Goal: Task Accomplishment & Management: Manage account settings

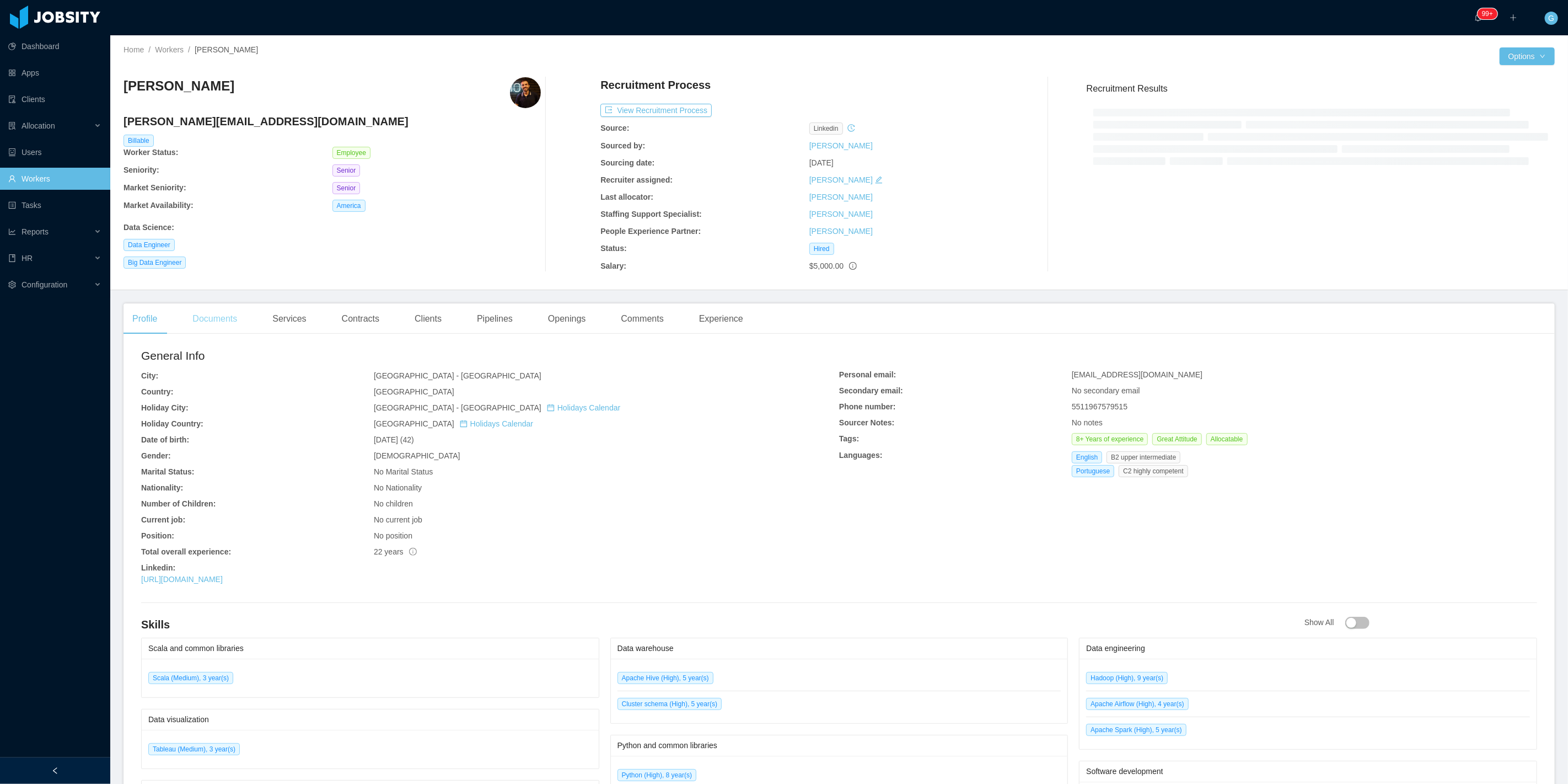
click at [213, 309] on div "Documents" at bounding box center [215, 318] width 62 height 31
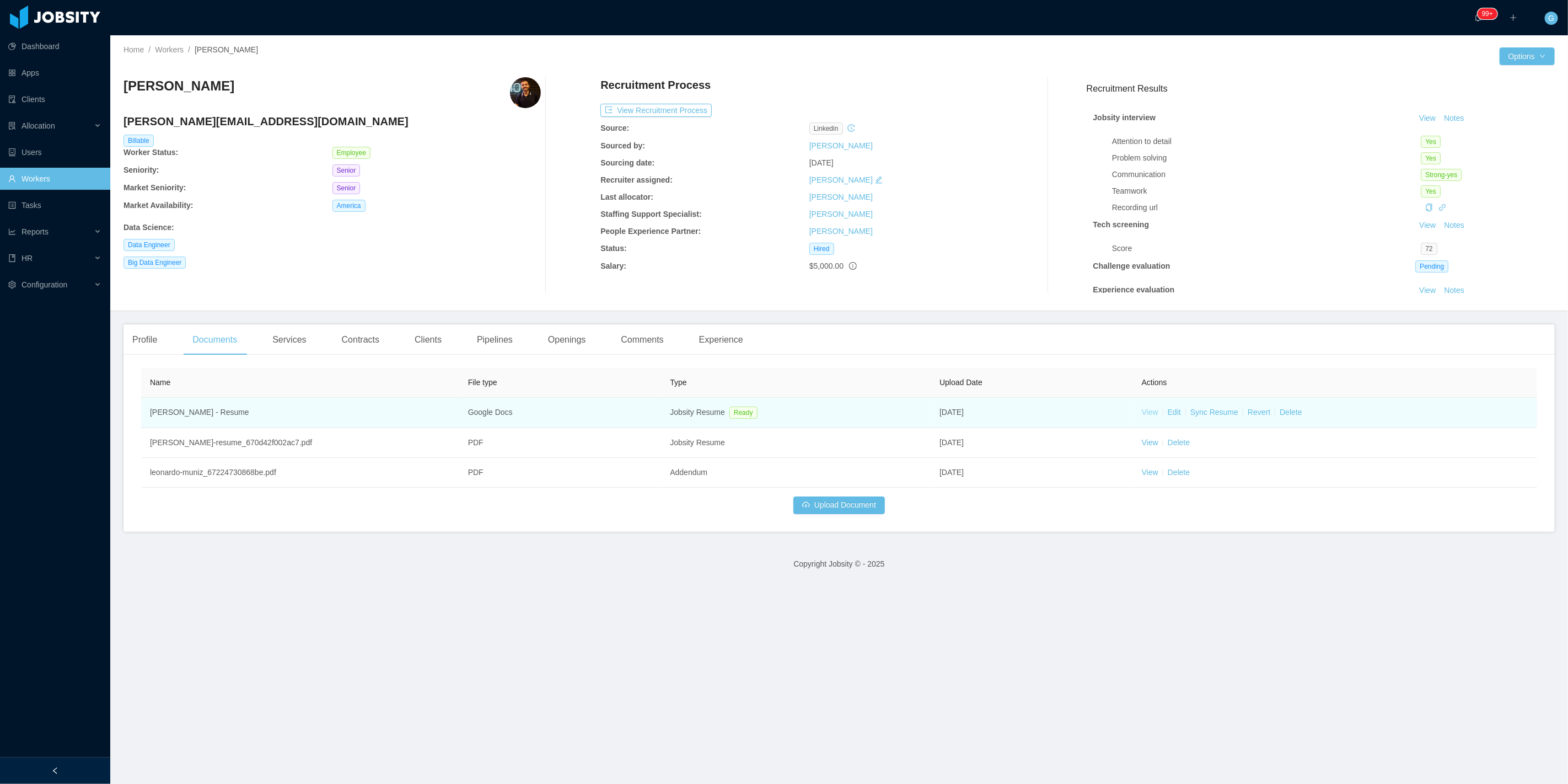
click at [1142, 415] on link "View" at bounding box center [1150, 412] width 17 height 9
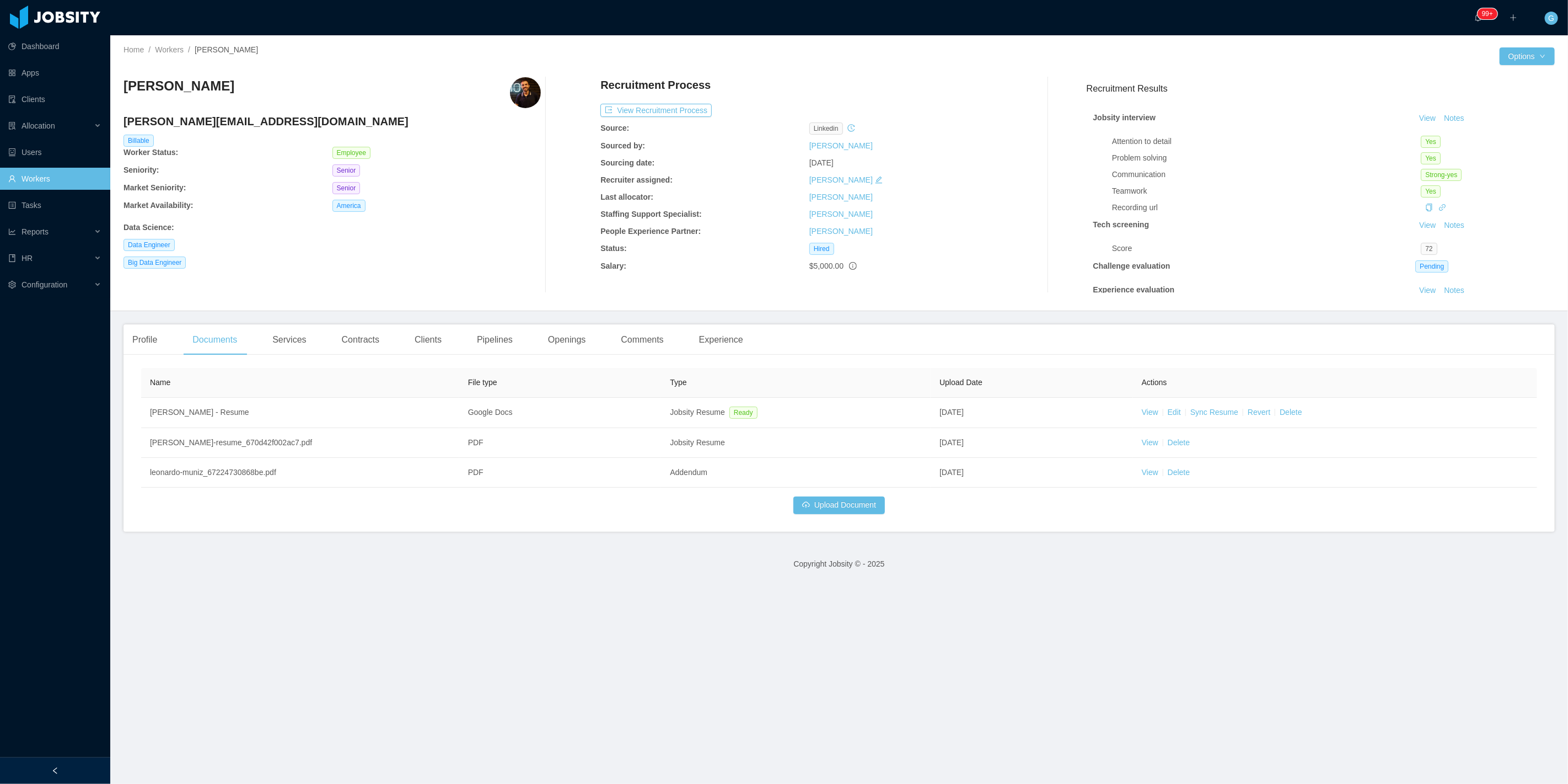
click at [37, 171] on link "Workers" at bounding box center [55, 178] width 93 height 22
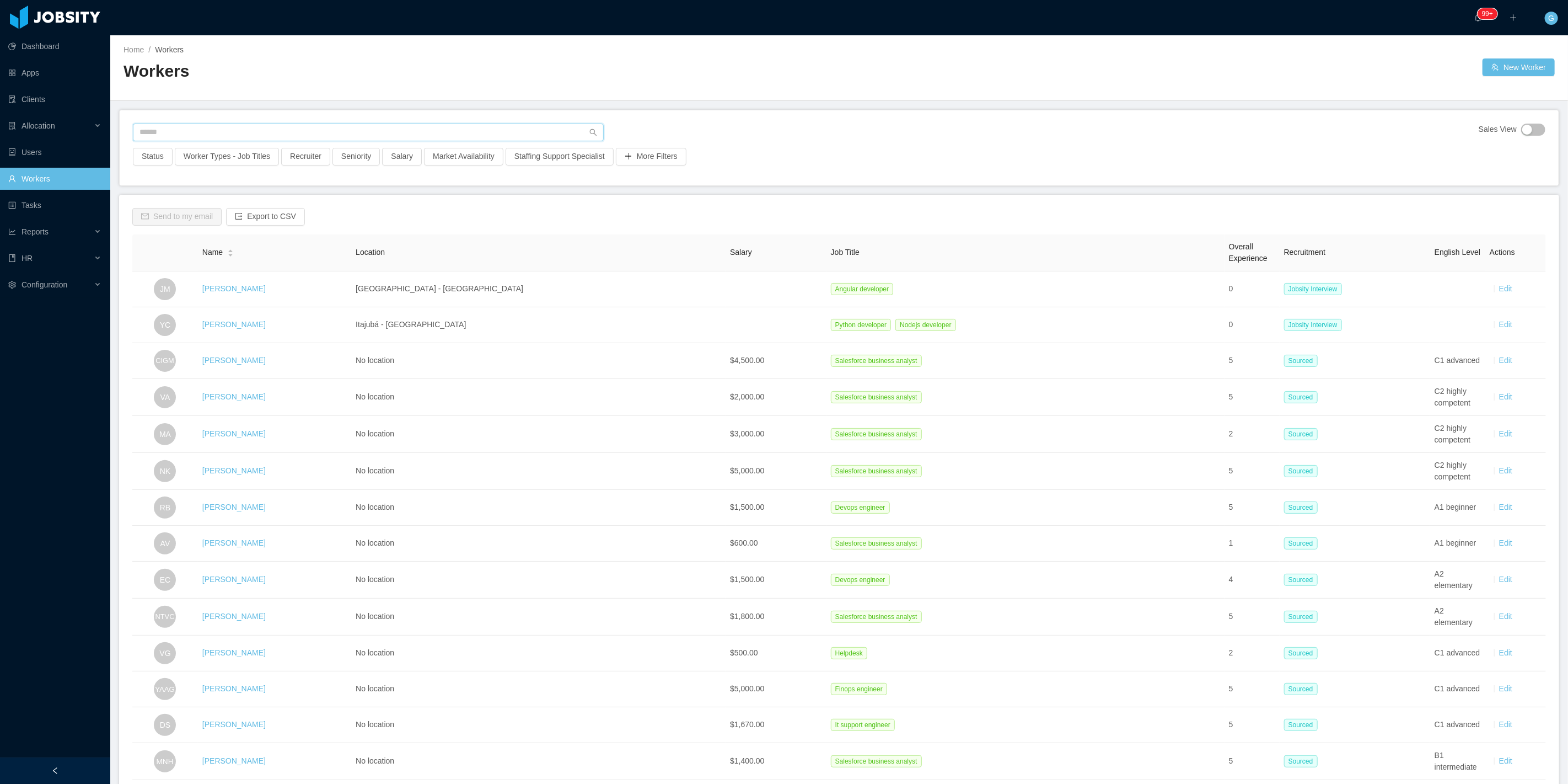
click at [164, 125] on input "text" at bounding box center [368, 132] width 470 height 18
click at [221, 134] on input "text" at bounding box center [368, 132] width 470 height 18
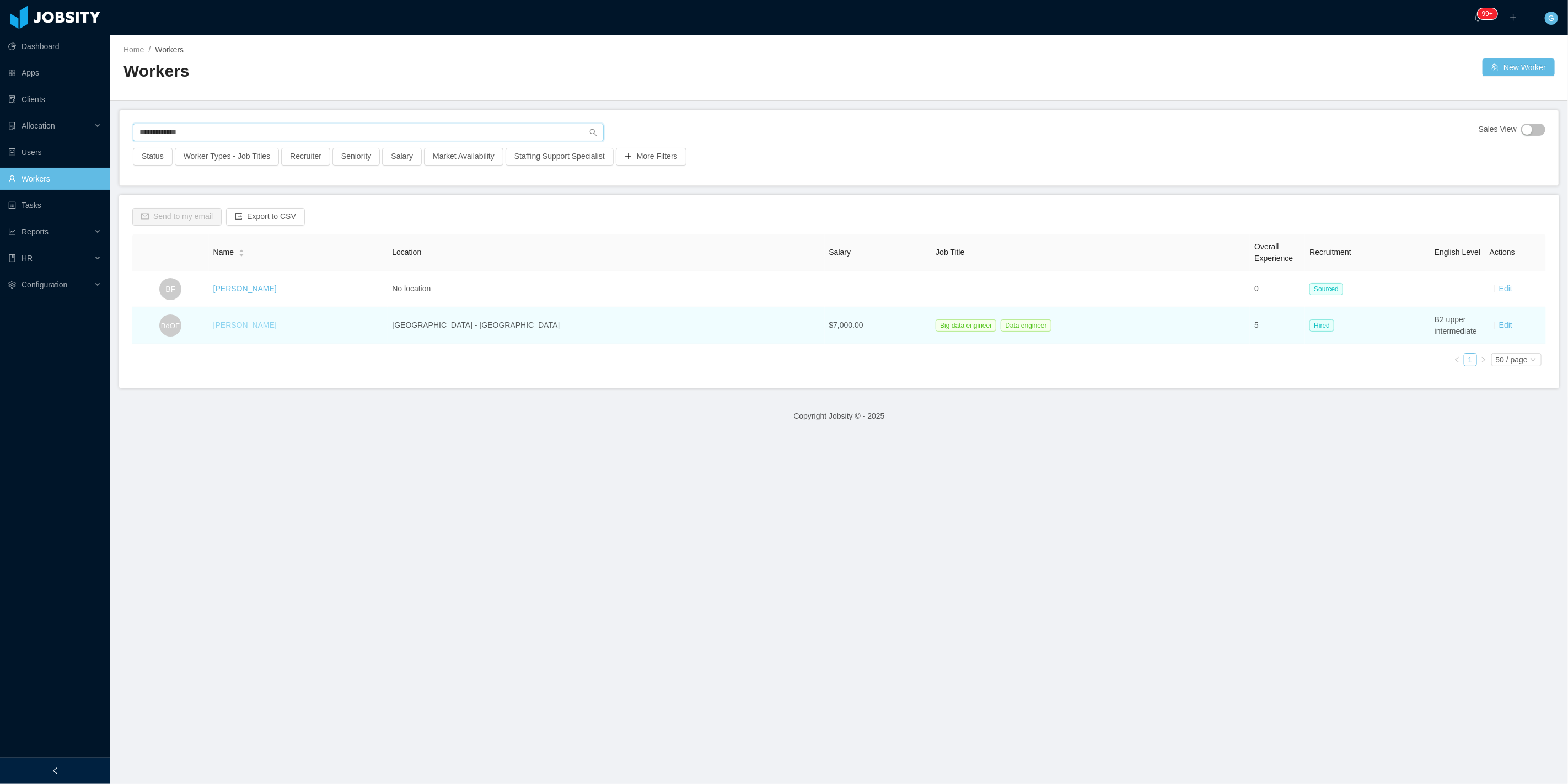
type input "**********"
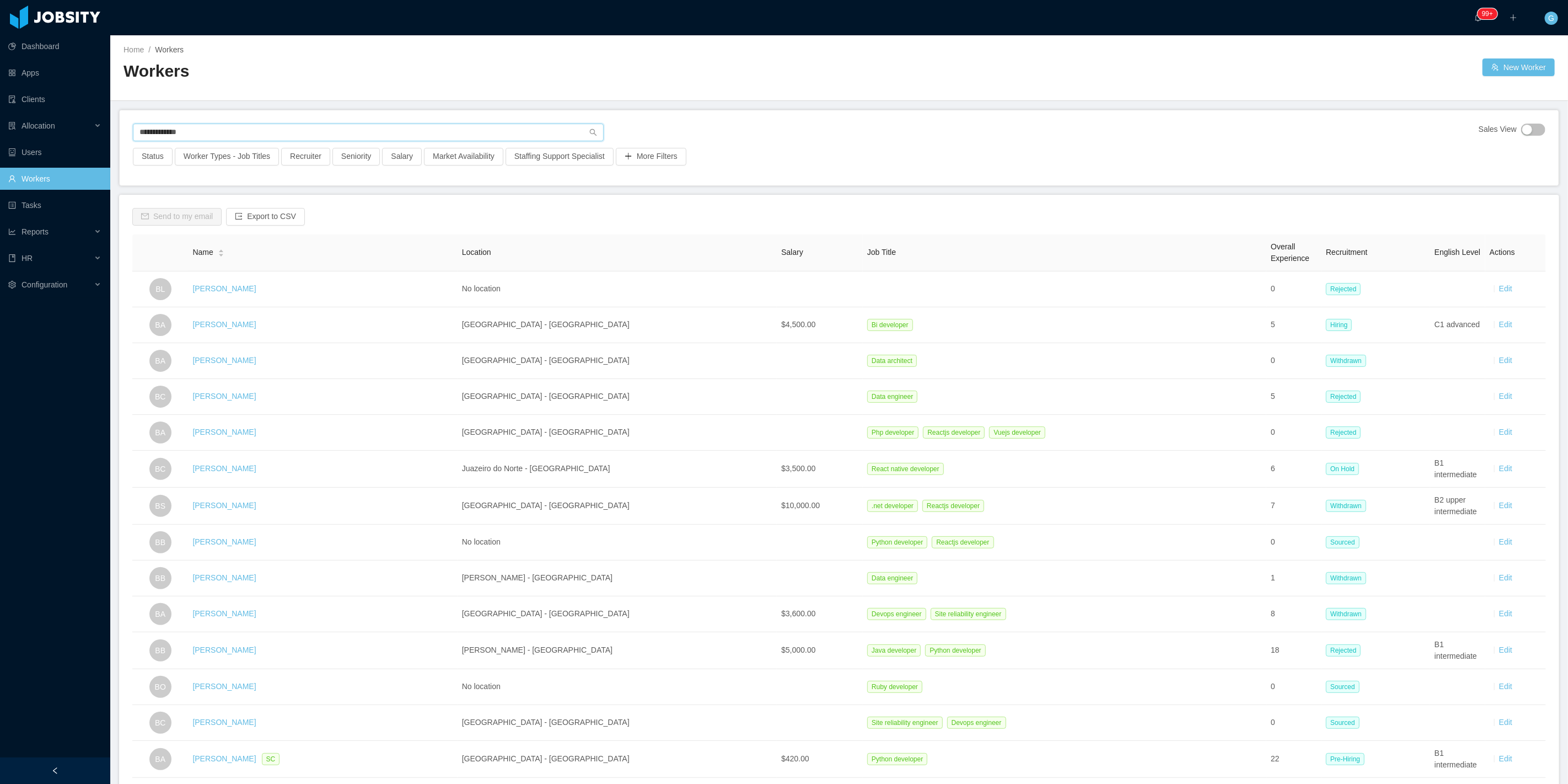
click at [199, 132] on input "**********" at bounding box center [368, 132] width 470 height 18
click at [594, 133] on input "**********" at bounding box center [368, 132] width 470 height 18
click at [590, 132] on icon "icon: search" at bounding box center [593, 132] width 8 height 8
click at [229, 155] on button "Worker Types - Job Titles" at bounding box center [226, 157] width 104 height 18
click at [383, 217] on div "Send to my email Export to CSV" at bounding box center [839, 221] width 1414 height 27
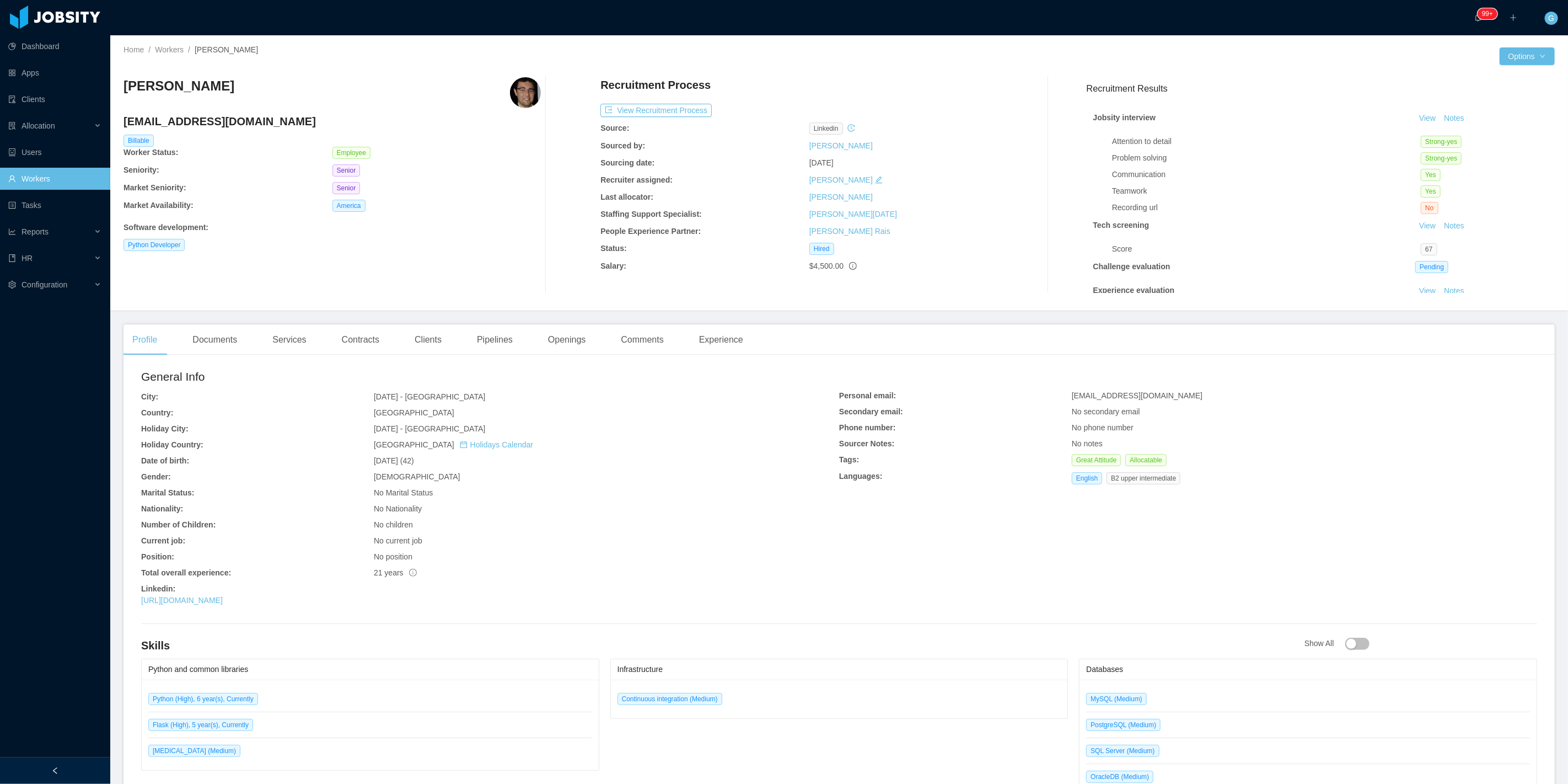
click at [9, 182] on link "Workers" at bounding box center [55, 178] width 93 height 22
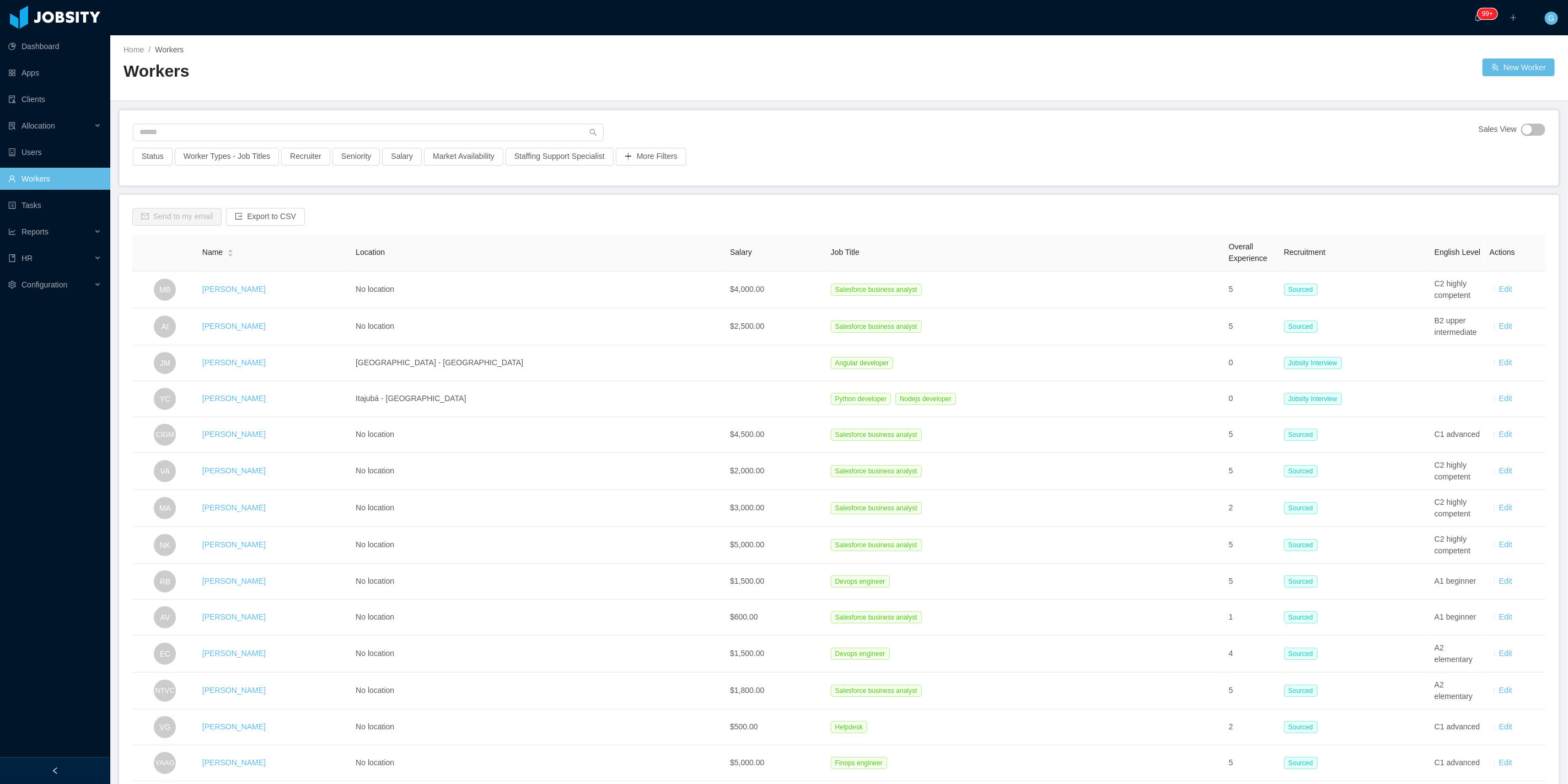
click at [208, 122] on div "Sales View Status Worker Types - Job Titles Recruiter Seniority Salary Market A…" at bounding box center [839, 148] width 1439 height 75
click at [217, 131] on input "text" at bounding box center [368, 132] width 470 height 18
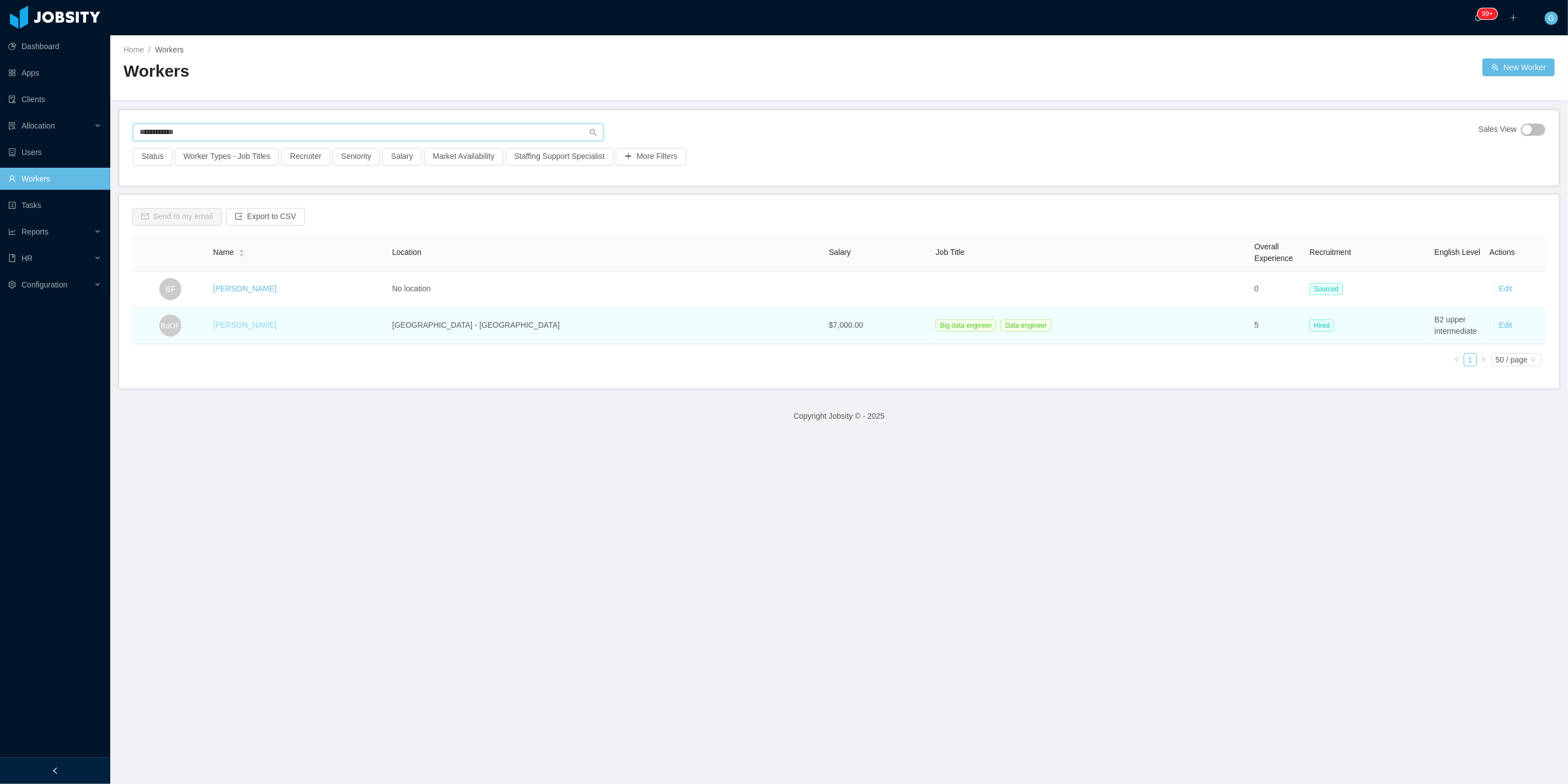
type input "**********"
click at [241, 326] on link "Bruno de Oliveira Feitosa" at bounding box center [245, 325] width 63 height 9
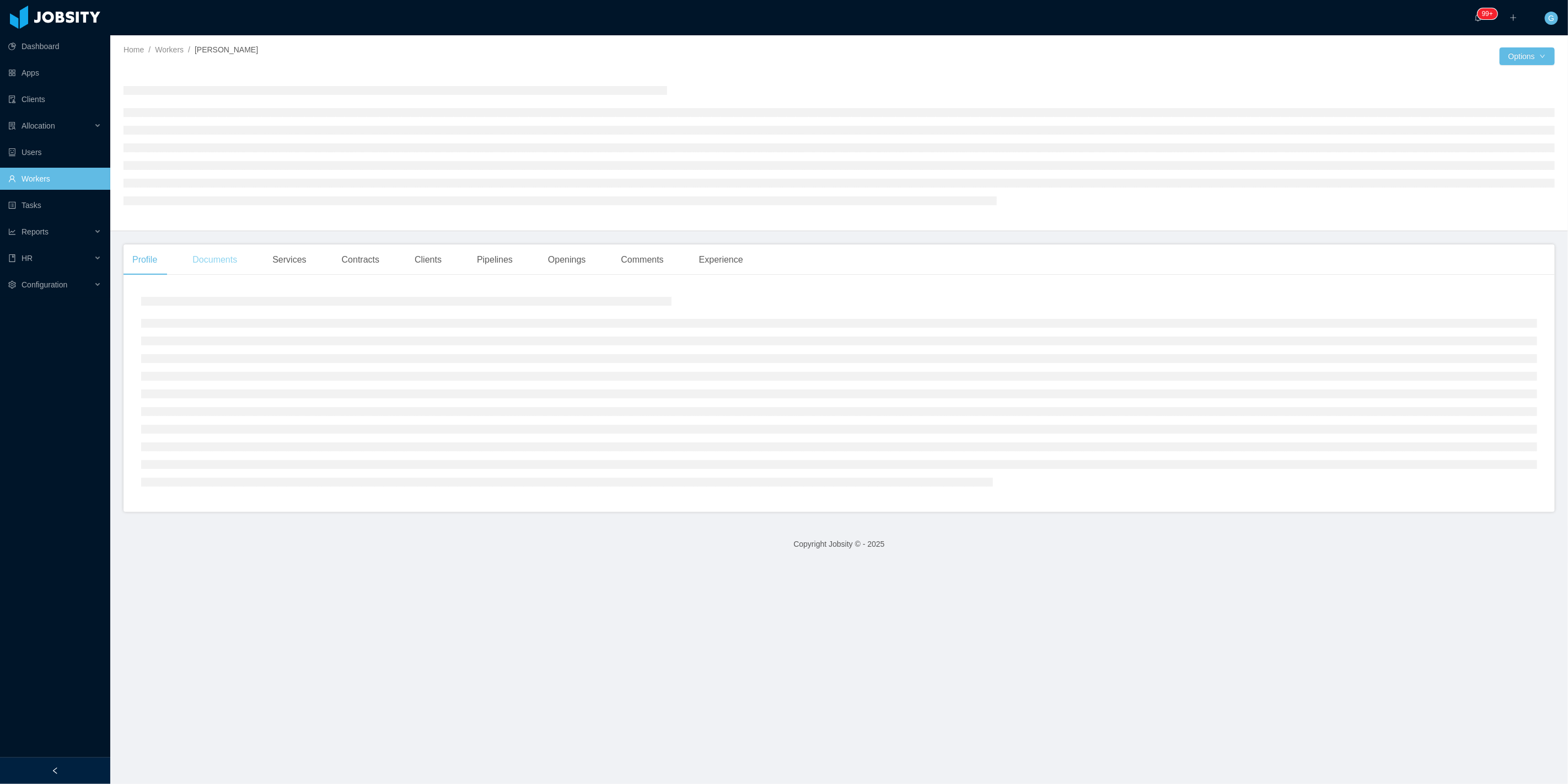
click at [217, 258] on div "Documents" at bounding box center [215, 259] width 62 height 31
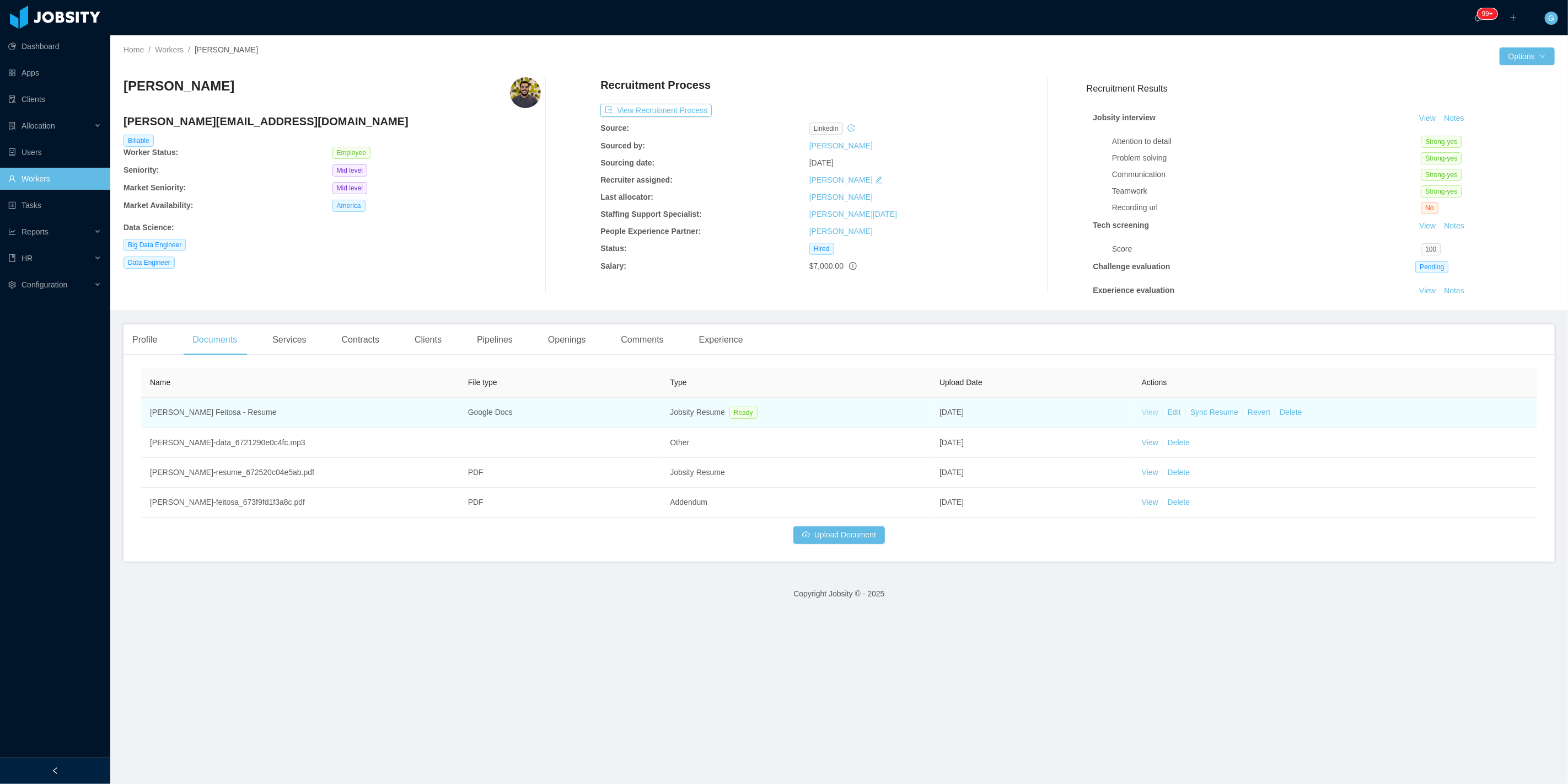
click at [1146, 410] on link "View" at bounding box center [1150, 412] width 17 height 9
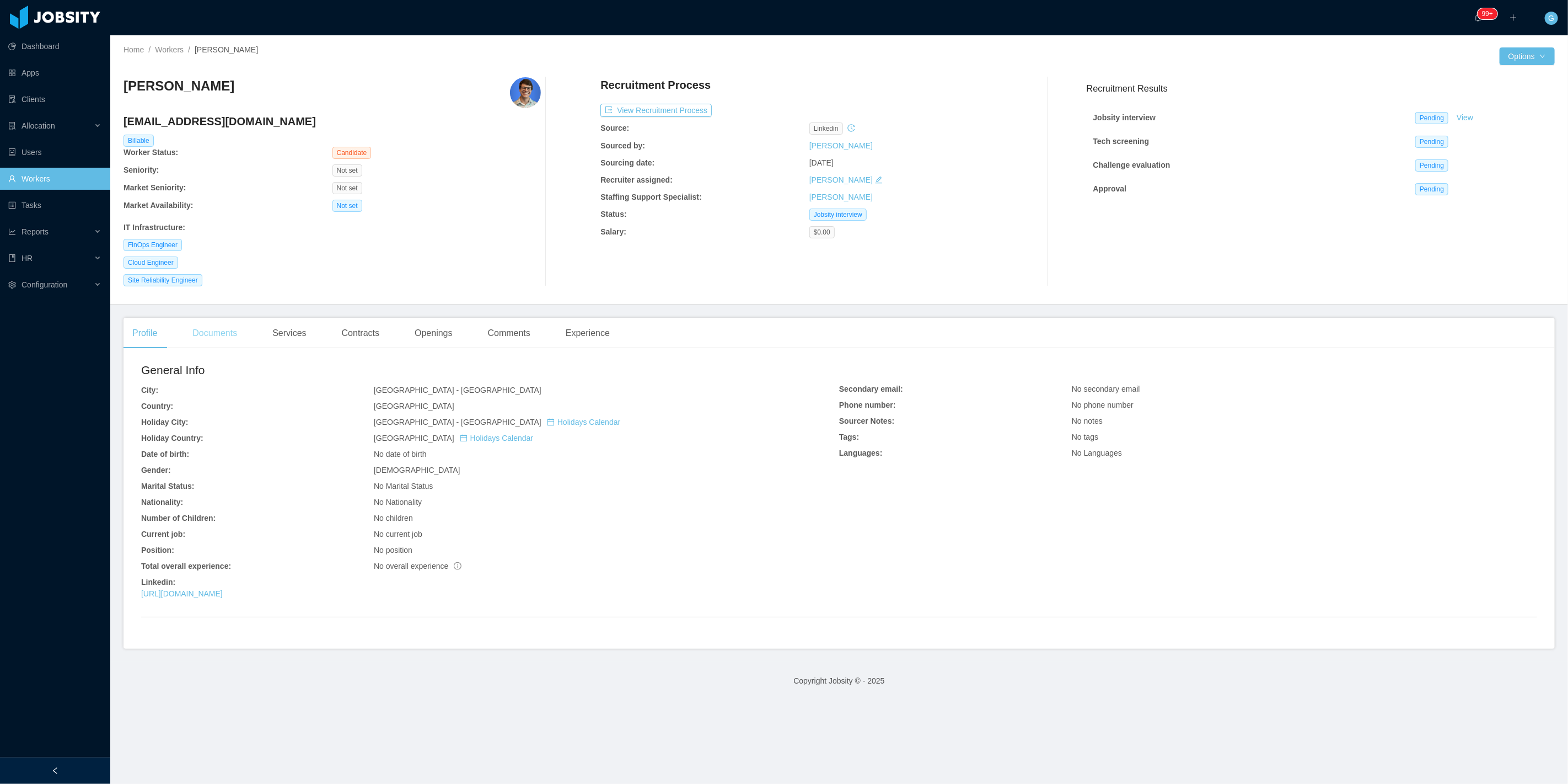
click at [206, 340] on div "Documents" at bounding box center [215, 333] width 62 height 31
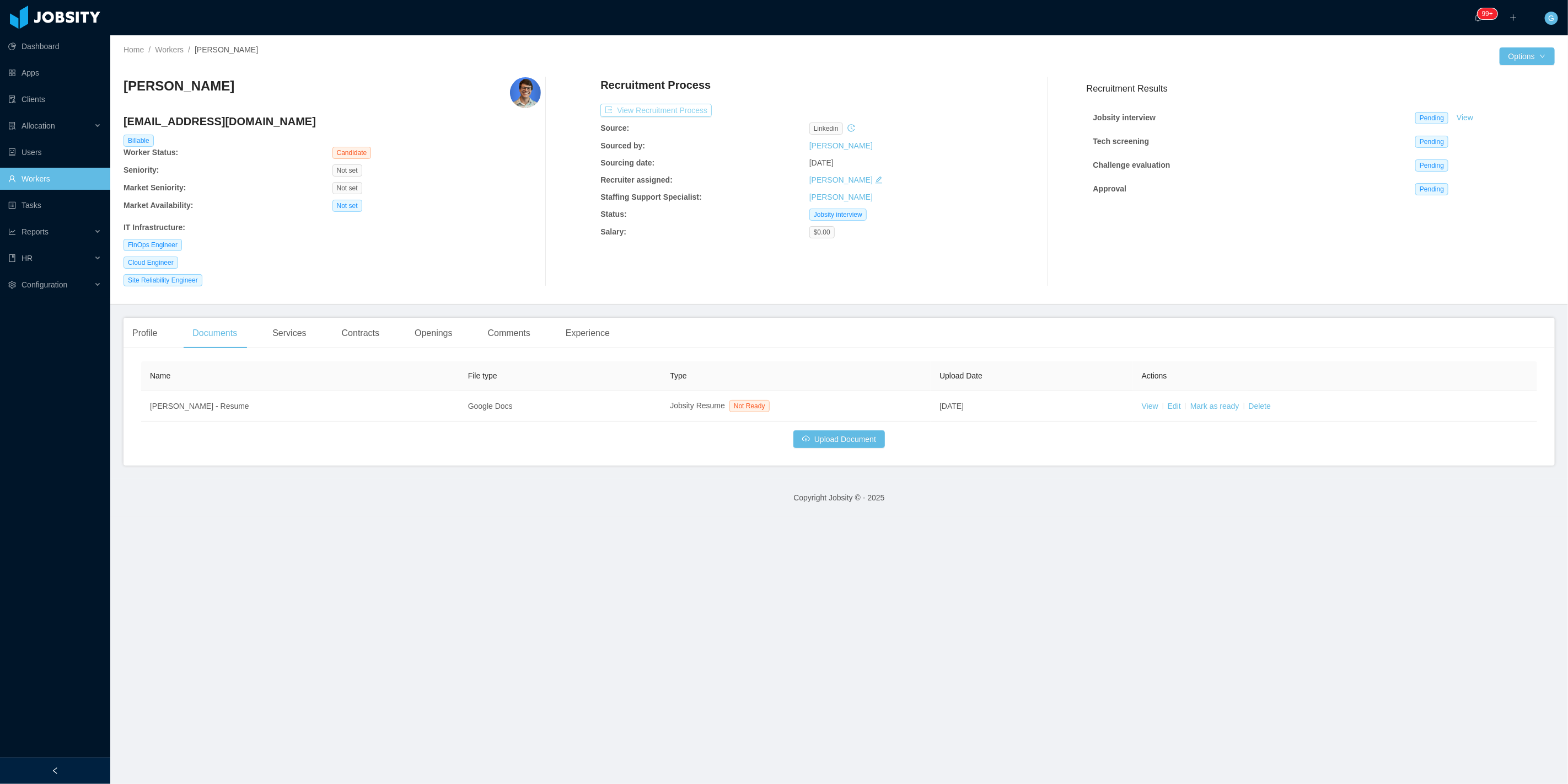
click at [688, 115] on button "View Recruitment Process" at bounding box center [656, 110] width 111 height 13
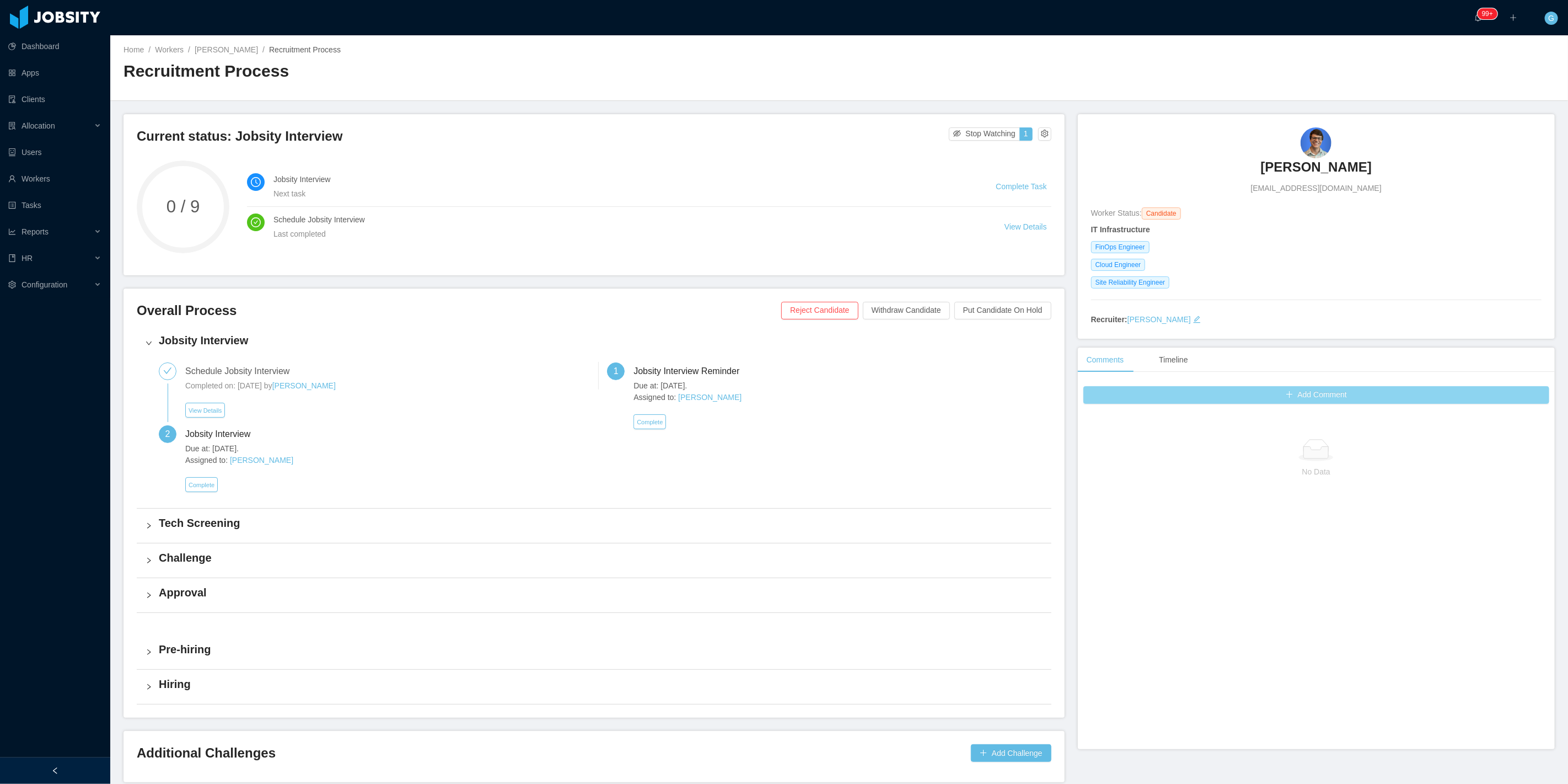
click at [1118, 402] on button "Add Comment" at bounding box center [1316, 395] width 466 height 18
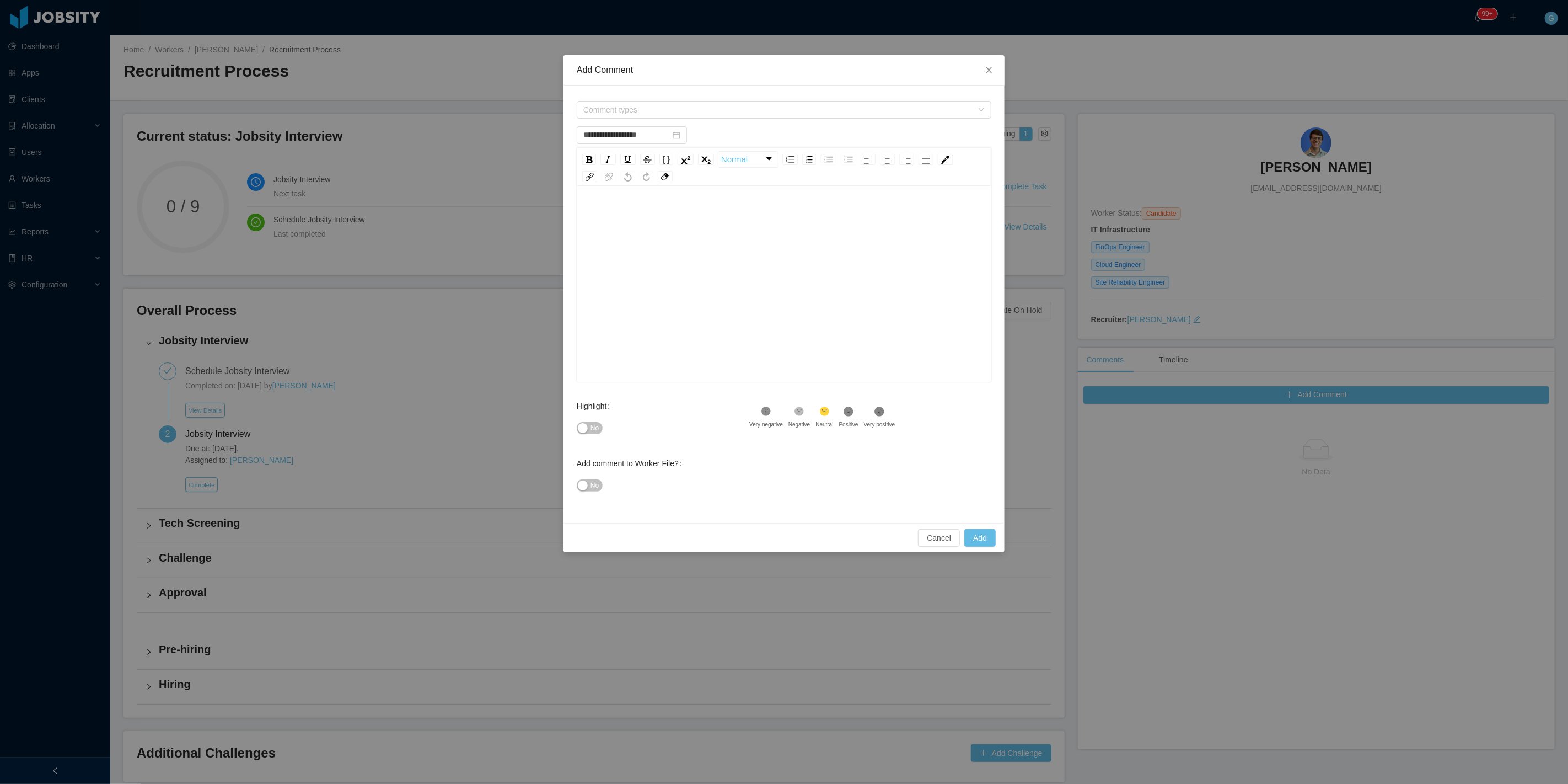
type input "**********"
click at [559, 262] on div "**********" at bounding box center [784, 392] width 1568 height 784
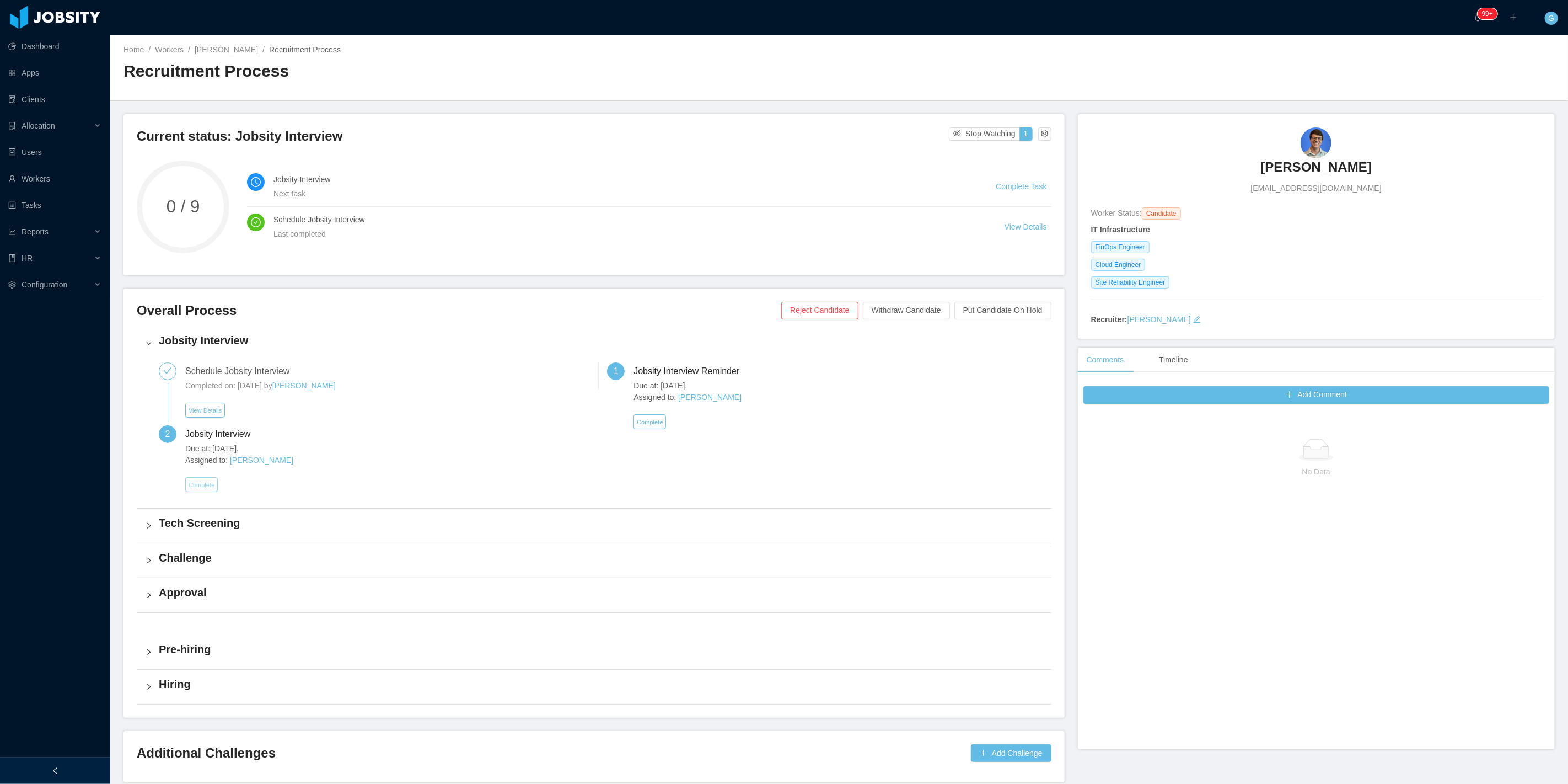
click at [191, 478] on button "Complete" at bounding box center [201, 484] width 32 height 15
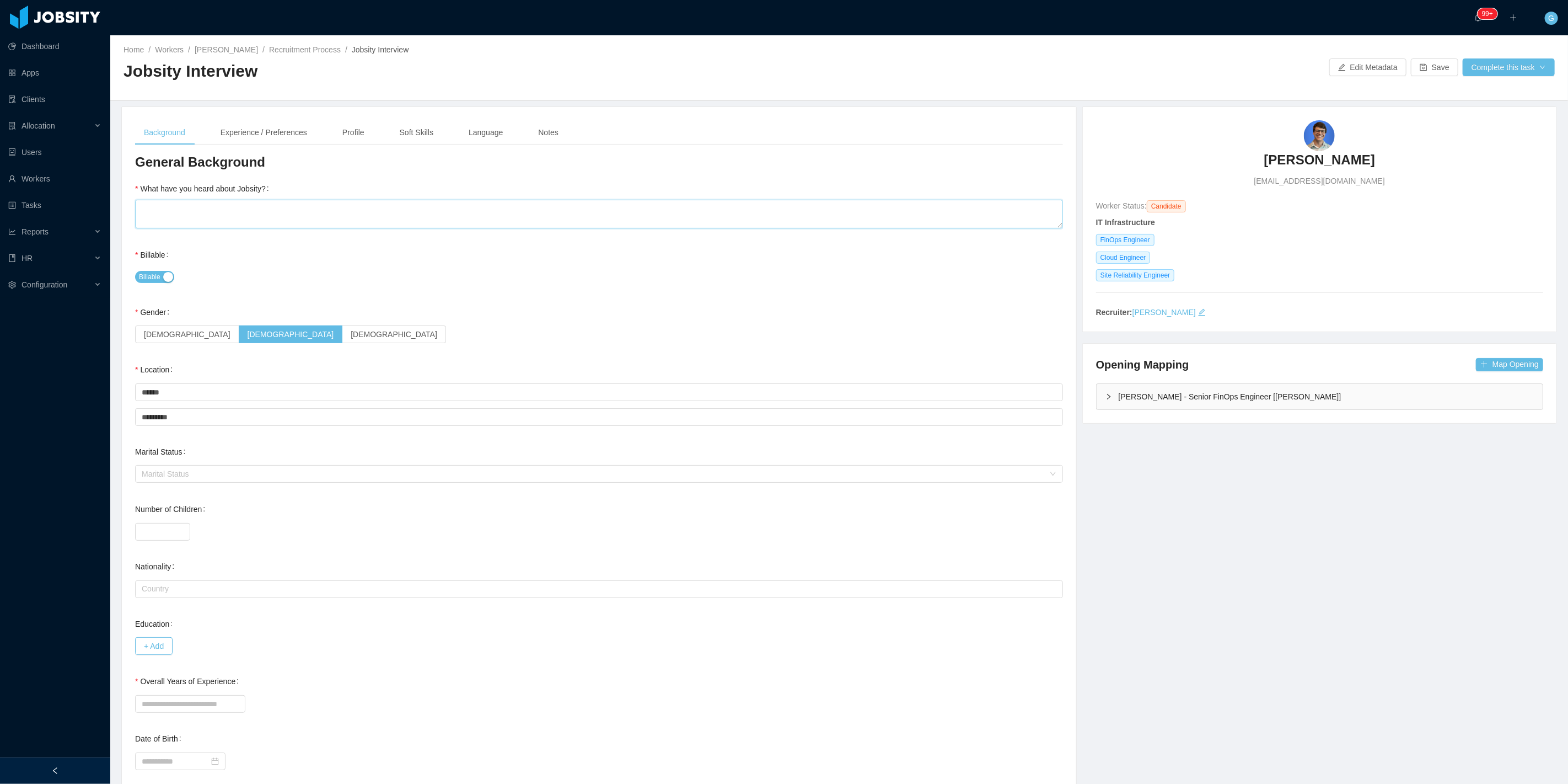
click at [183, 211] on textarea "What have you heard about Jobsity?" at bounding box center [599, 214] width 928 height 29
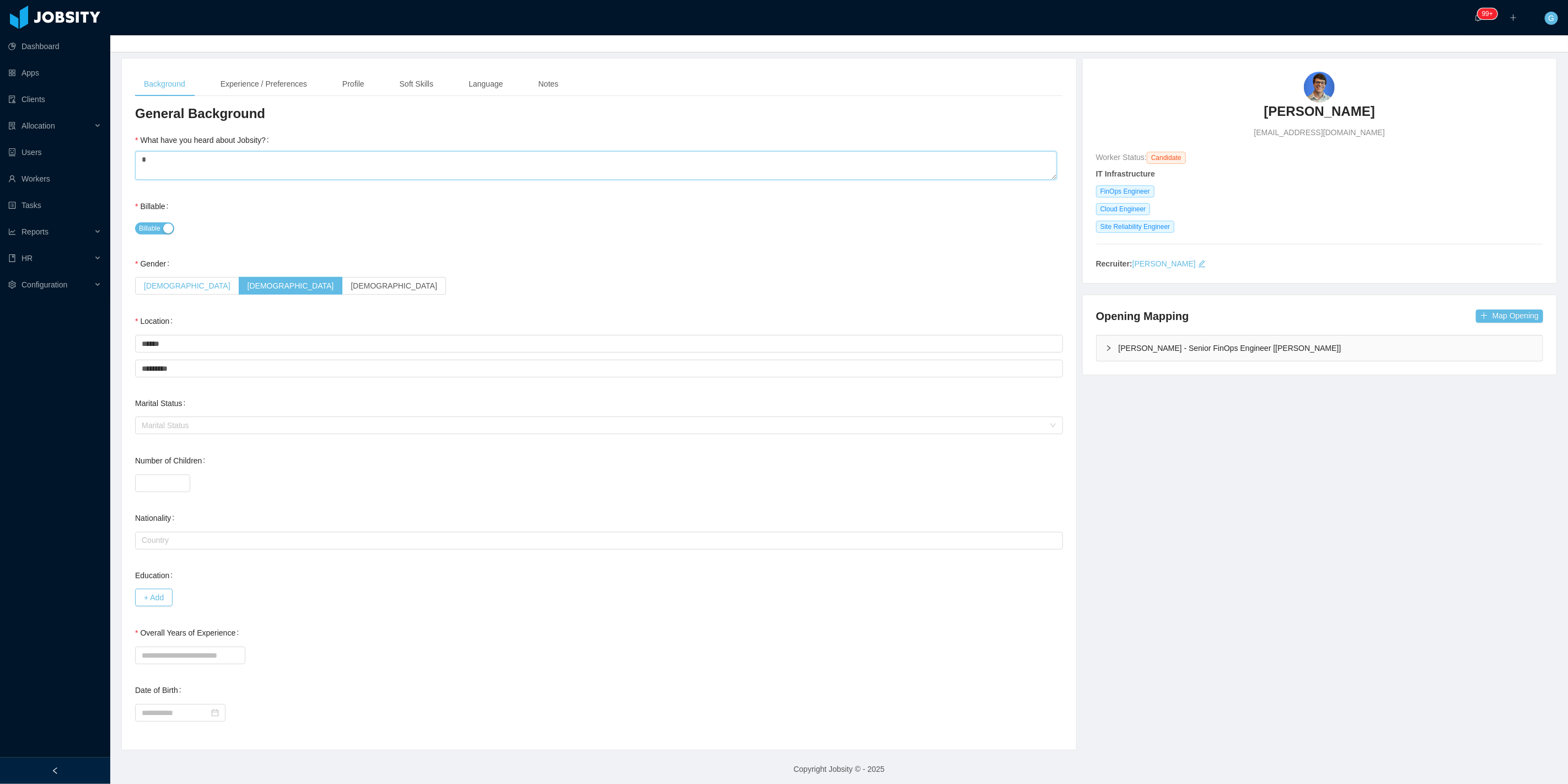
scroll to position [53, 0]
type textarea "*"
click at [193, 655] on input "Overall Years of Experience" at bounding box center [190, 650] width 111 height 18
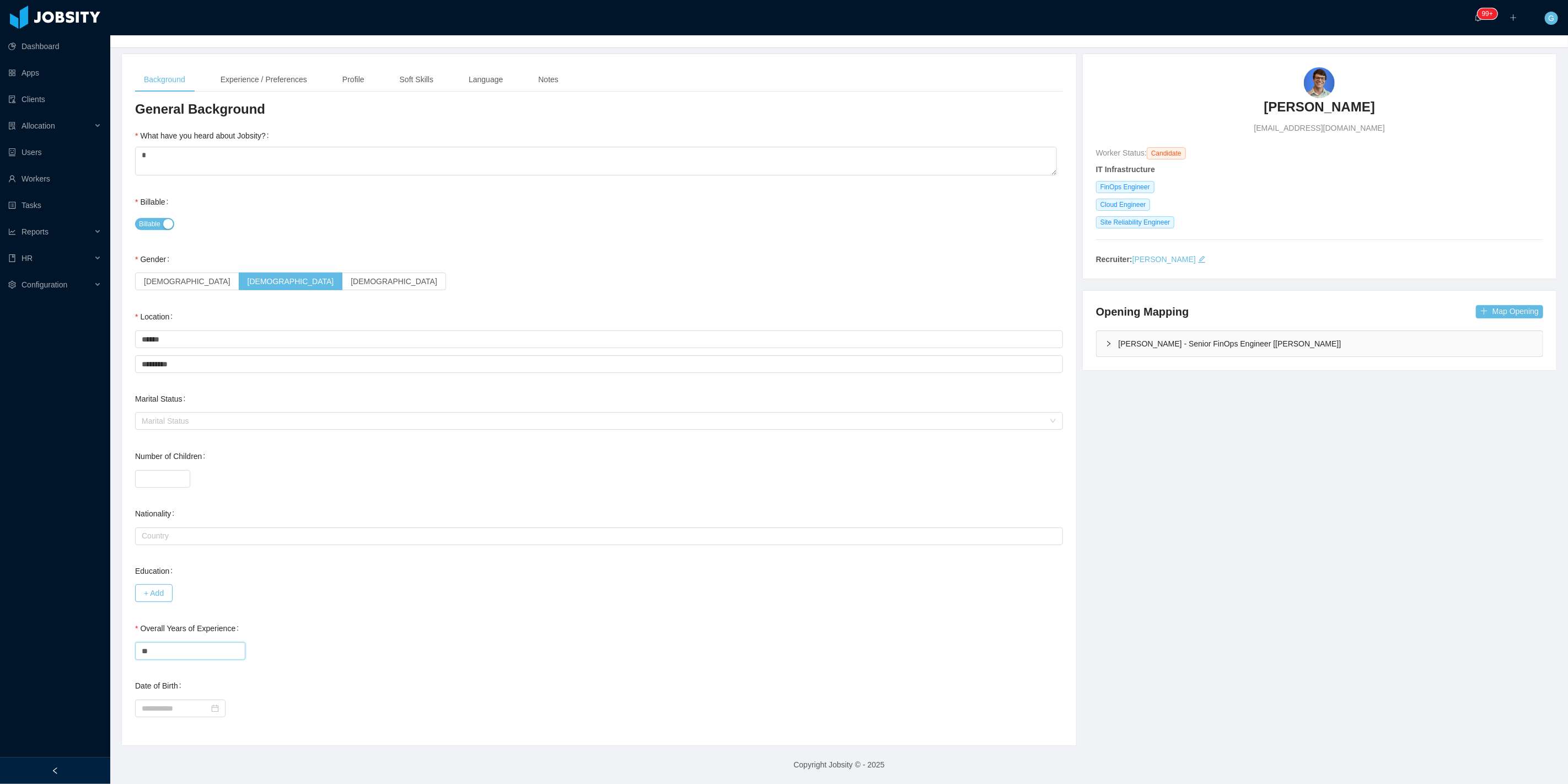
type input "**"
click at [343, 660] on div "**" at bounding box center [599, 650] width 928 height 22
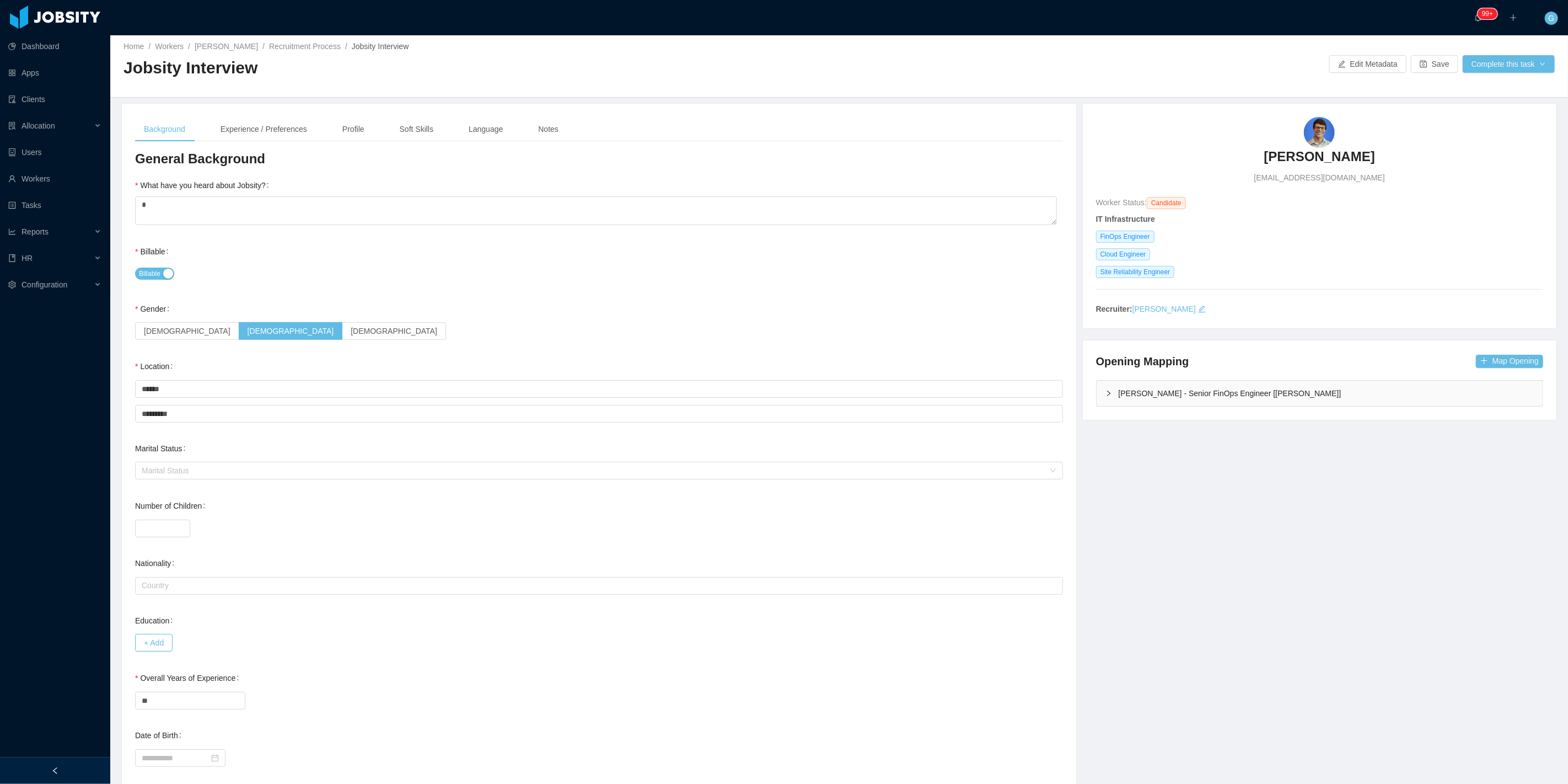
scroll to position [0, 0]
click at [223, 144] on div "Experience / Preferences" at bounding box center [264, 132] width 104 height 25
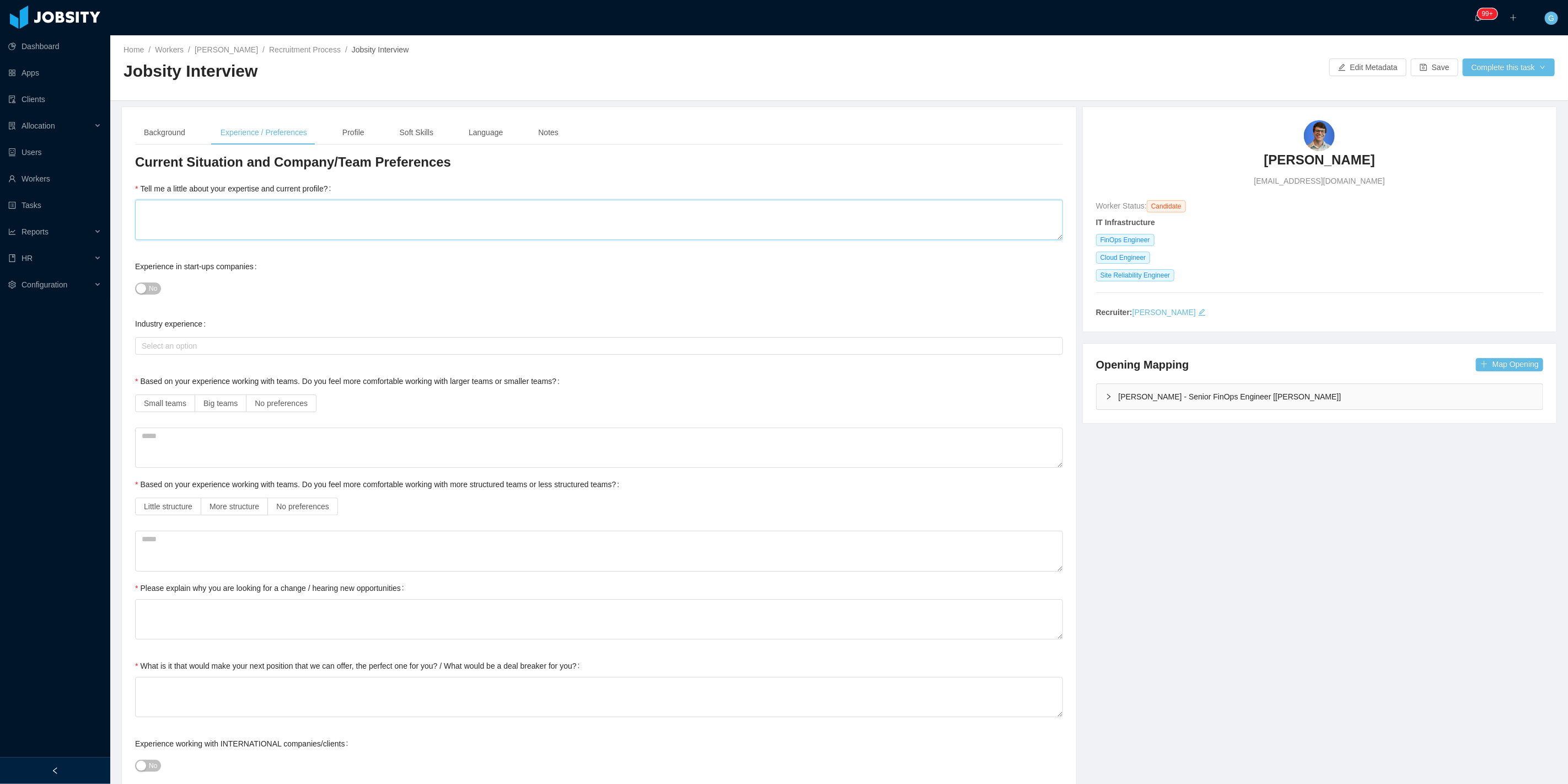
click at [213, 235] on textarea "Tell me a little about your expertise and current profile?" at bounding box center [599, 220] width 928 height 40
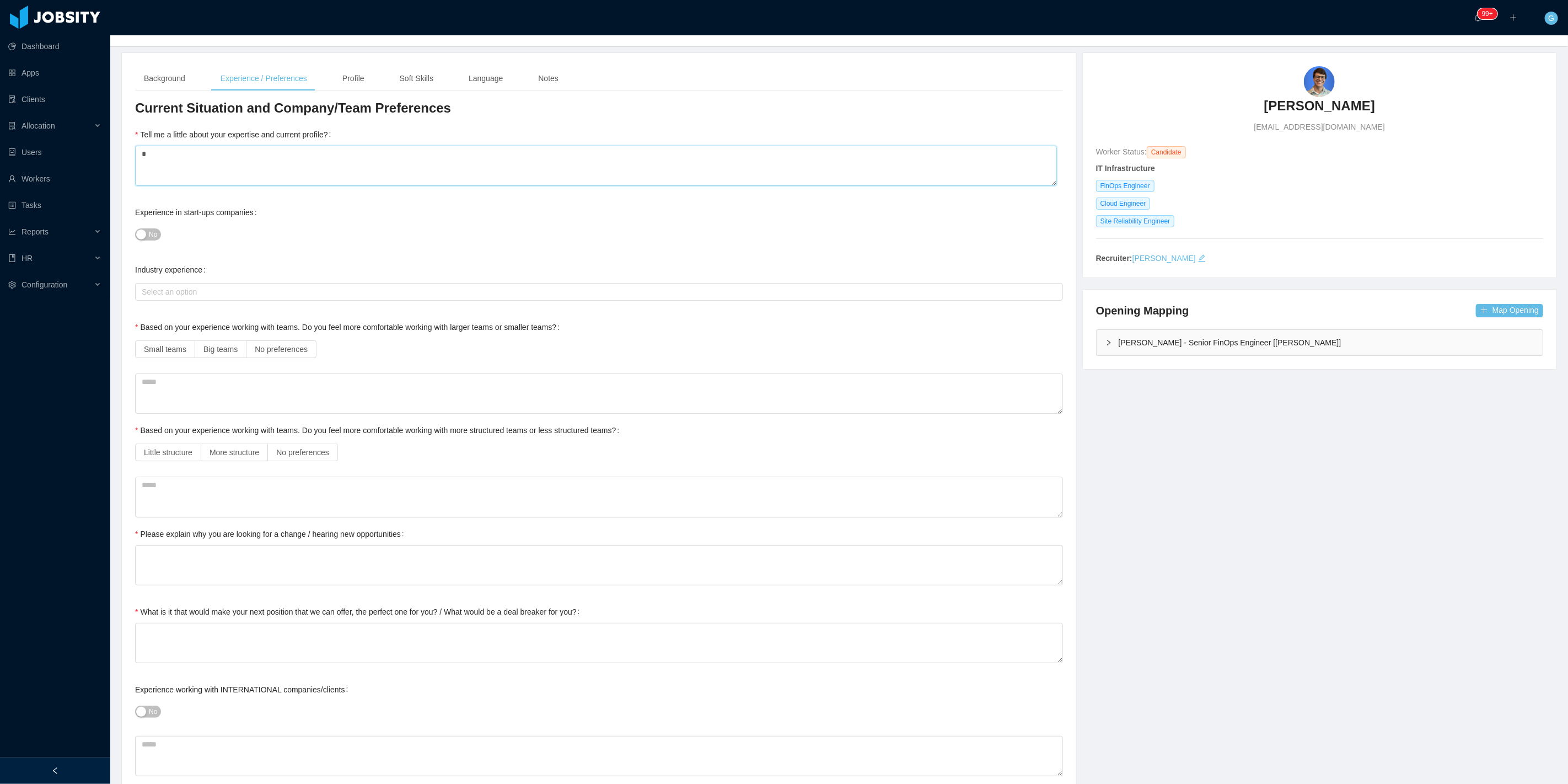
scroll to position [61, 0]
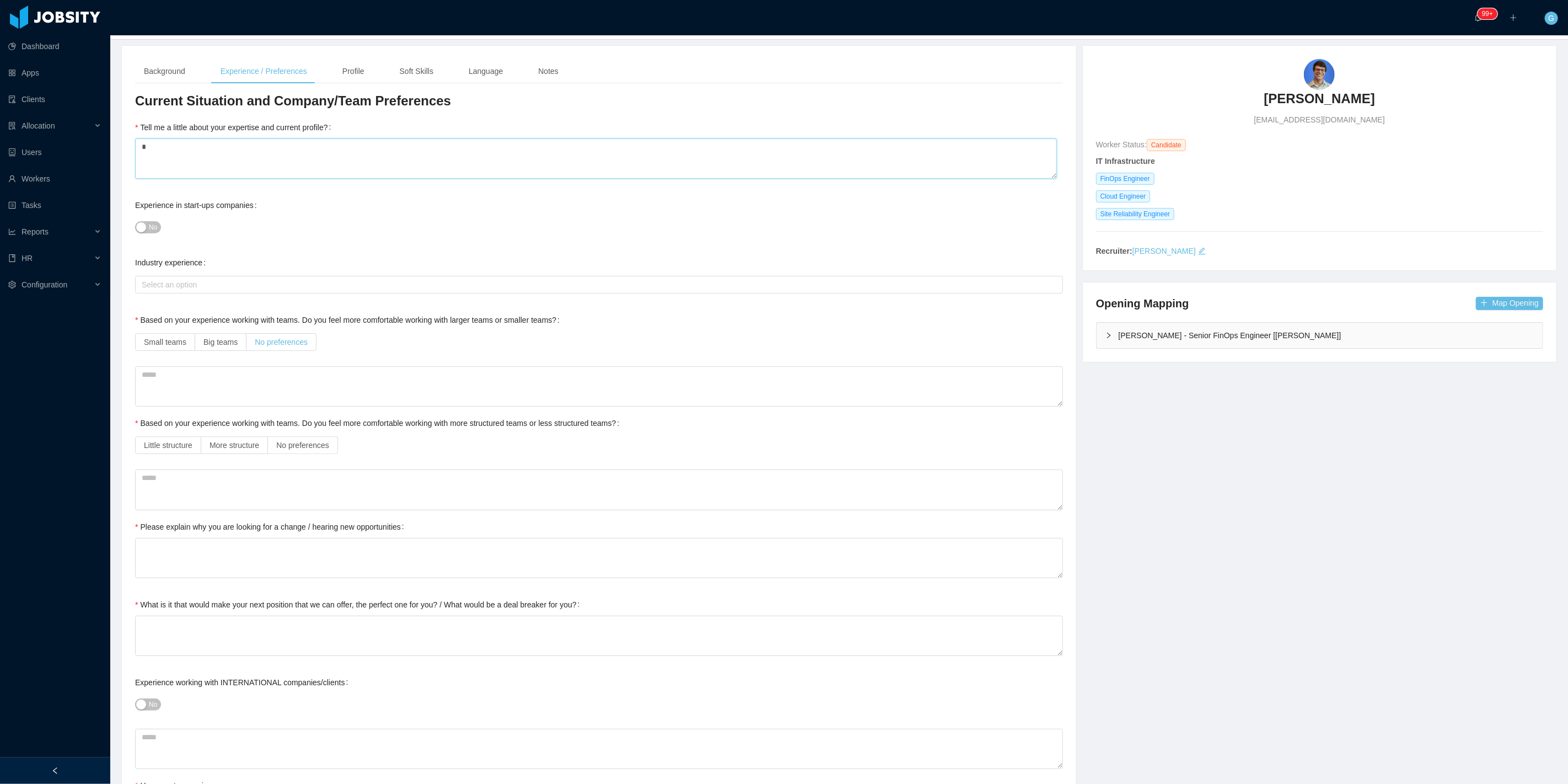
type textarea "*"
click at [264, 333] on label "No preferences" at bounding box center [281, 342] width 70 height 18
click at [310, 438] on label "No preferences" at bounding box center [302, 445] width 70 height 18
click at [282, 499] on textarea at bounding box center [599, 489] width 928 height 40
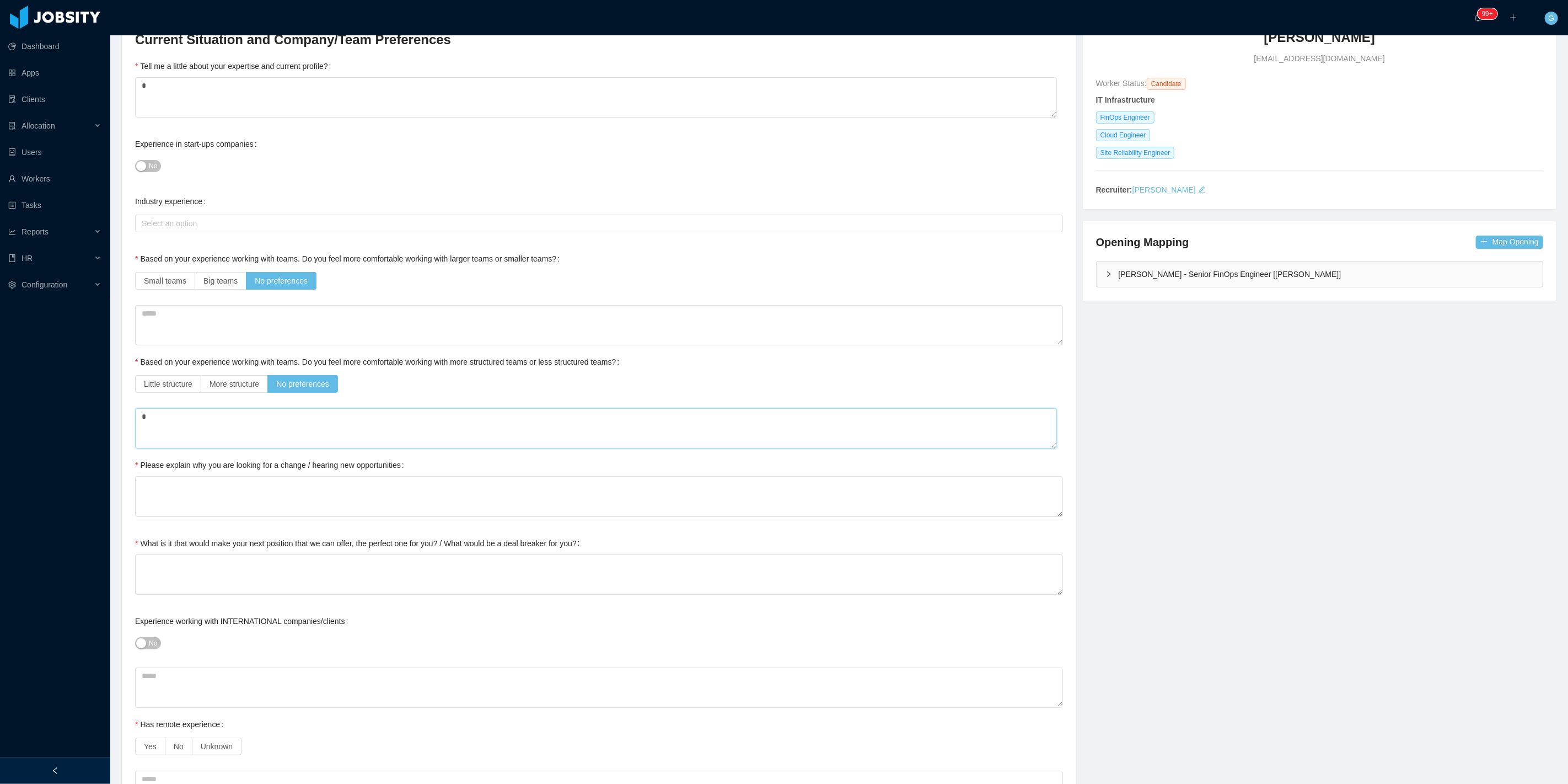
type textarea "*"
click at [281, 502] on textarea "Please explain why you are looking for a change / hearing new opportunities" at bounding box center [599, 496] width 928 height 40
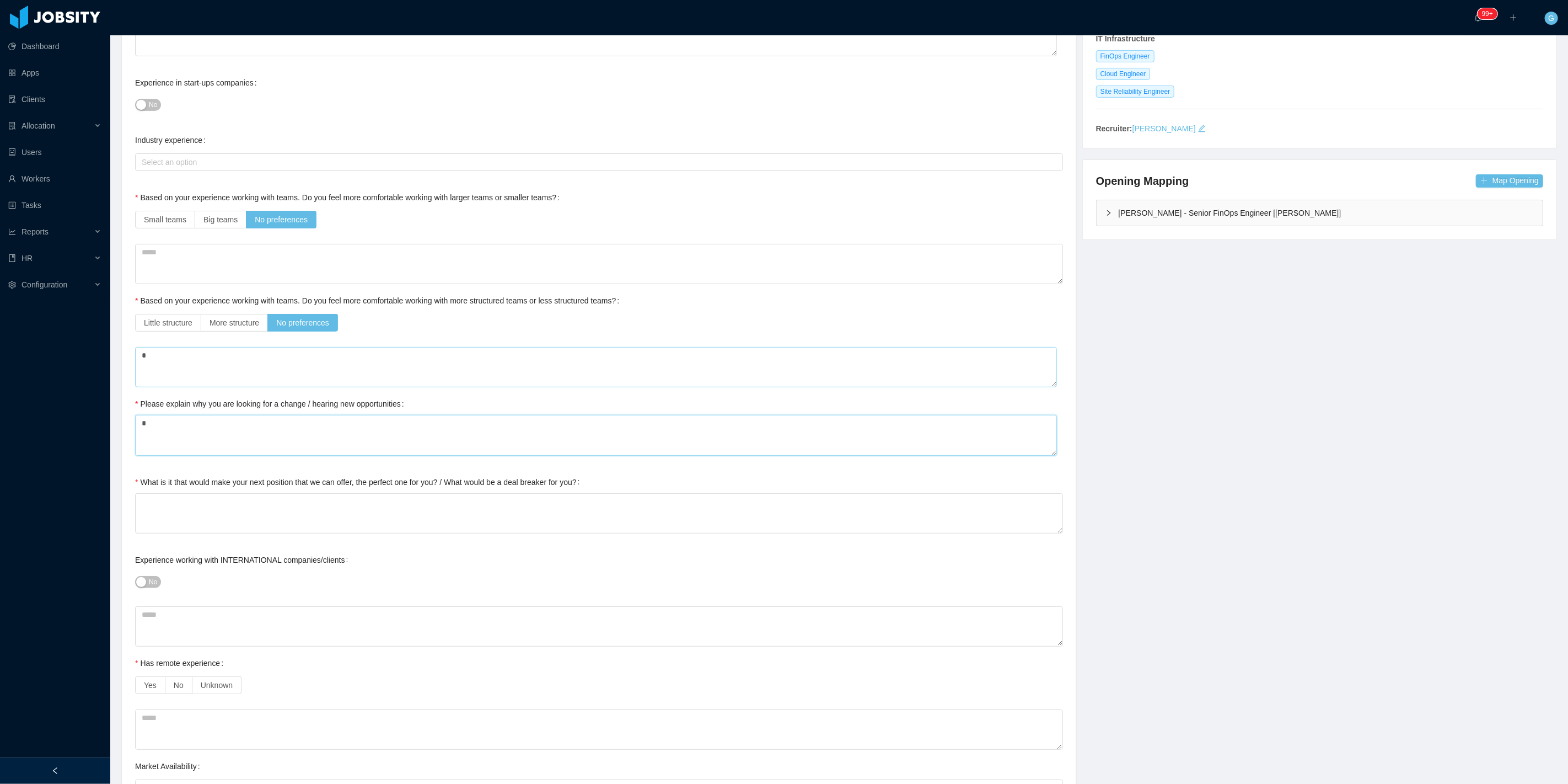
type textarea "*"
click at [281, 502] on textarea "What is it that would make your next position that we can offer, the perfect on…" at bounding box center [599, 513] width 928 height 40
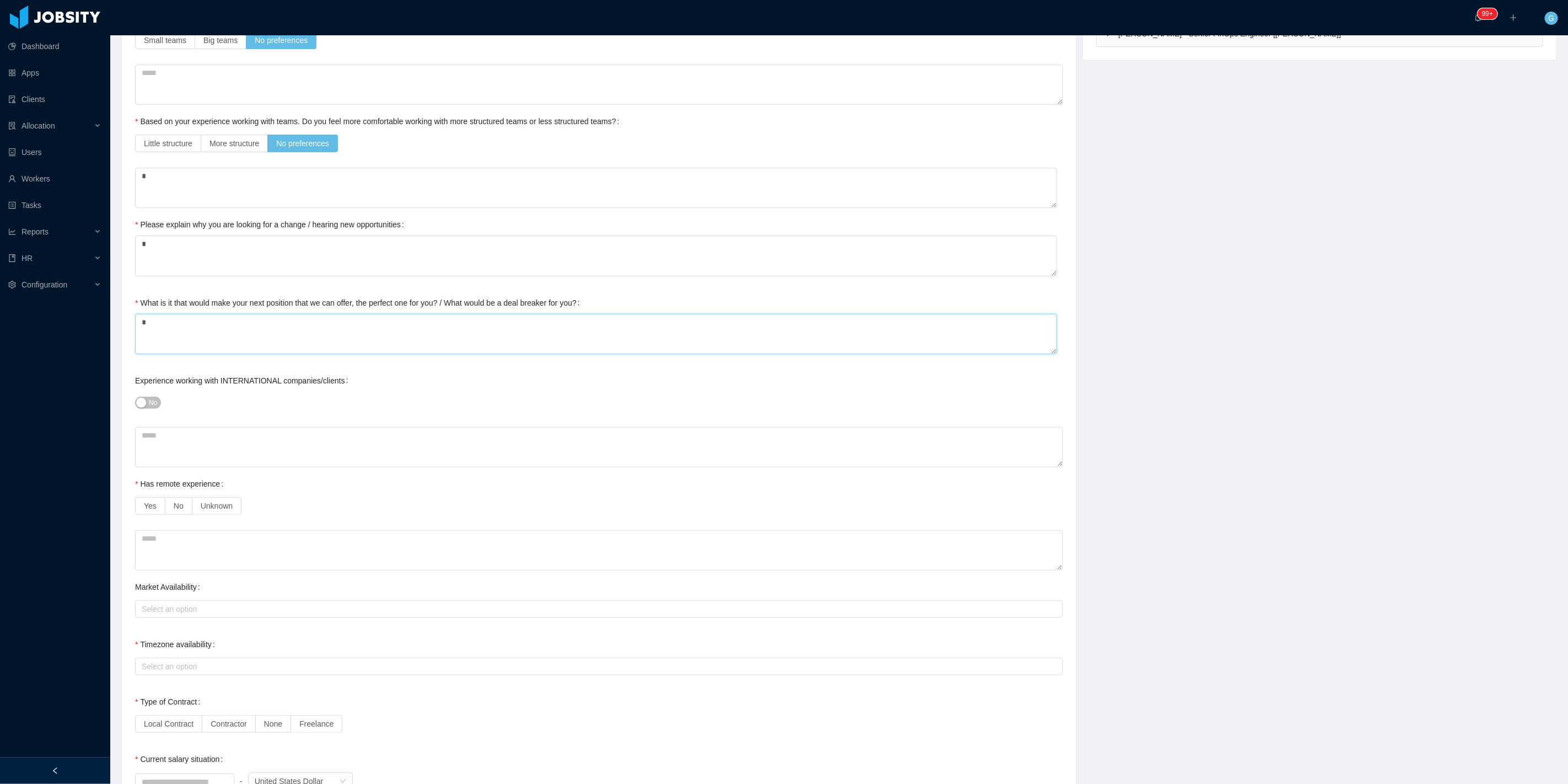
scroll to position [367, 0]
type textarea "*"
click at [158, 389] on div "No" at bounding box center [599, 398] width 928 height 22
drag, startPoint x: 158, startPoint y: 389, endPoint x: 149, endPoint y: 400, distance: 14.2
click at [157, 390] on div "No" at bounding box center [599, 398] width 928 height 22
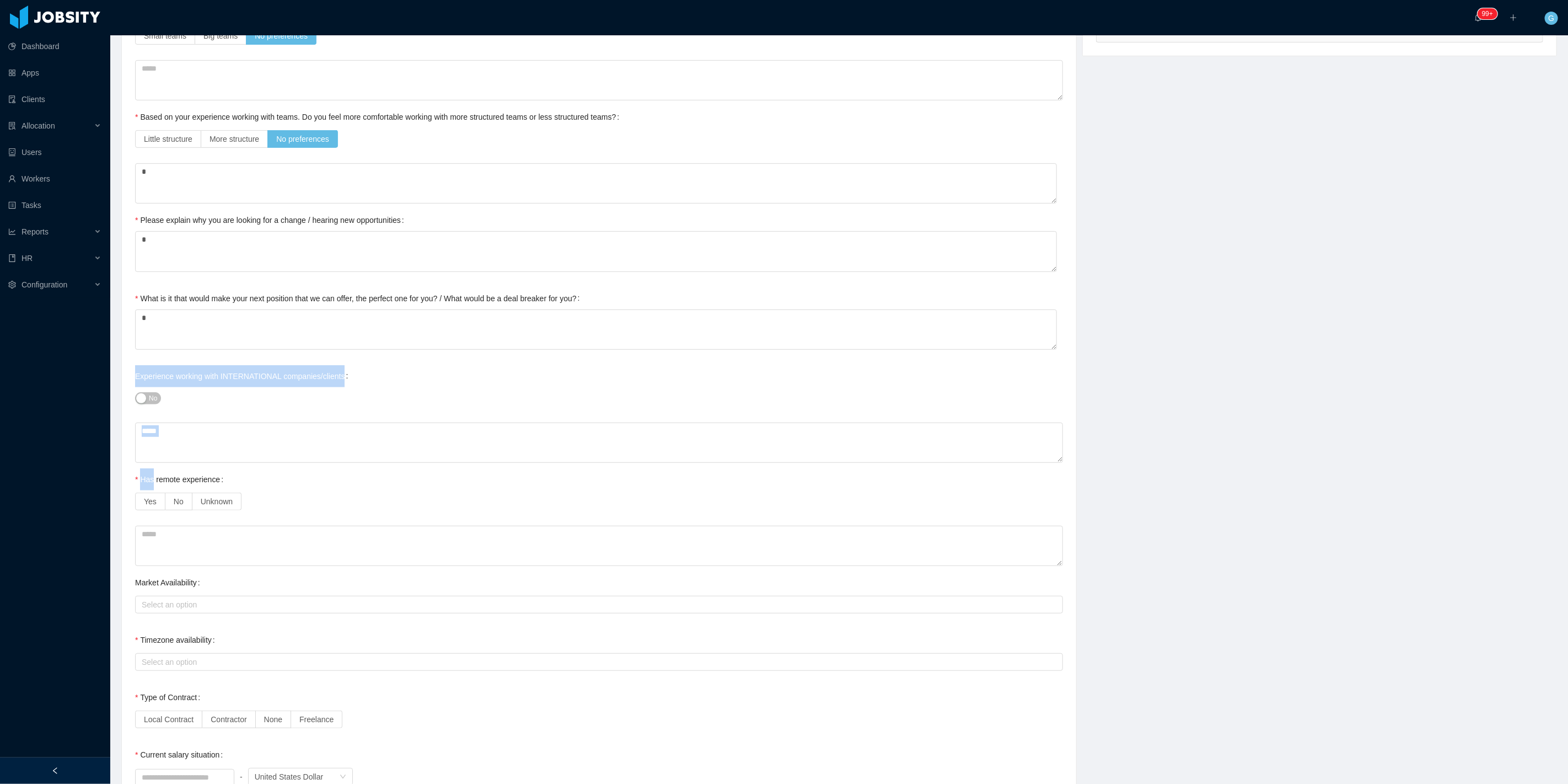
click at [149, 400] on span "No" at bounding box center [153, 397] width 9 height 11
click at [200, 439] on textarea at bounding box center [599, 443] width 928 height 40
click at [153, 492] on label "Yes" at bounding box center [150, 501] width 30 height 18
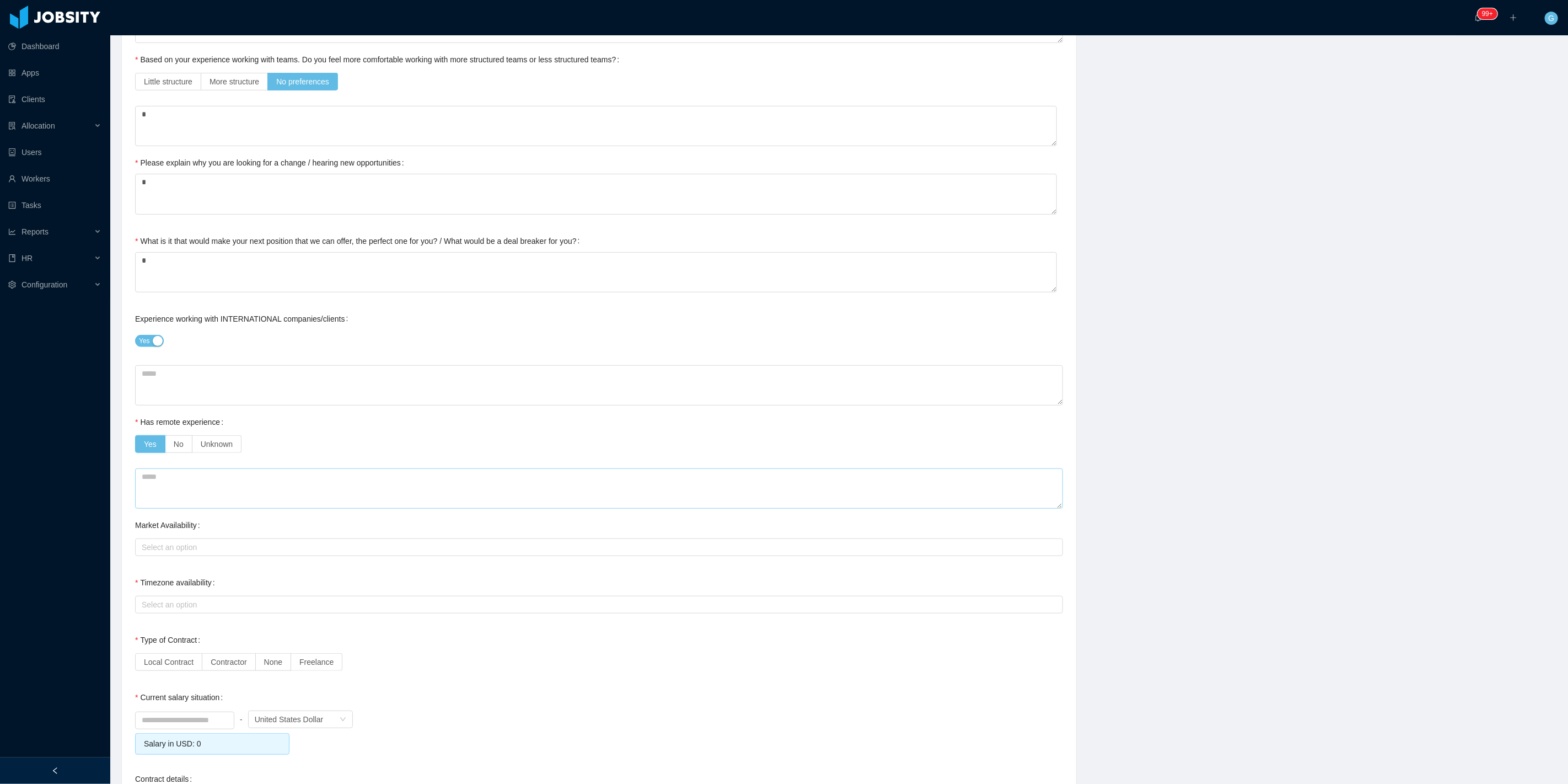
scroll to position [428, 0]
drag, startPoint x: 186, startPoint y: 532, endPoint x: 180, endPoint y: 533, distance: 6.1
click at [180, 533] on div "Select an option" at bounding box center [599, 543] width 928 height 22
click at [172, 547] on div "Select an option" at bounding box center [596, 543] width 909 height 11
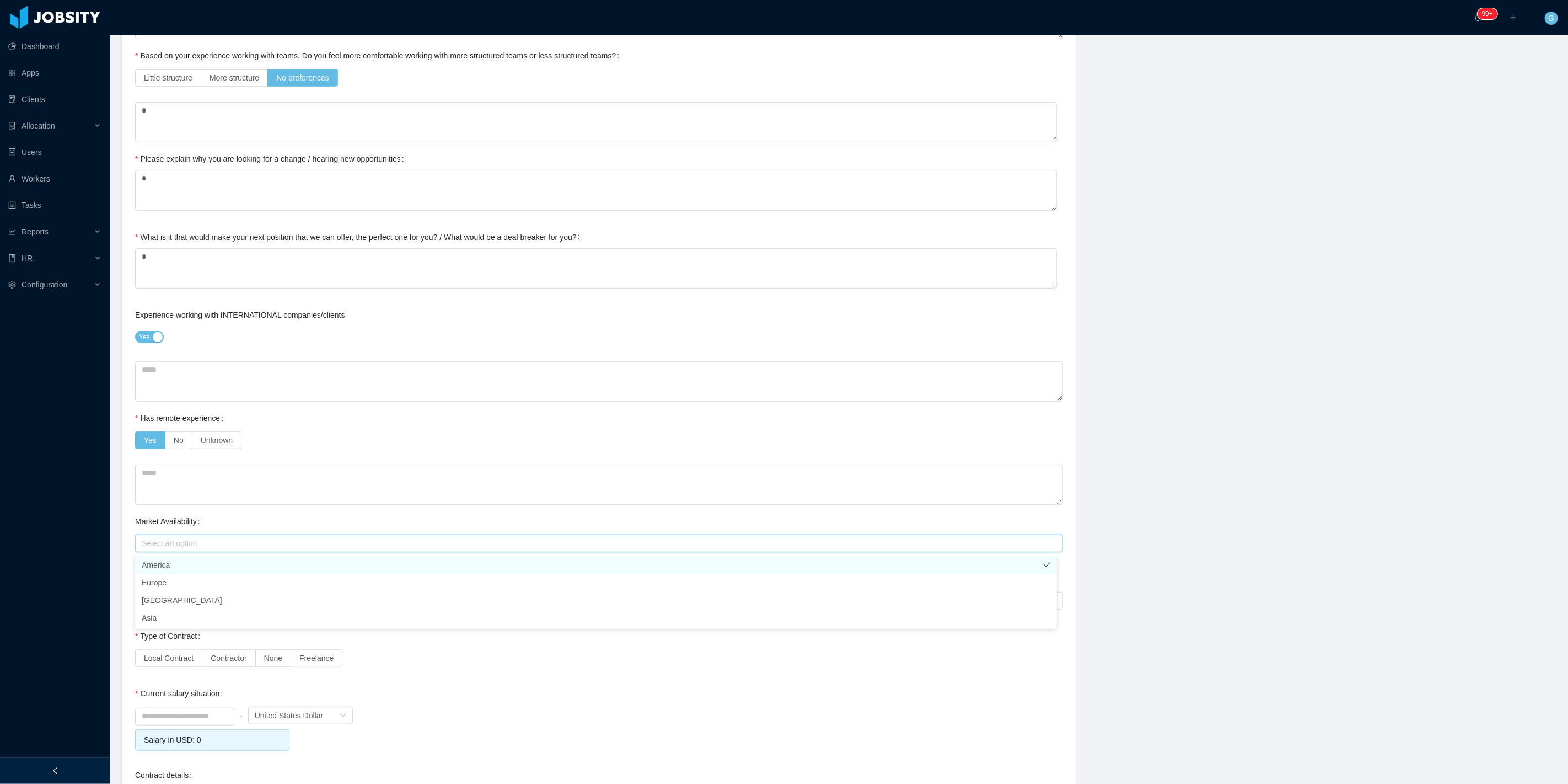
click at [172, 571] on li "America" at bounding box center [595, 565] width 922 height 18
click at [89, 531] on div "Dashboard Apps Clients Allocation Users Workers Tasks Reports HR Configuration" at bounding box center [55, 365] width 111 height 731
click at [151, 602] on div "Select an option" at bounding box center [596, 600] width 909 height 11
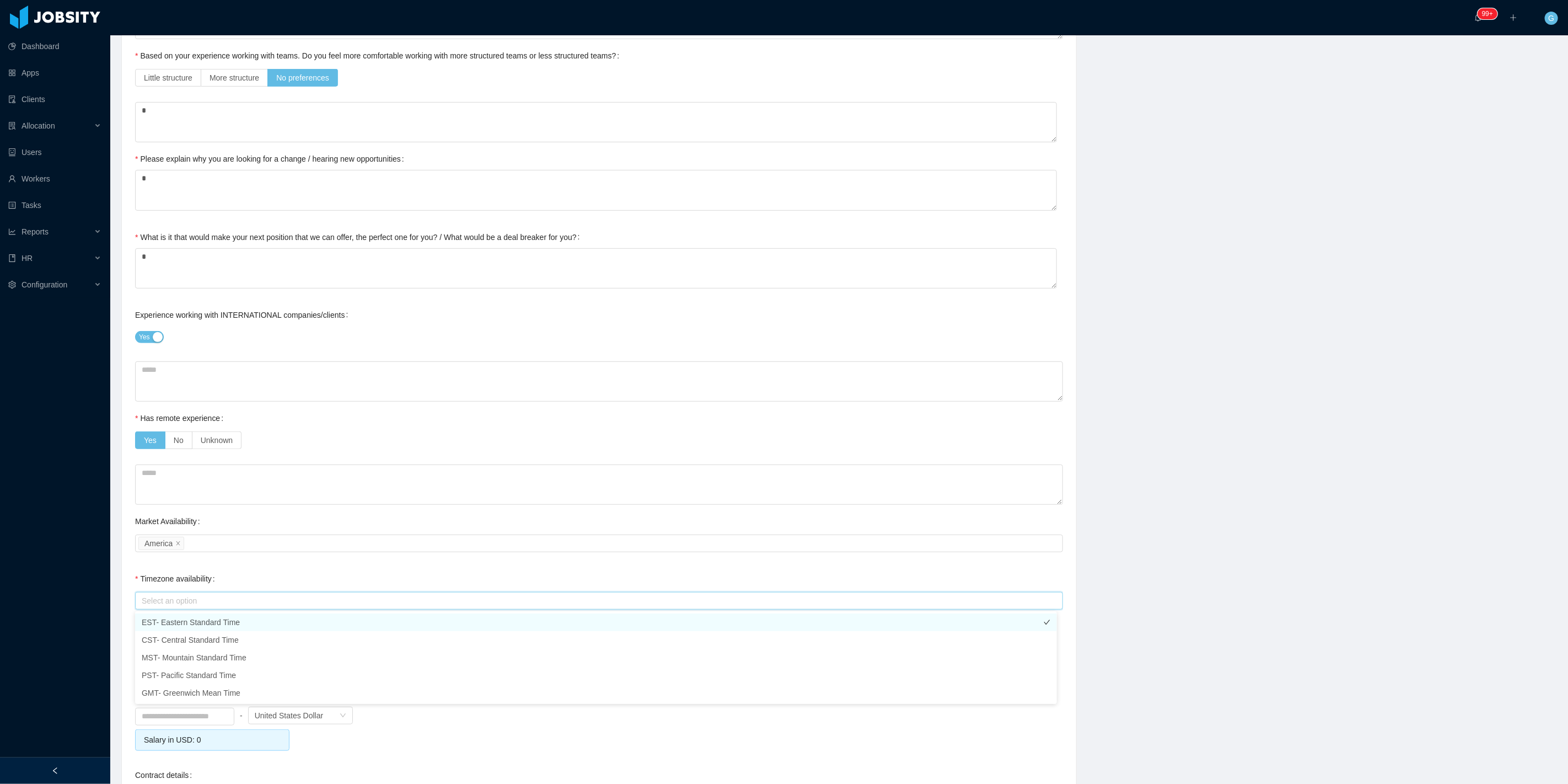
click at [160, 622] on li "EST- Eastern Standard Time" at bounding box center [595, 622] width 922 height 18
click at [163, 635] on li "CST- Central Standard Time" at bounding box center [595, 640] width 922 height 18
click at [119, 574] on div "Background Experience / Preferences Profile Soft Skills Language Notes General …" at bounding box center [599, 388] width 961 height 1420
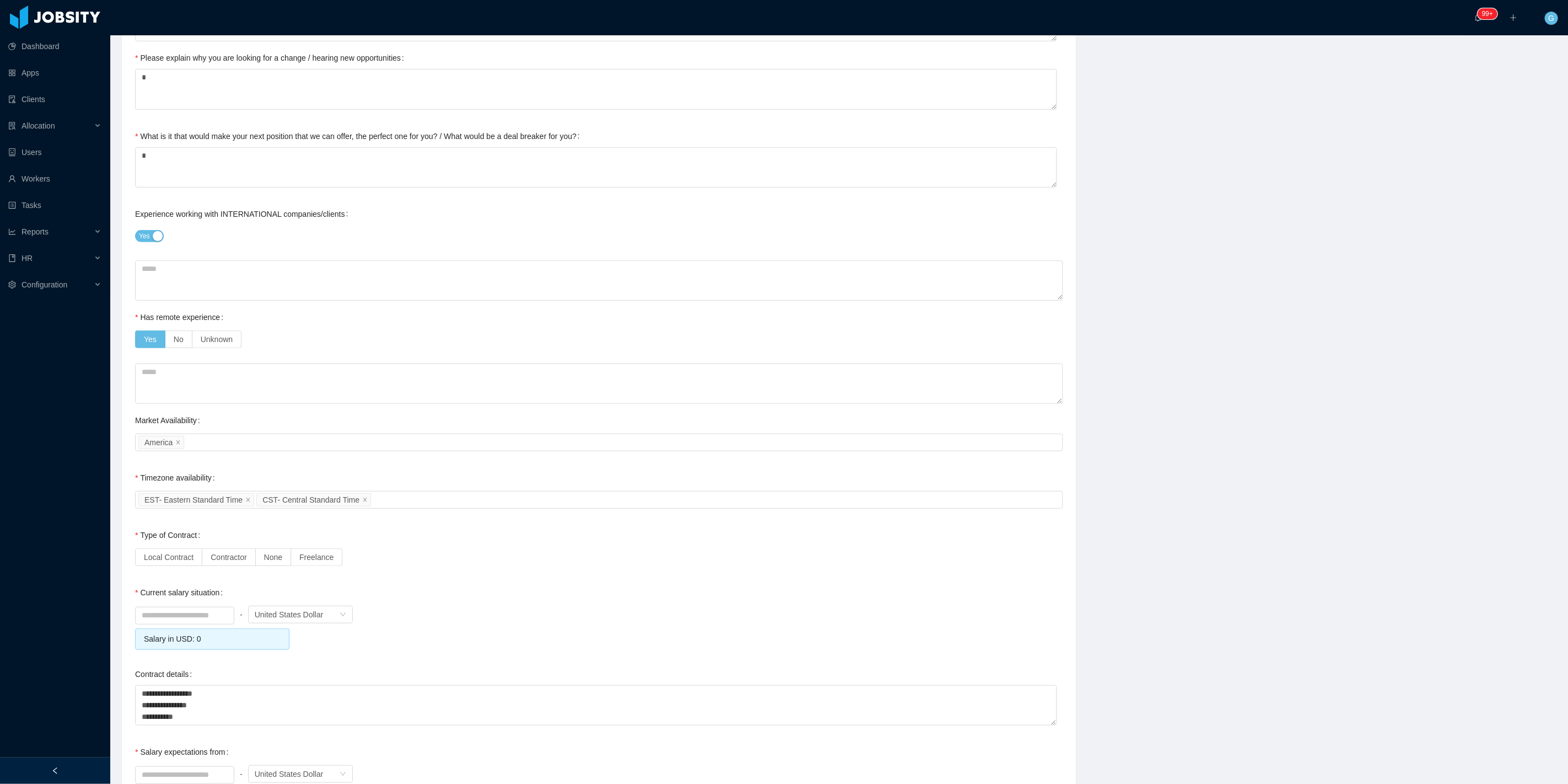
scroll to position [552, 0]
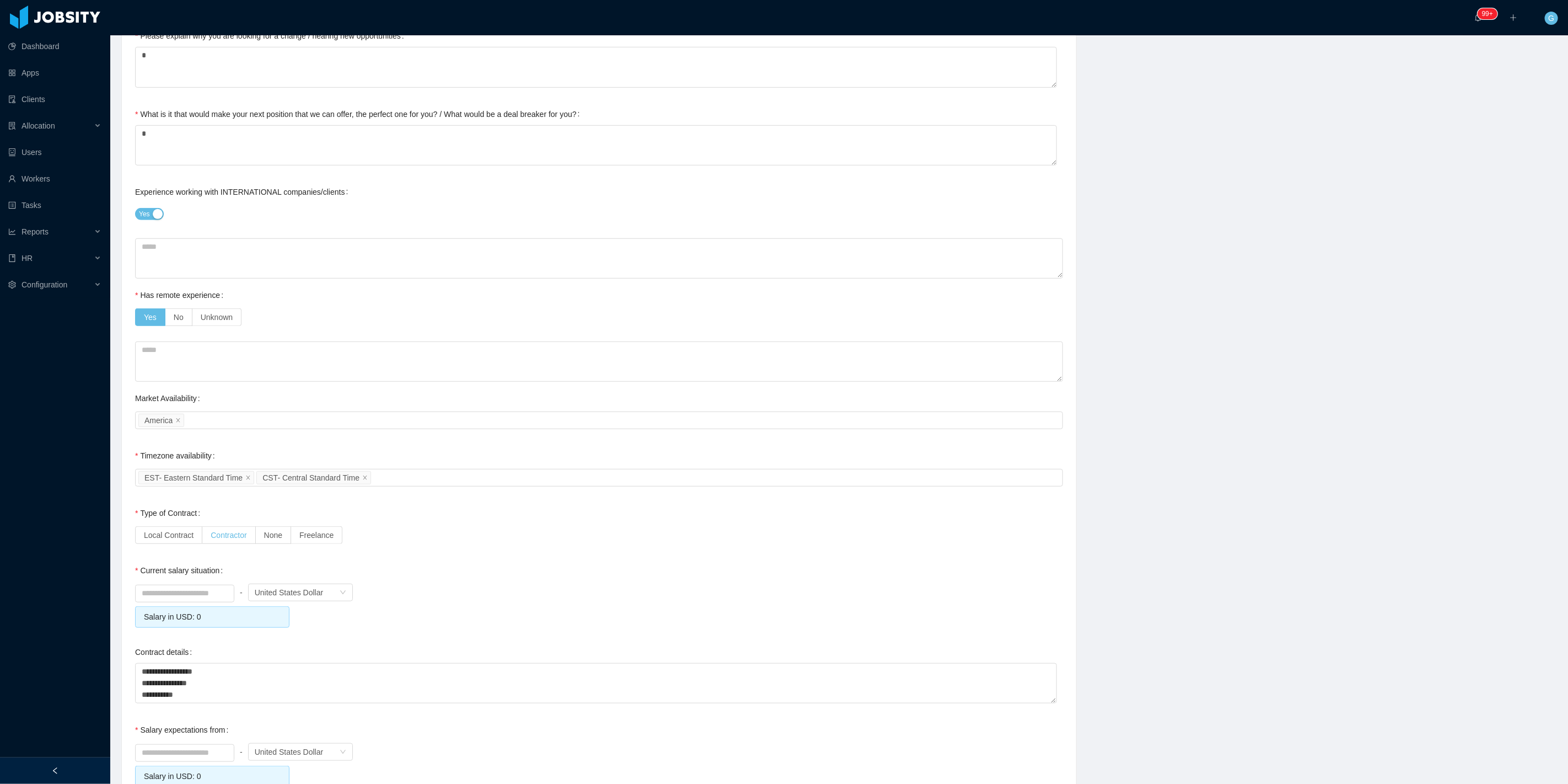
click at [238, 527] on label "Contractor" at bounding box center [229, 535] width 53 height 18
drag, startPoint x: 163, startPoint y: 583, endPoint x: 158, endPoint y: 543, distance: 40.3
click at [162, 576] on div "Current salary situation - Currency United States Dollar Salary in USD: 0" at bounding box center [599, 593] width 928 height 68
click at [158, 540] on span "Local Contract" at bounding box center [168, 535] width 50 height 9
click at [154, 587] on input at bounding box center [185, 593] width 98 height 17
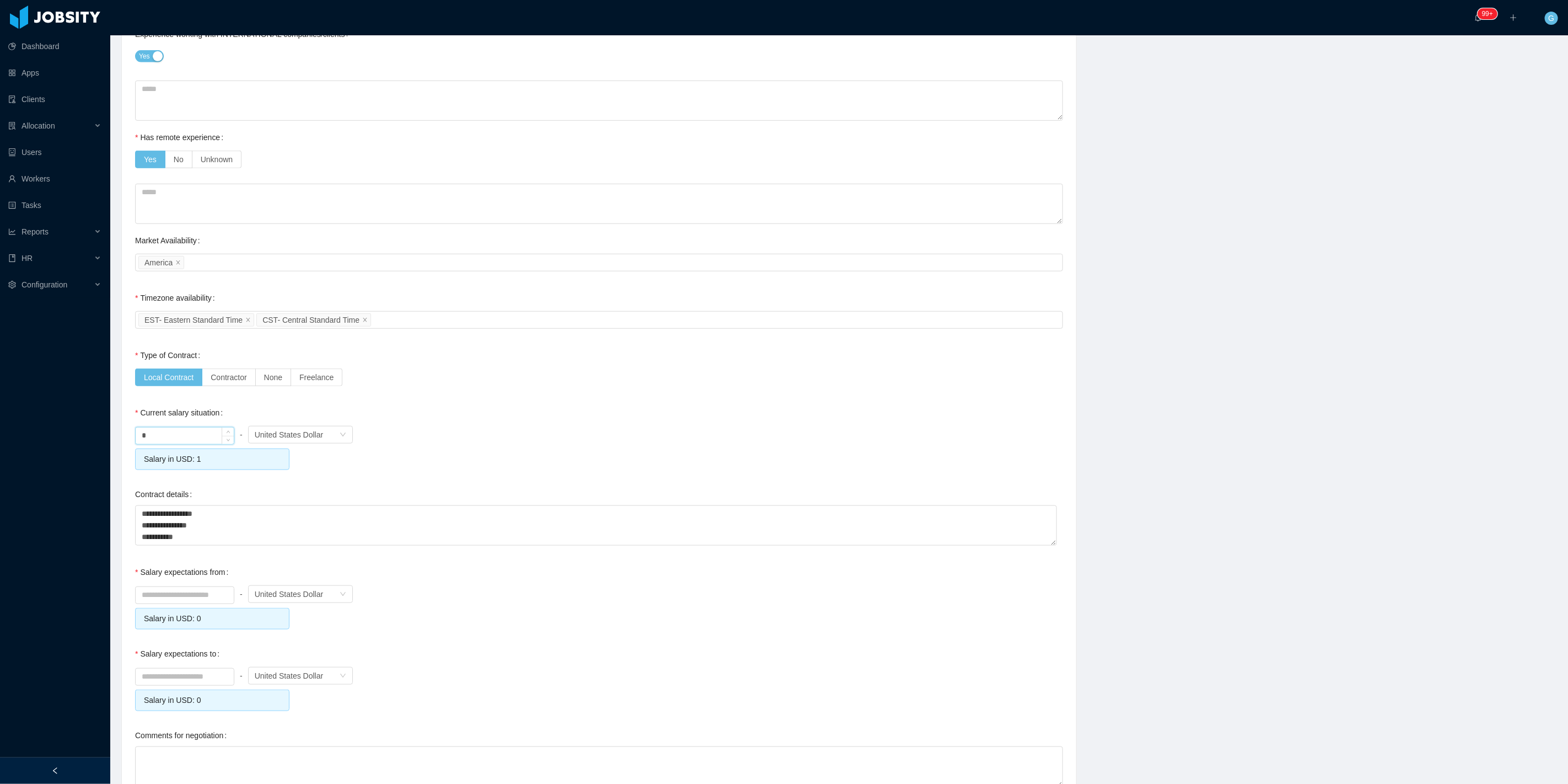
scroll to position [735, 0]
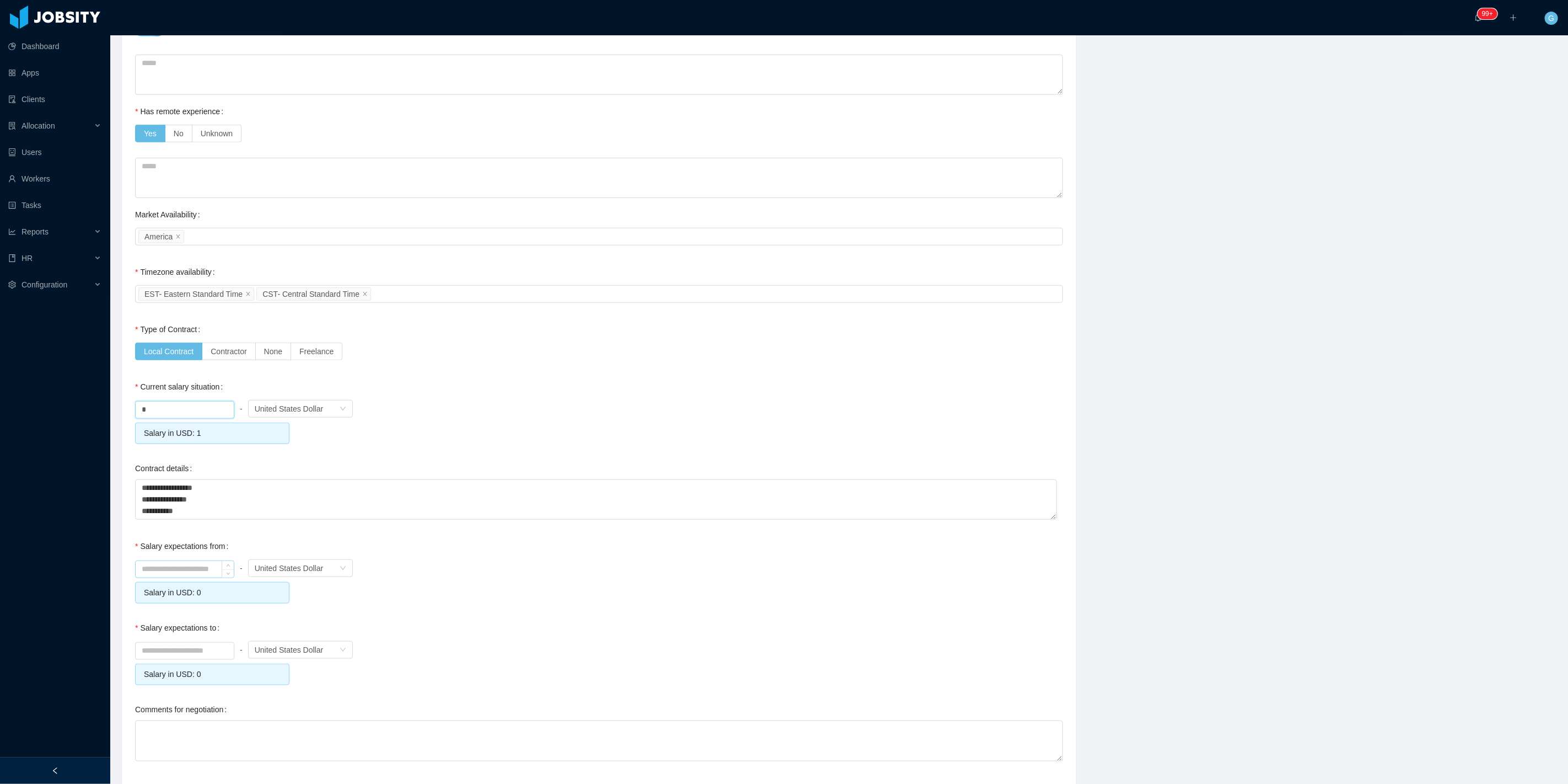
type input "****"
click at [170, 576] on input at bounding box center [185, 569] width 98 height 17
type input "*******"
click at [172, 659] on div at bounding box center [185, 650] width 99 height 22
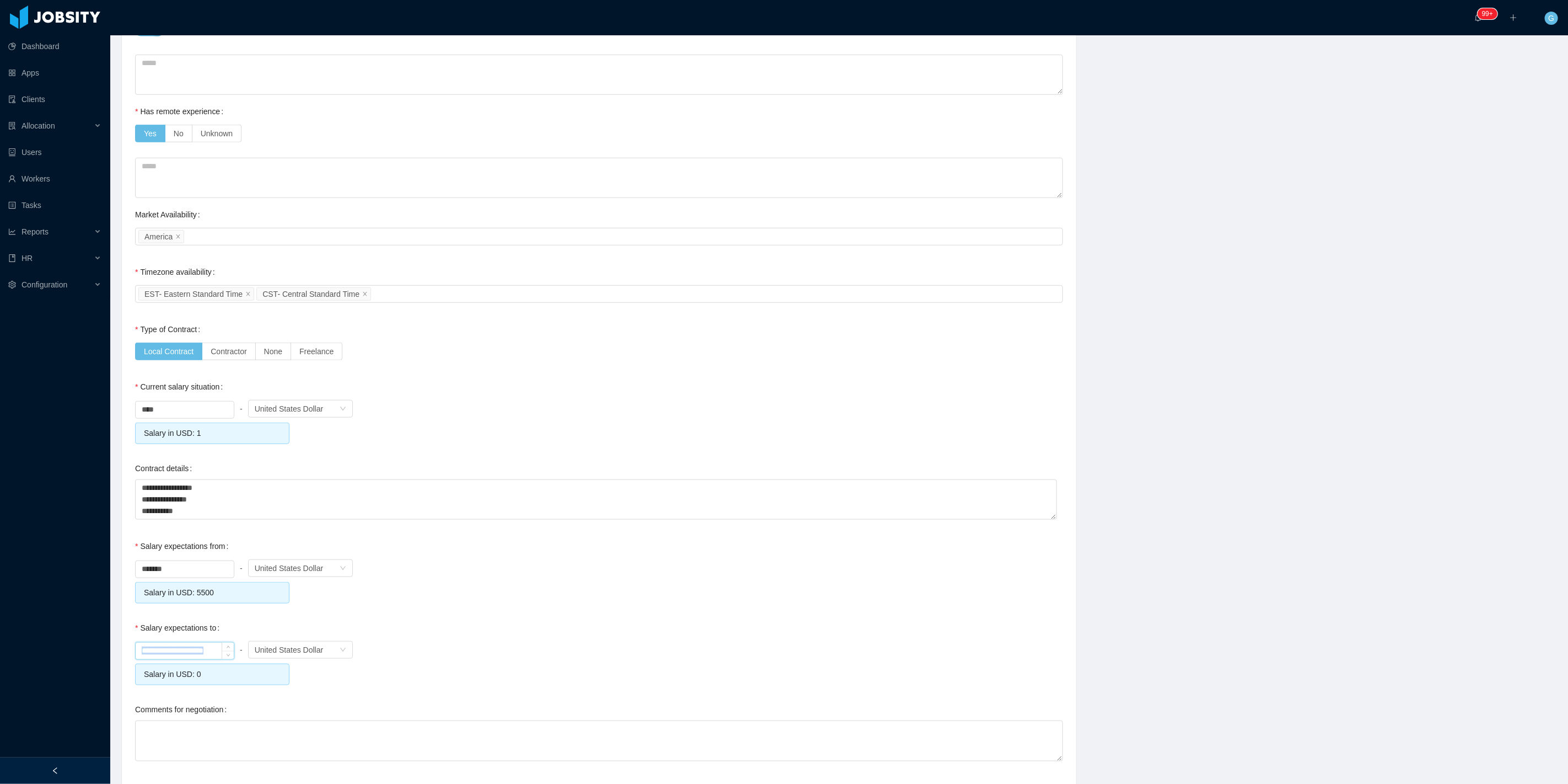
click at [170, 654] on input at bounding box center [185, 650] width 98 height 17
type input "*******"
click at [582, 561] on div "******* - Currency United States Dollar" at bounding box center [599, 568] width 928 height 22
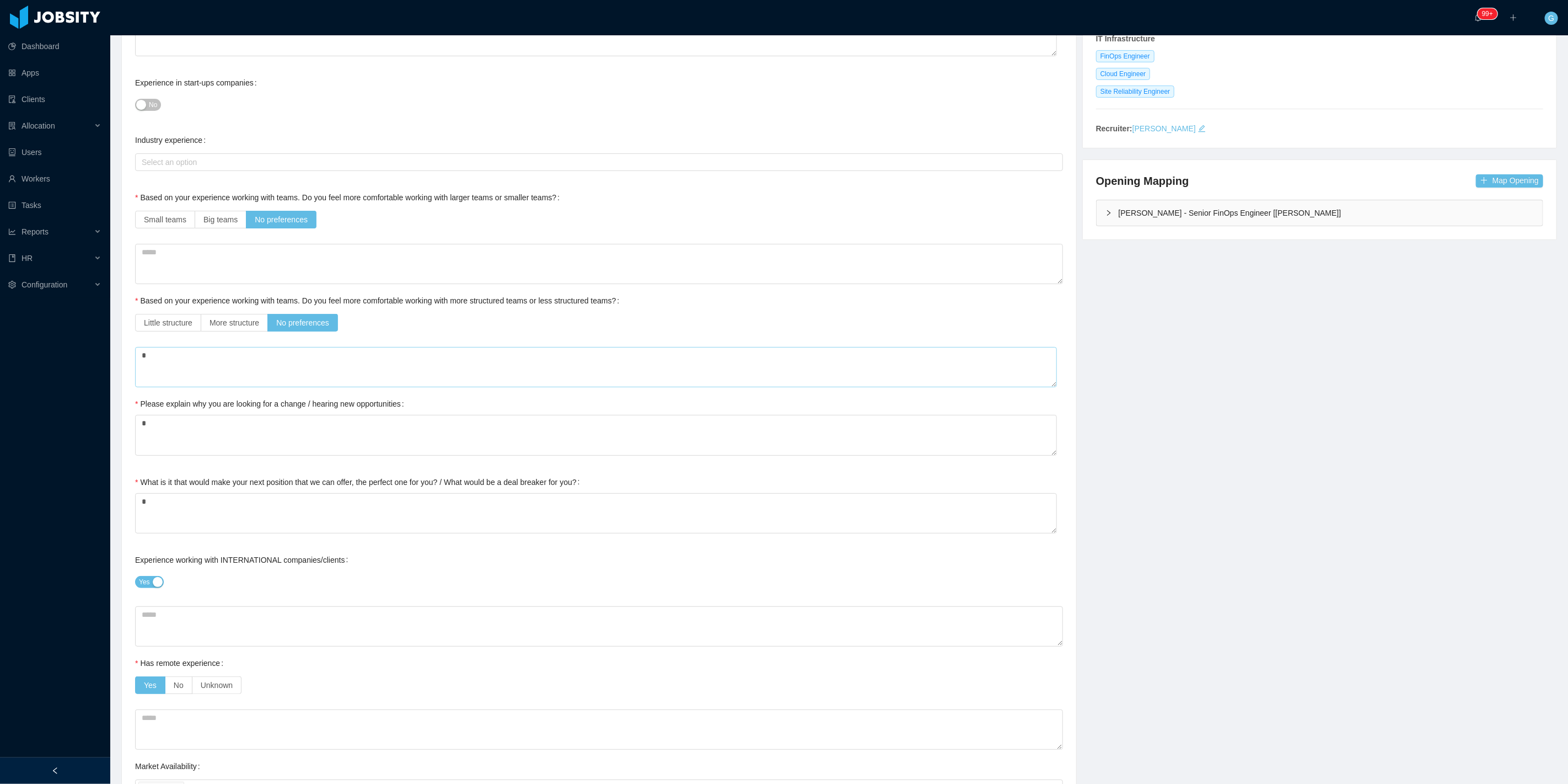
scroll to position [0, 0]
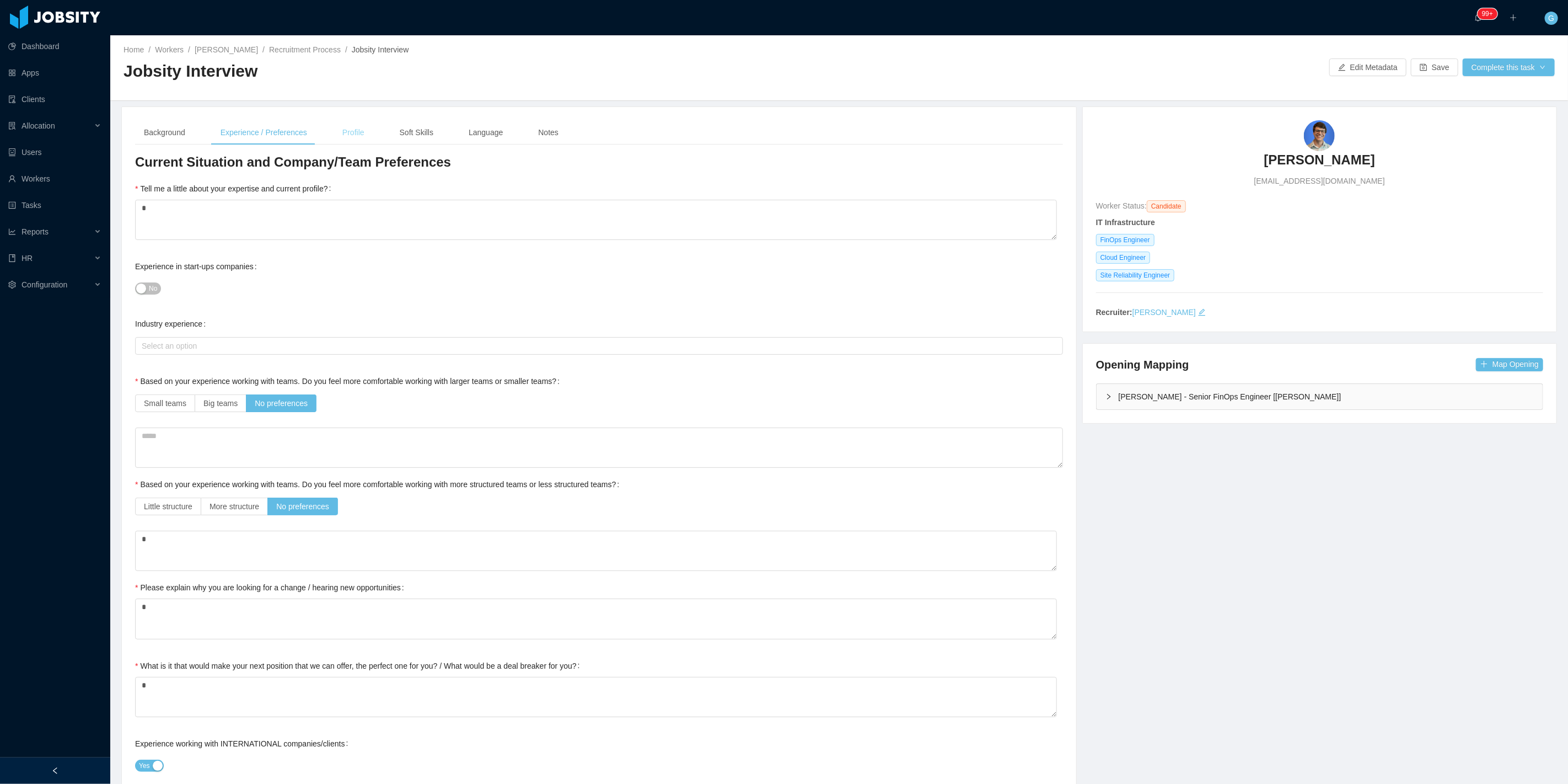
click at [363, 136] on div "Profile" at bounding box center [353, 132] width 40 height 25
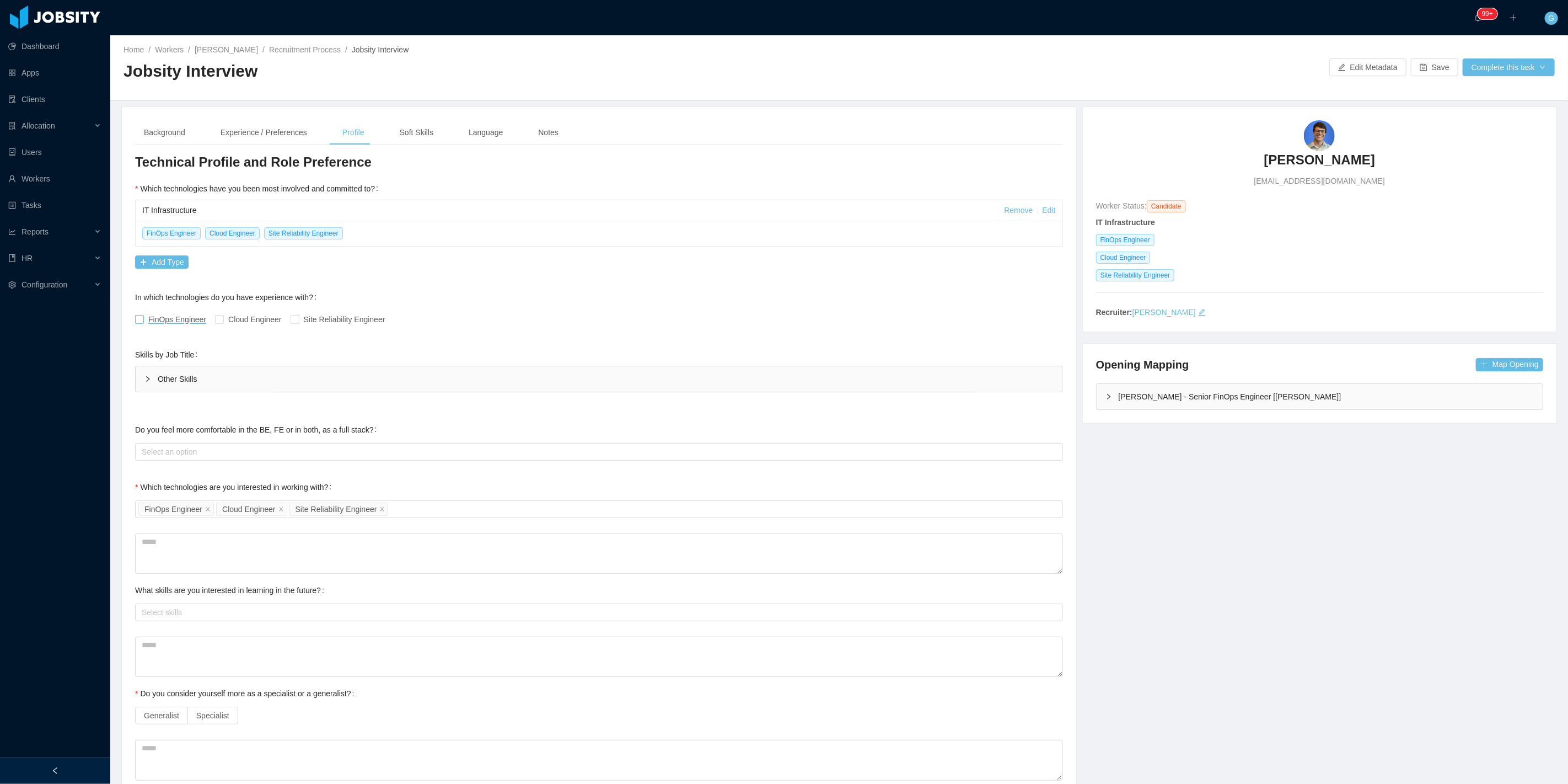
click at [146, 315] on span "FinOps Engineer" at bounding box center [177, 319] width 67 height 9
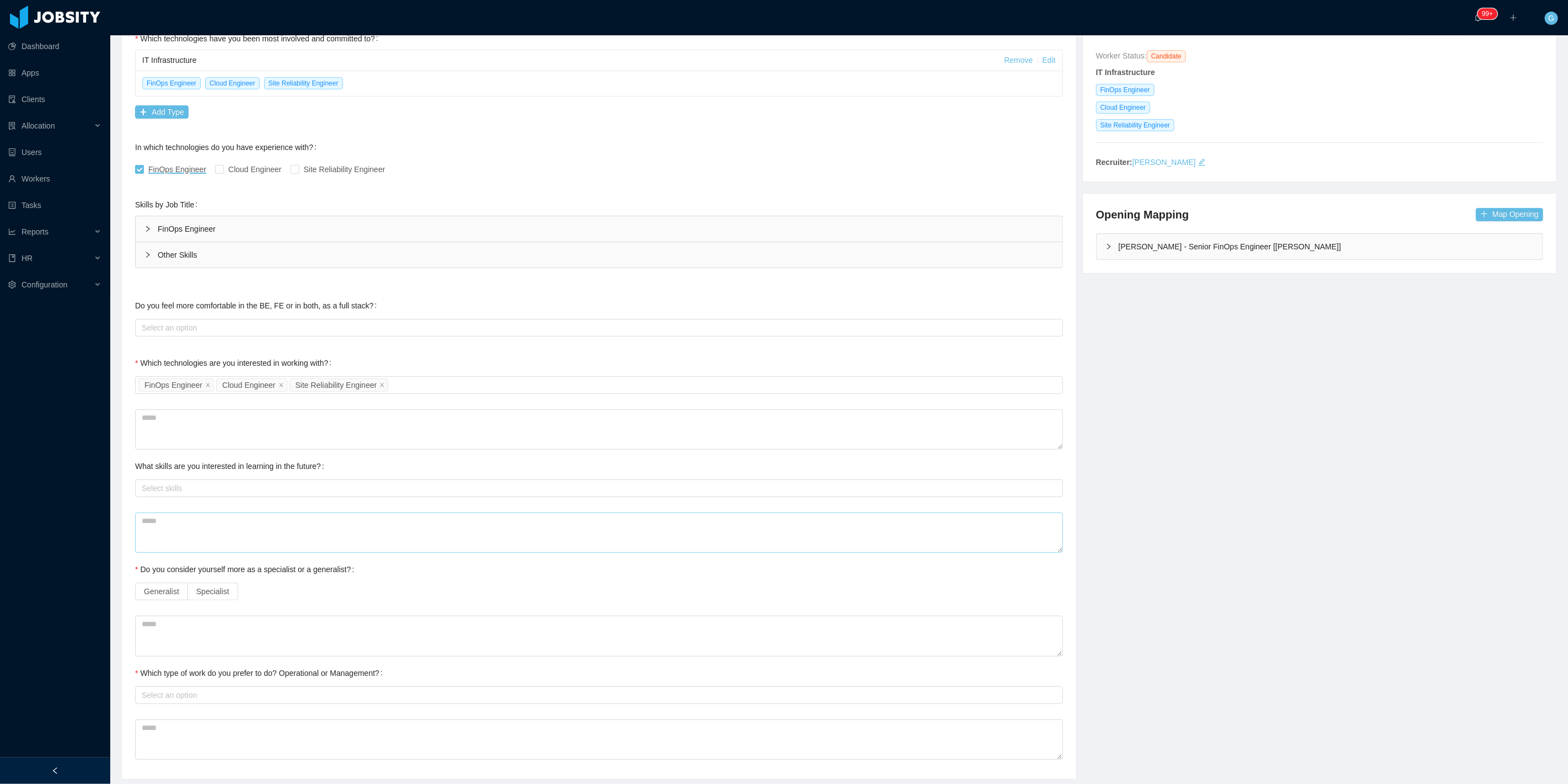
scroll to position [184, 0]
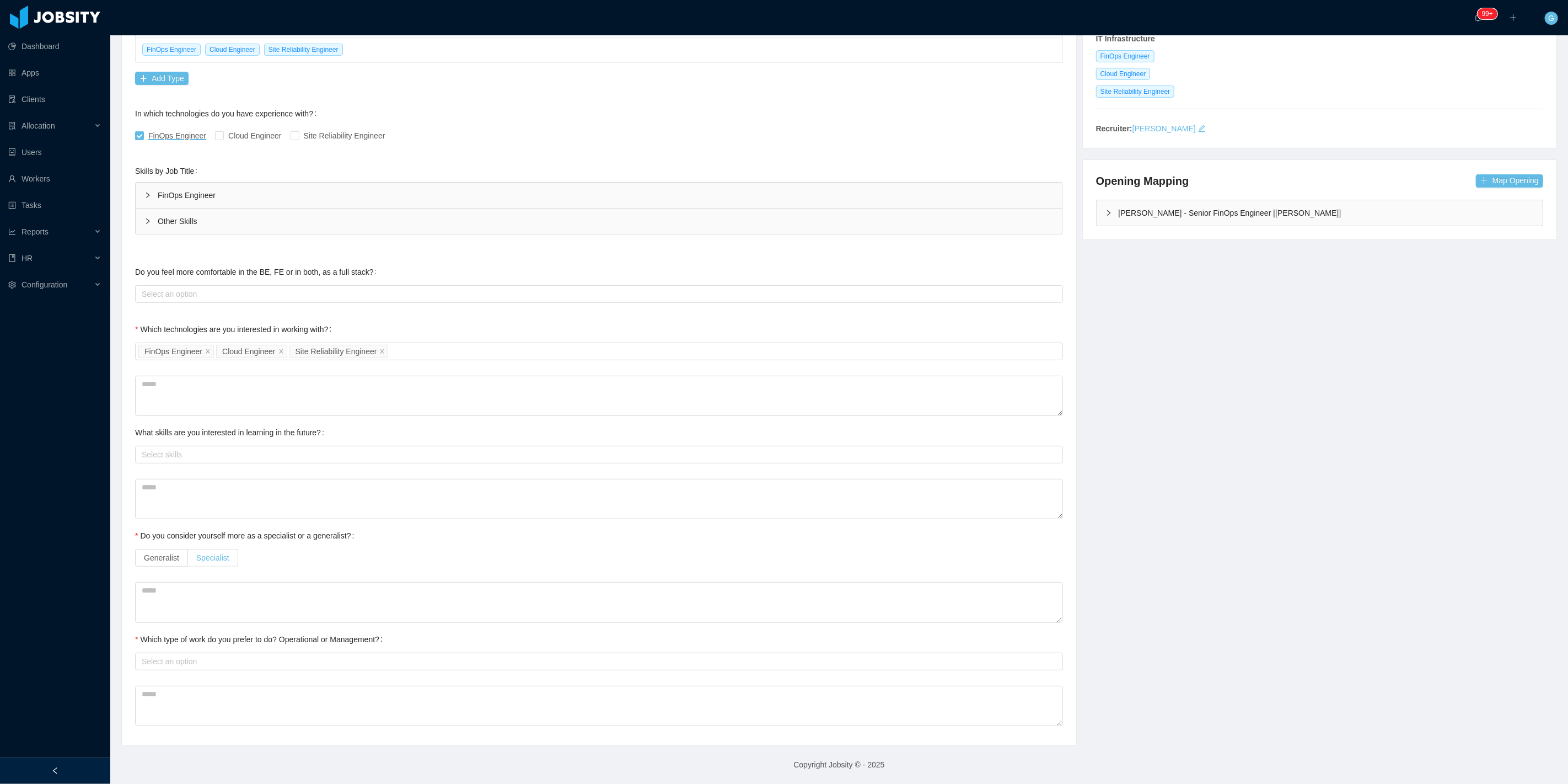
click at [229, 552] on label "Specialist" at bounding box center [213, 558] width 50 height 18
click at [196, 670] on div "Select an option" at bounding box center [599, 661] width 928 height 22
drag, startPoint x: 196, startPoint y: 670, endPoint x: 194, endPoint y: 658, distance: 12.2
click at [194, 665] on div "Select an option" at bounding box center [599, 661] width 928 height 22
click at [194, 658] on div "Select an option" at bounding box center [596, 661] width 909 height 11
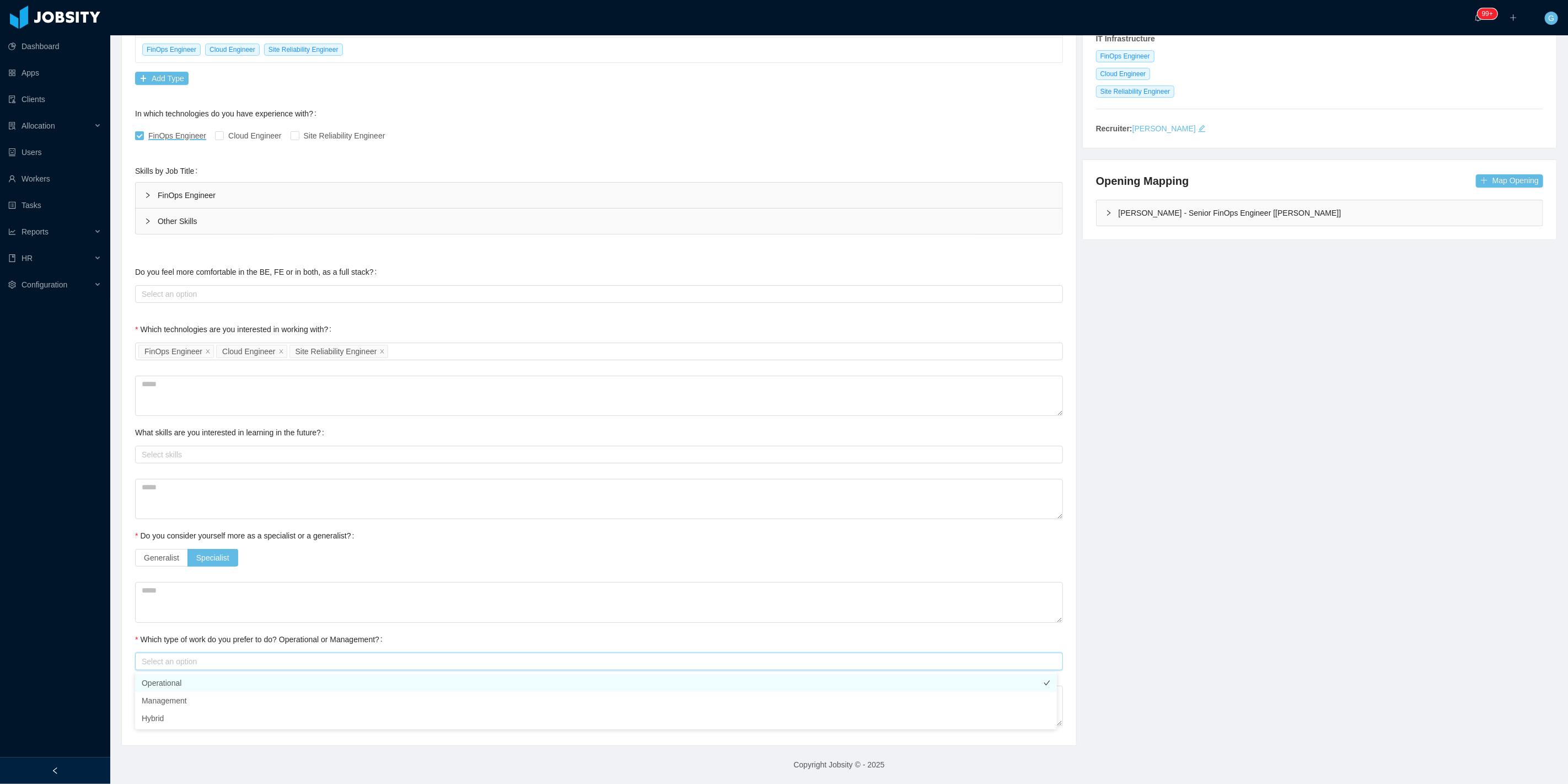
click at [172, 685] on li "Operational" at bounding box center [595, 683] width 922 height 18
click at [198, 719] on li "Hybrid" at bounding box center [595, 718] width 922 height 18
click at [437, 538] on div "Do you consider yourself more as a specialist or a generalist? Generalist Speci…" at bounding box center [599, 546] width 928 height 44
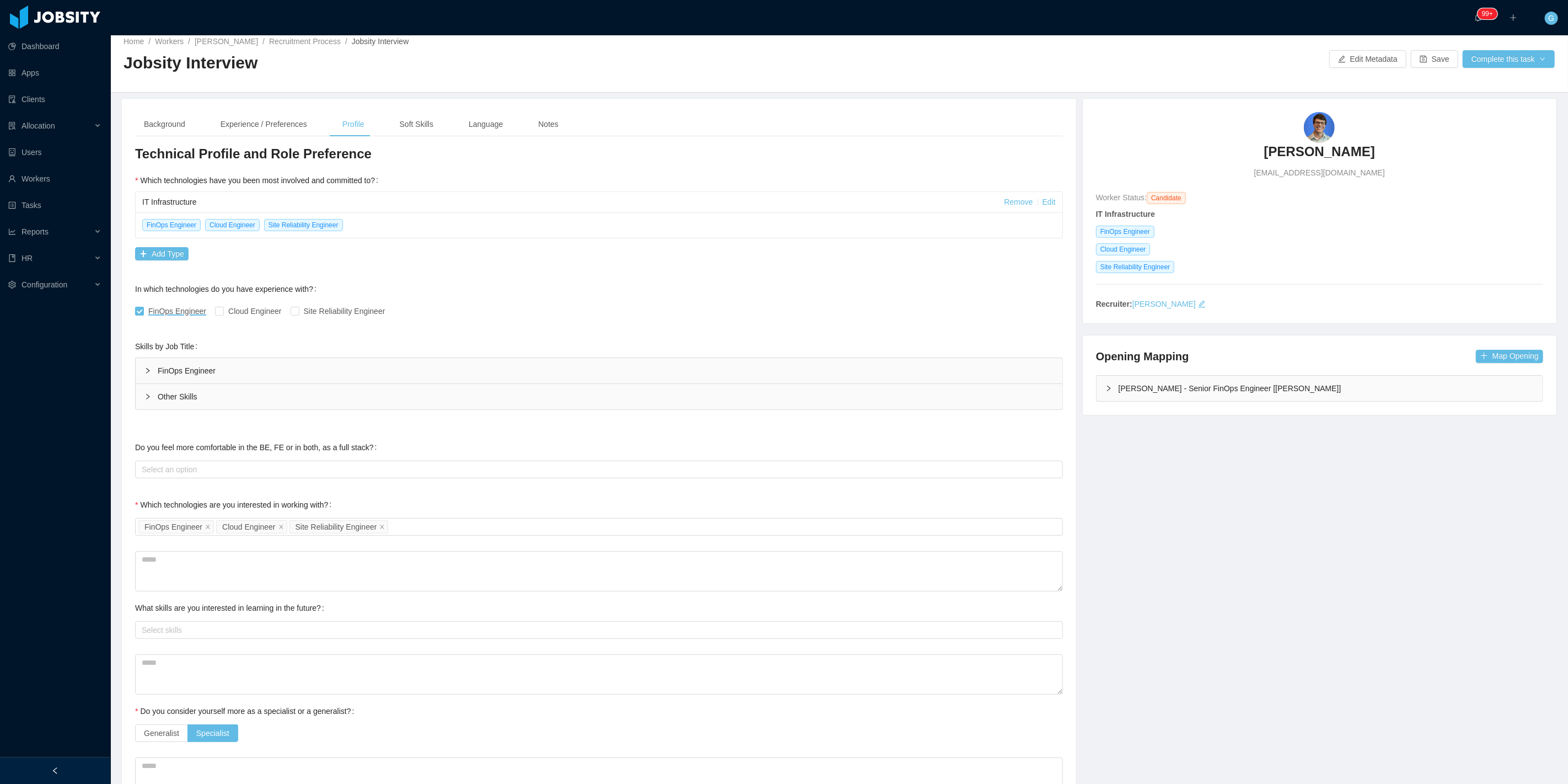
scroll to position [0, 0]
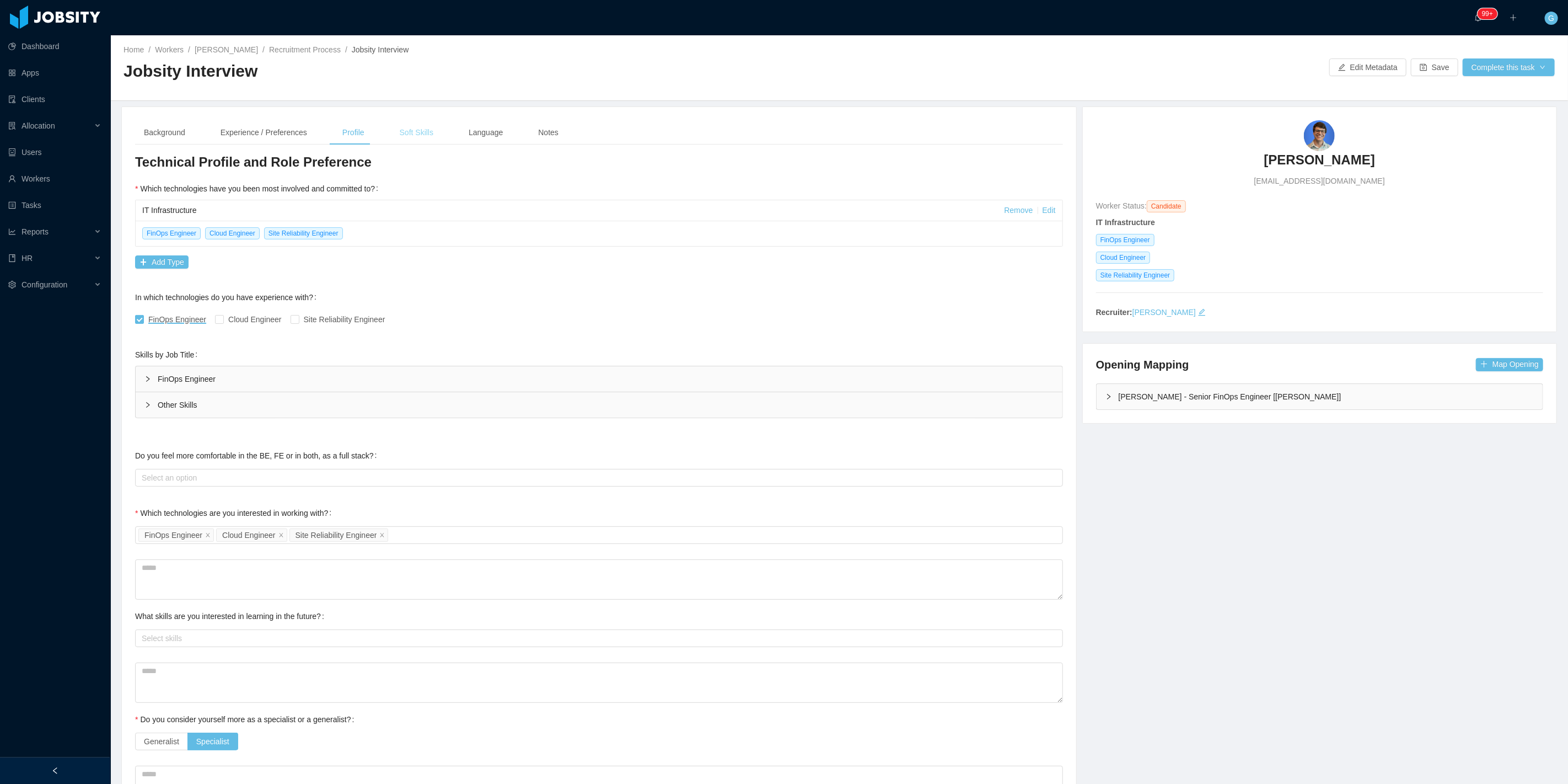
click at [417, 135] on div "Soft Skills" at bounding box center [416, 132] width 51 height 25
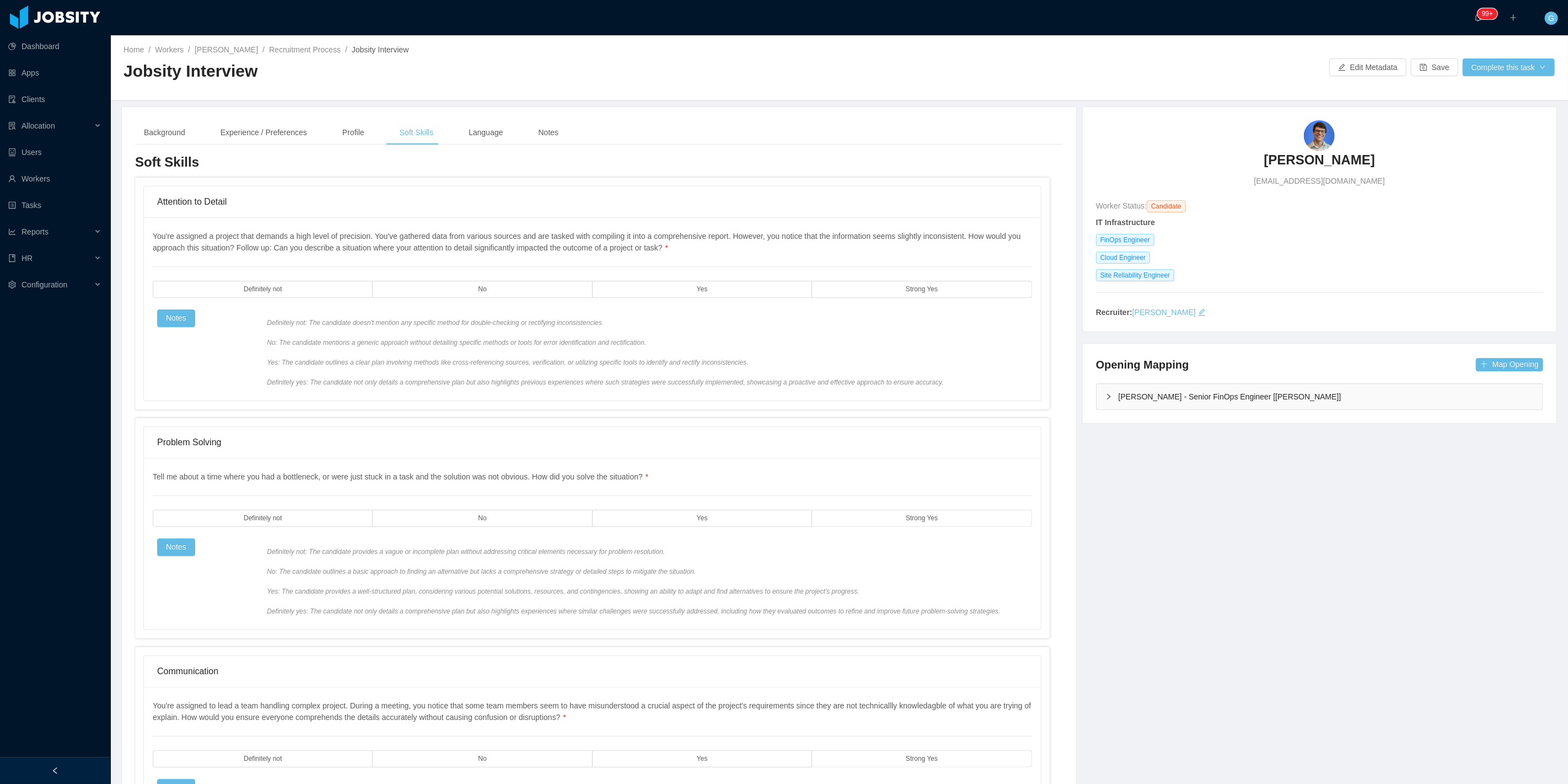
click at [747, 272] on div "You're assigned a project that demands a high level of precision. You've gather…" at bounding box center [593, 309] width 879 height 157
click at [743, 276] on div "You're assigned a project that demands a high level of precision. You've gather…" at bounding box center [593, 309] width 879 height 157
click at [739, 293] on label "Yes" at bounding box center [702, 290] width 219 height 17
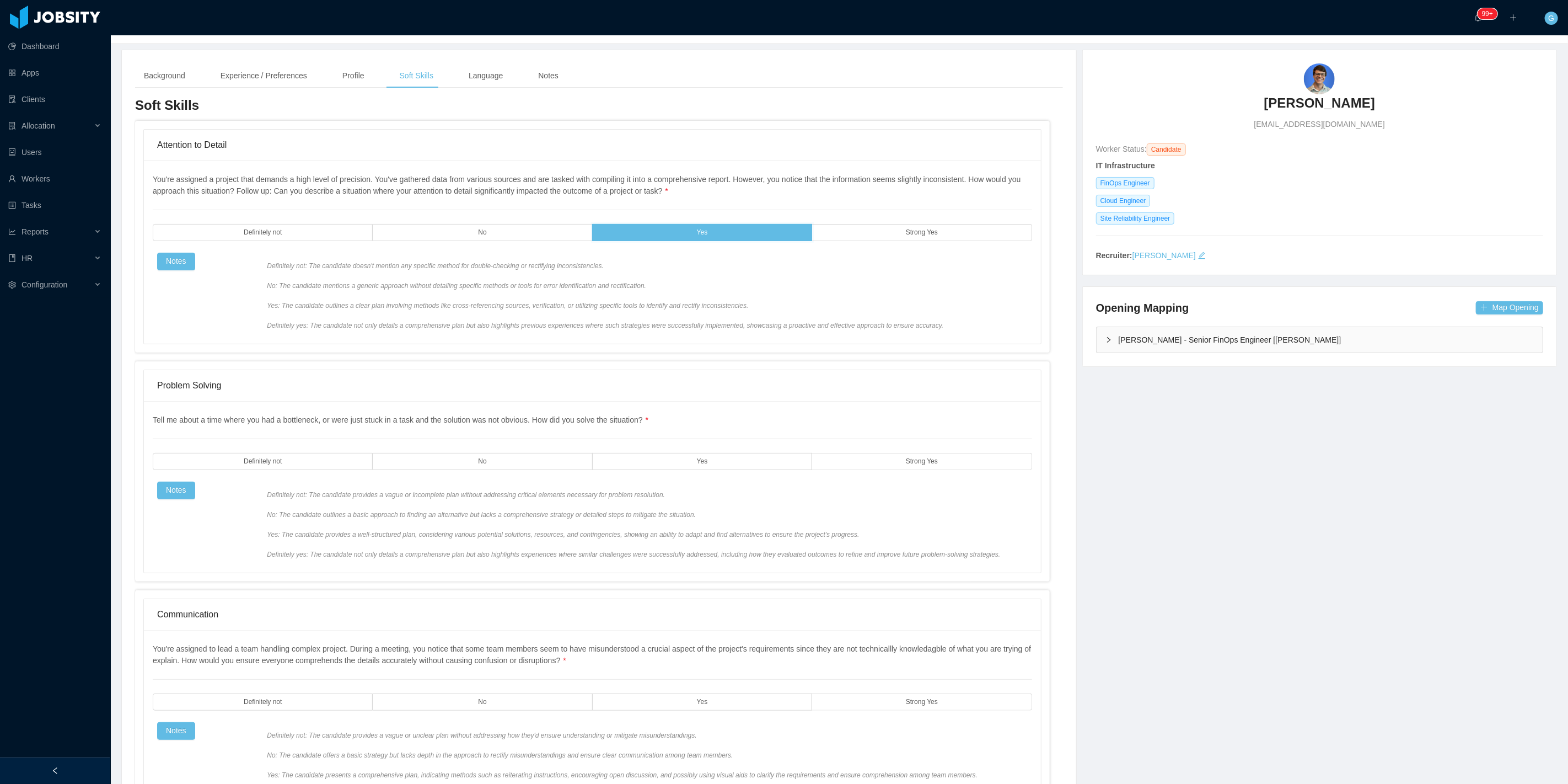
scroll to position [367, 0]
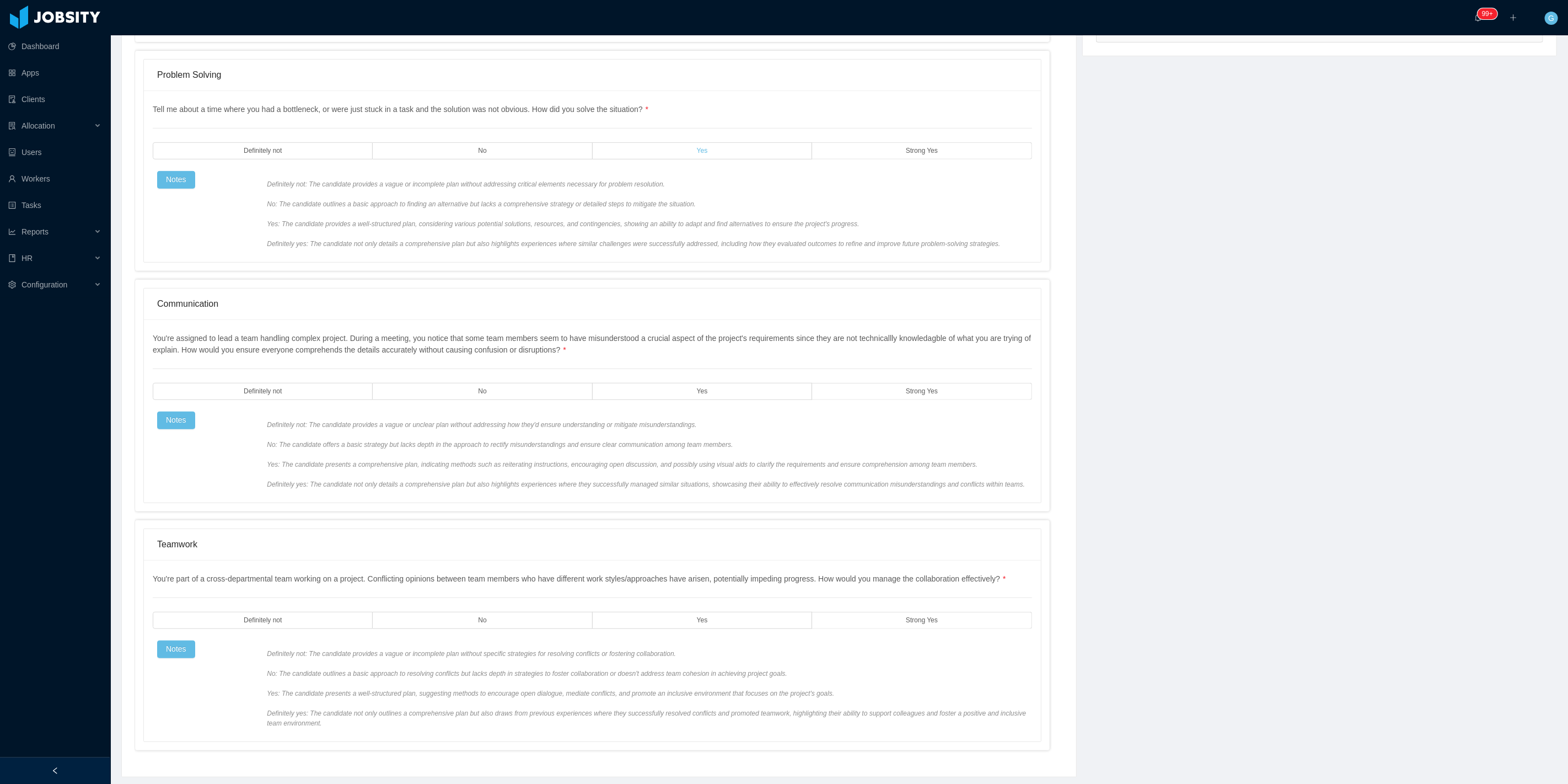
click at [690, 156] on label "Yes" at bounding box center [702, 151] width 219 height 17
click at [625, 382] on div "You're assigned to lead a team handling complex project. During a meeting, you …" at bounding box center [593, 411] width 879 height 157
click at [627, 383] on label "Yes" at bounding box center [702, 392] width 219 height 17
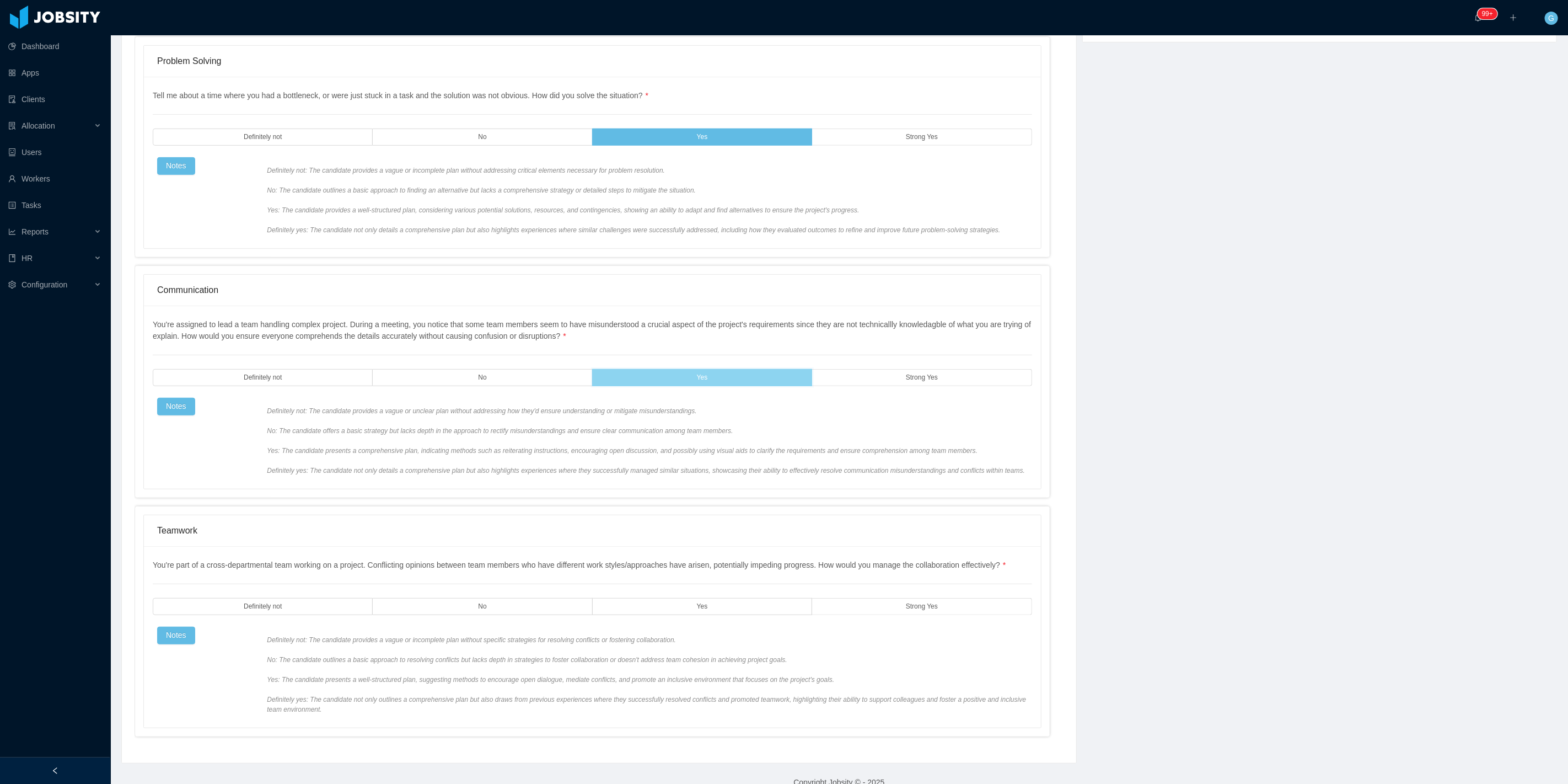
scroll to position [400, 0]
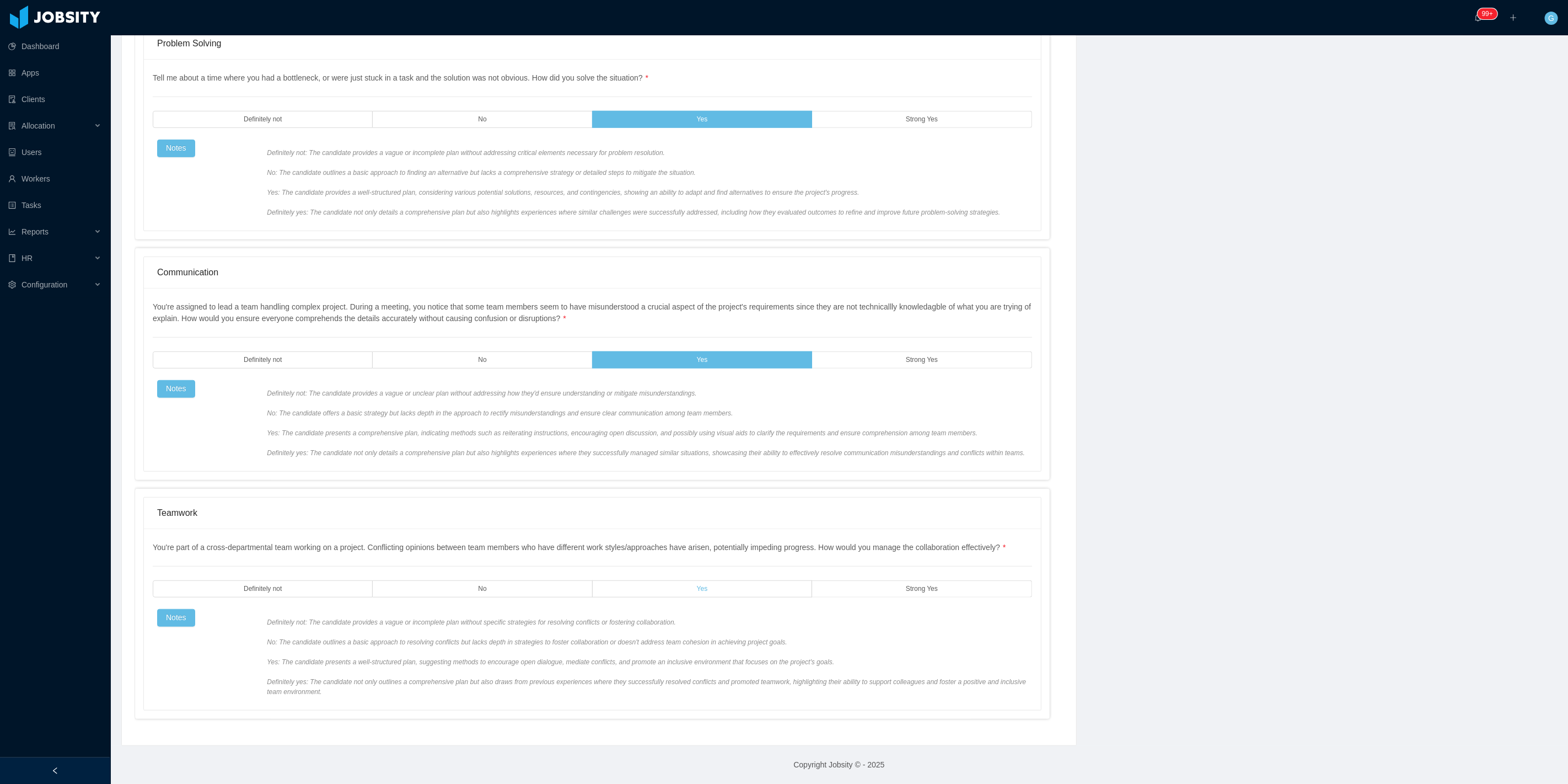
click at [711, 593] on label "Yes" at bounding box center [702, 589] width 219 height 17
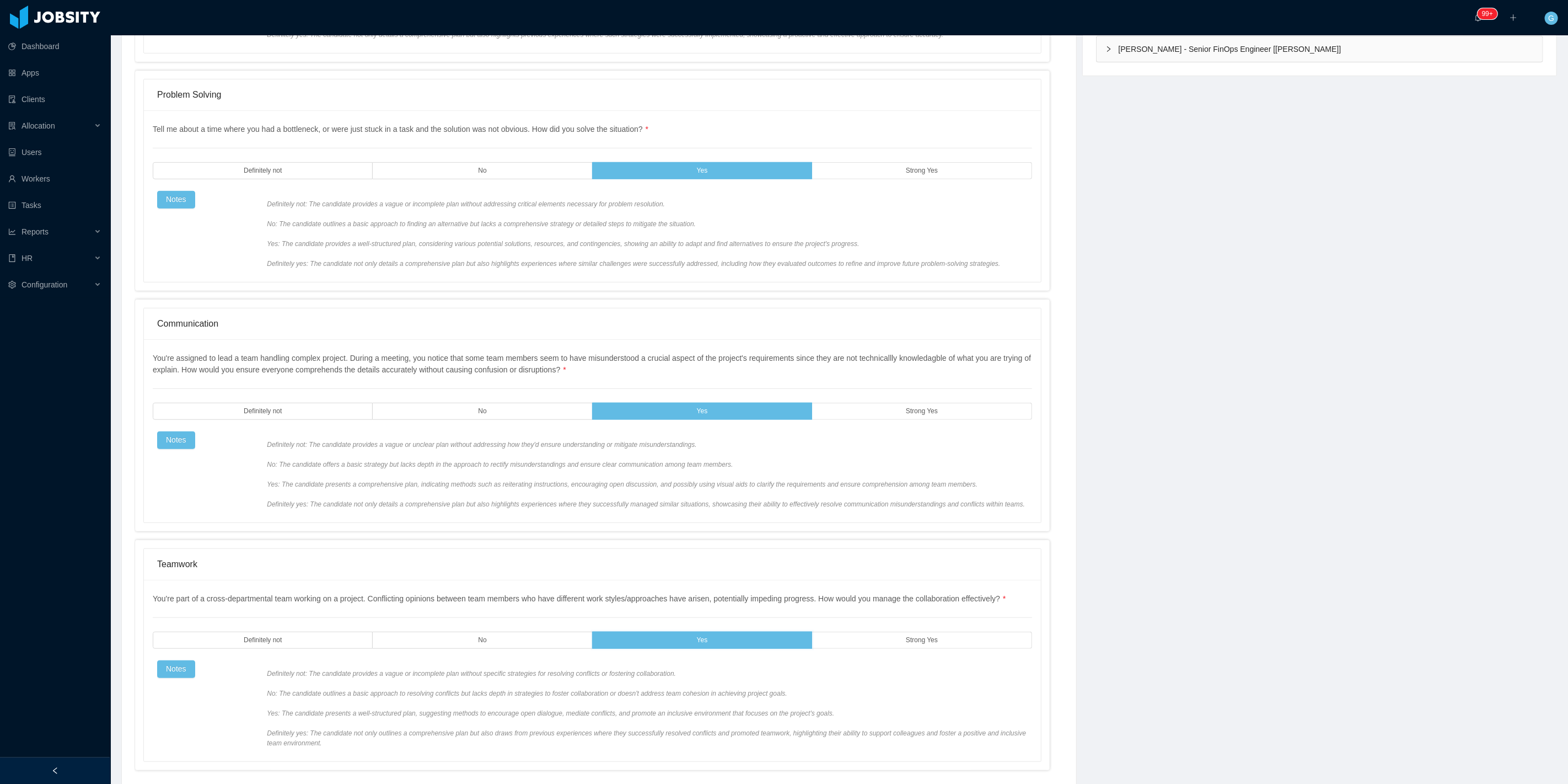
scroll to position [0, 0]
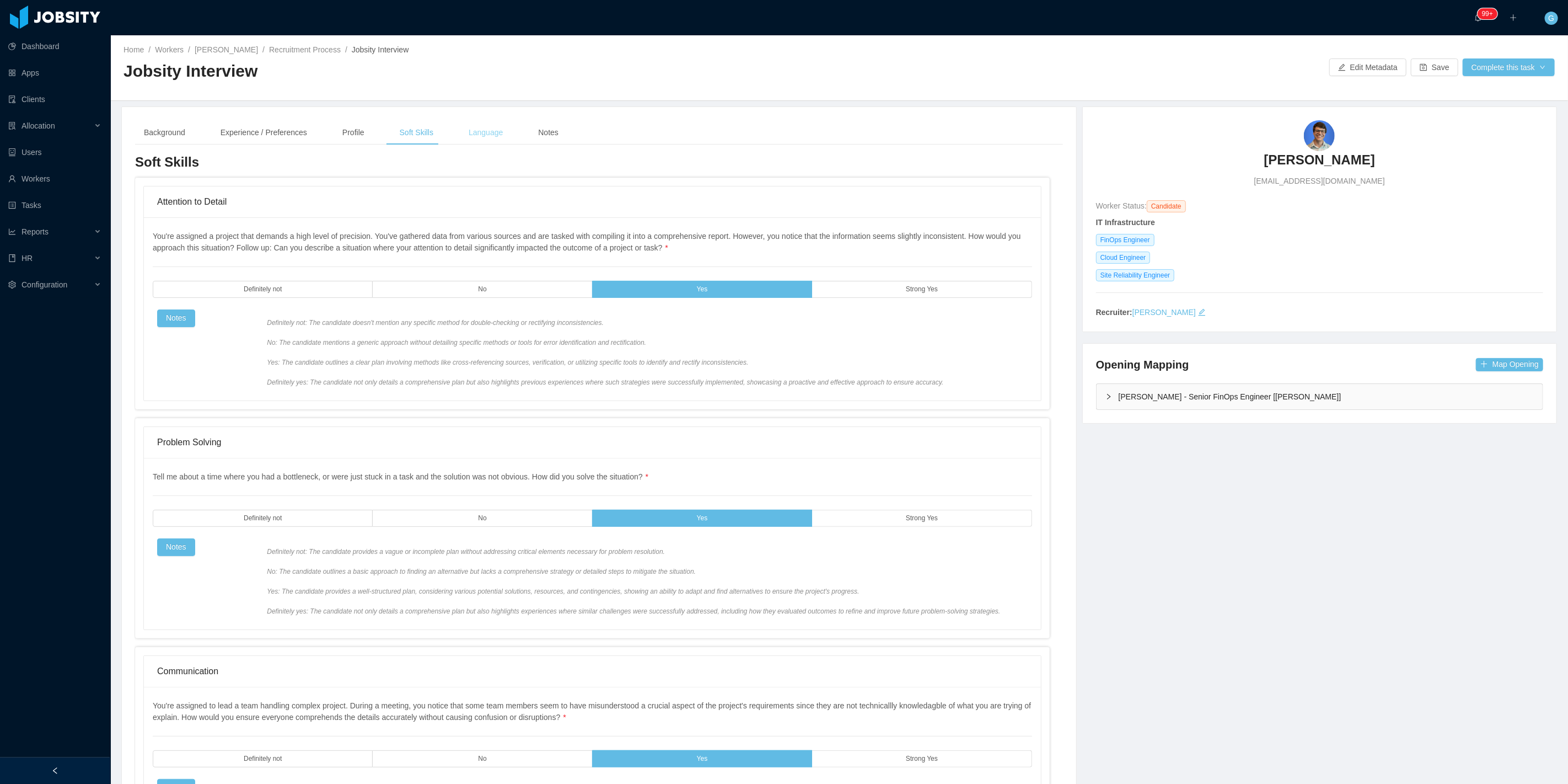
click at [481, 139] on div "Language" at bounding box center [486, 132] width 52 height 25
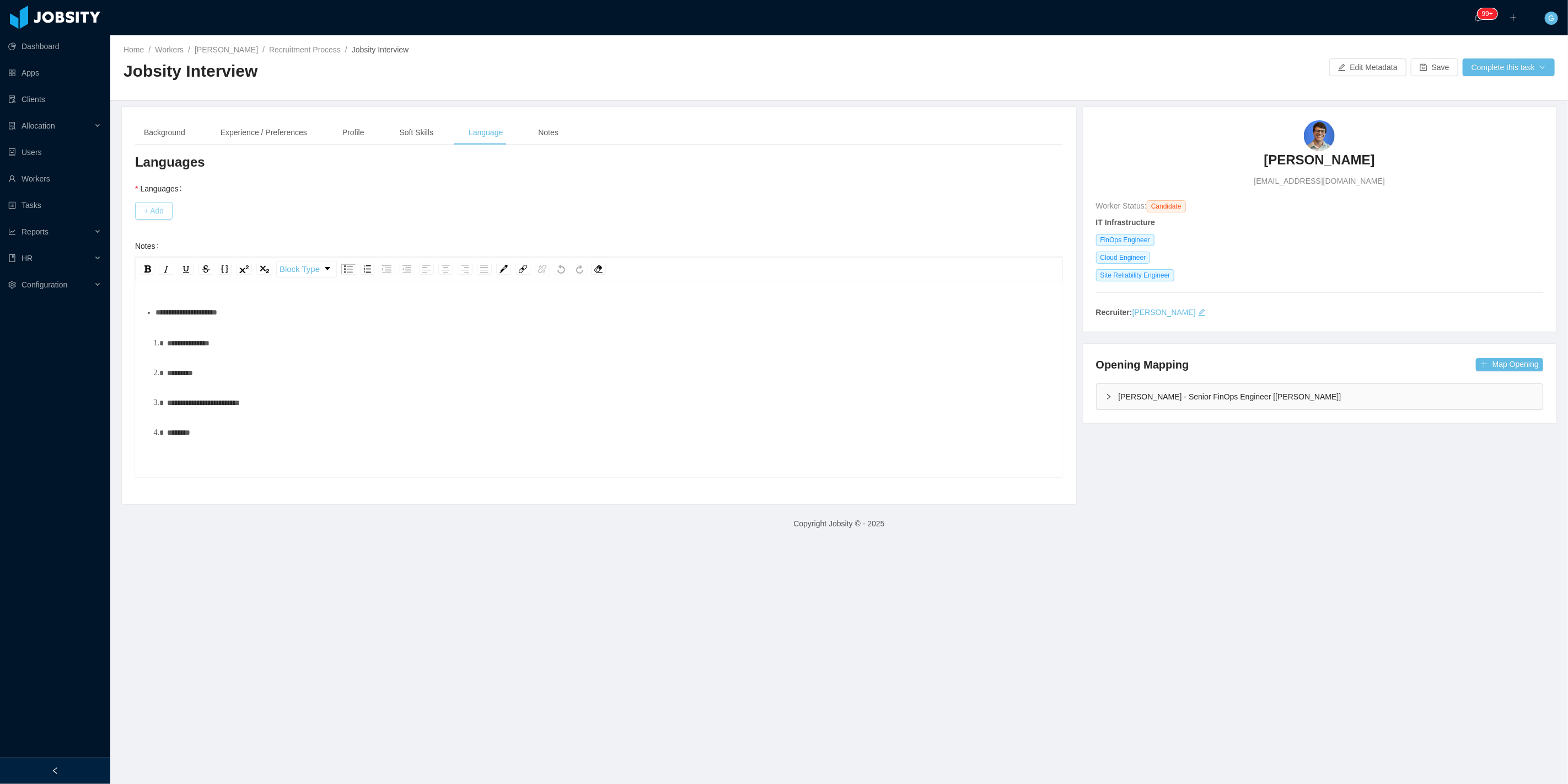
click at [146, 210] on button "+ Add" at bounding box center [154, 211] width 37 height 18
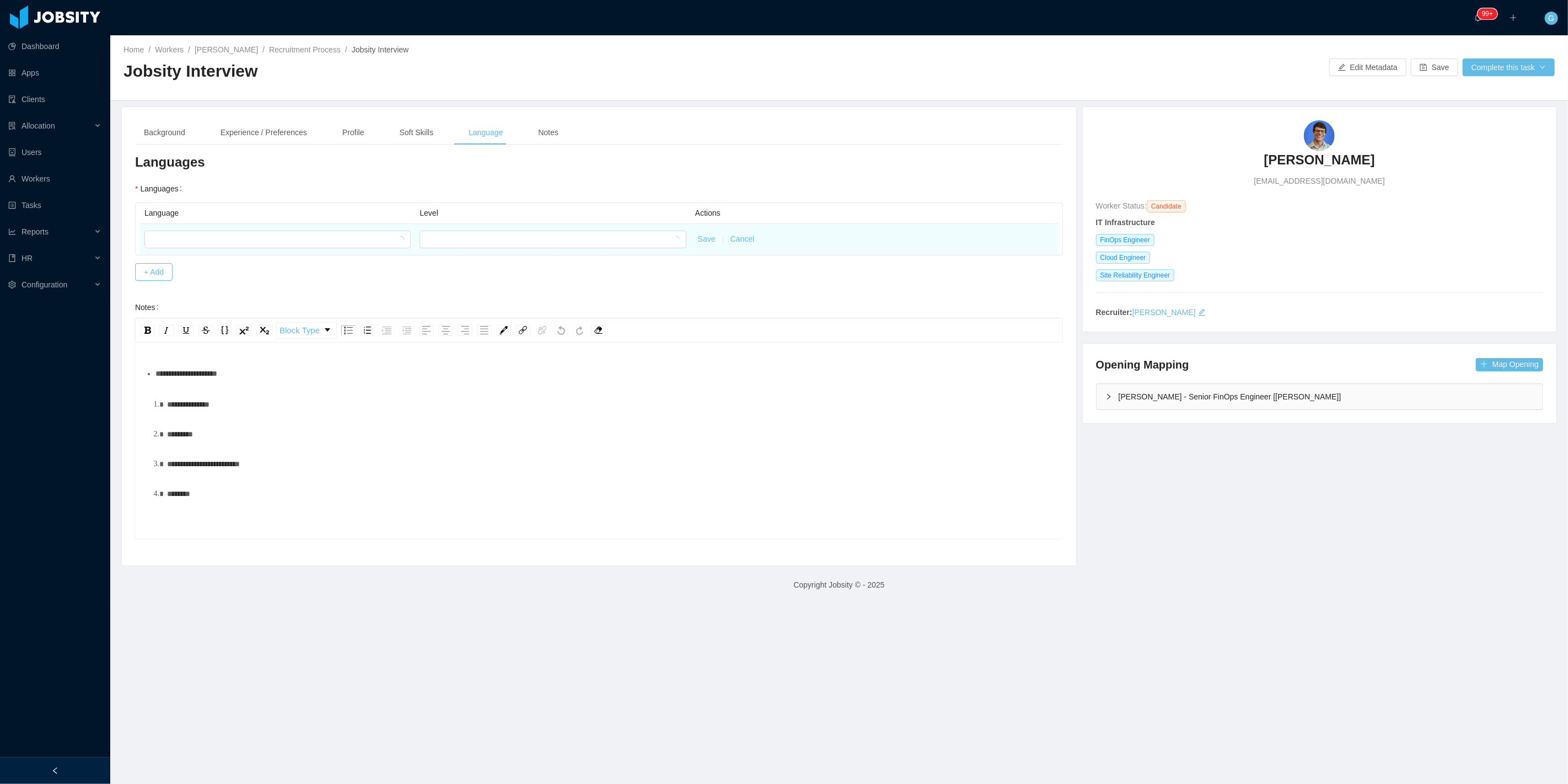
click at [167, 224] on td at bounding box center [277, 239] width 275 height 31
click at [177, 239] on div at bounding box center [274, 239] width 246 height 17
type input "***"
click at [184, 278] on li "English" at bounding box center [277, 278] width 264 height 18
click at [472, 239] on div at bounding box center [549, 239] width 246 height 17
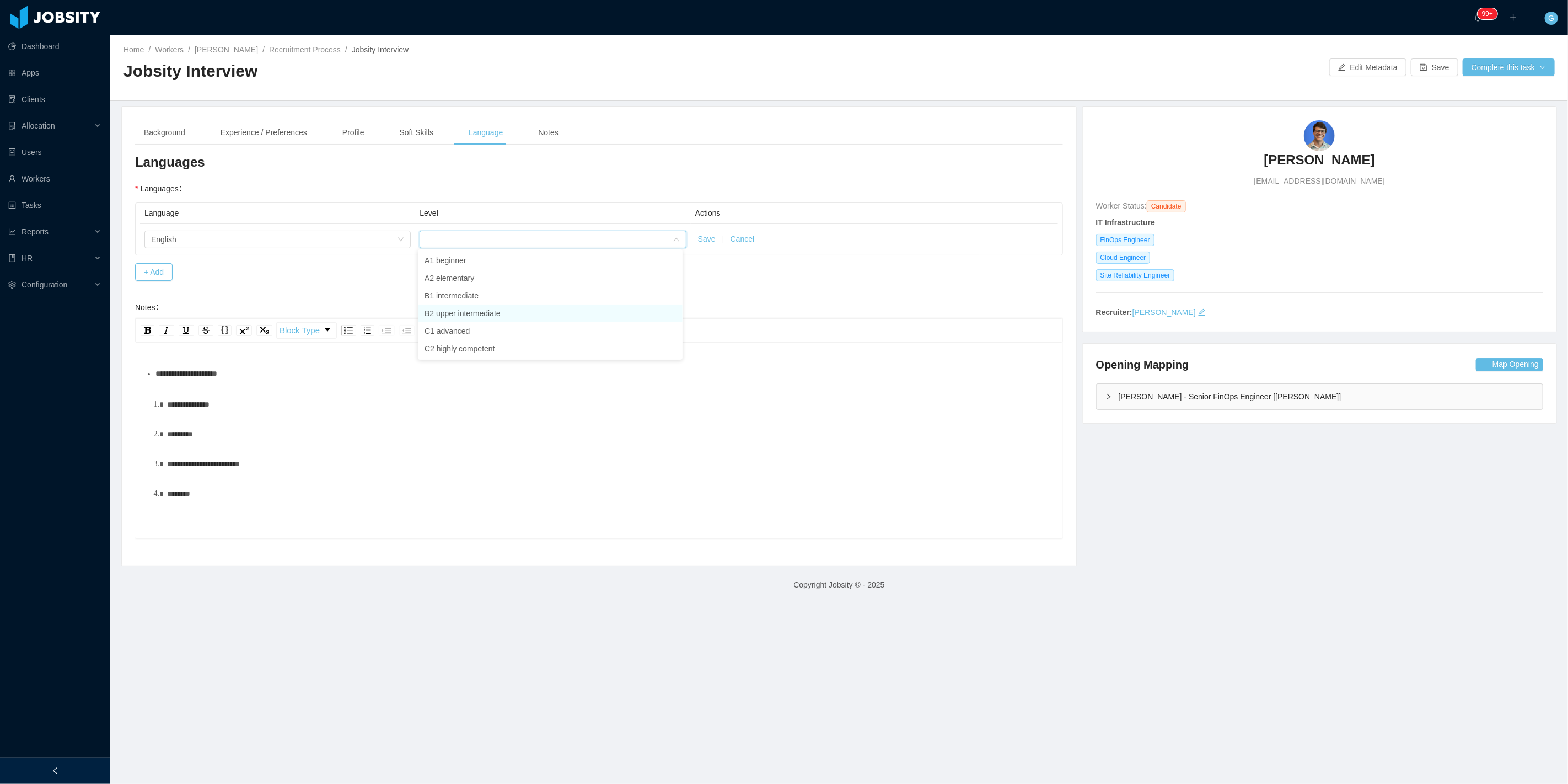
click at [453, 308] on li "B2 upper intermediate" at bounding box center [550, 313] width 264 height 18
drag, startPoint x: 217, startPoint y: 508, endPoint x: 134, endPoint y: 346, distance: 182.0
click at [134, 346] on div "Background Experience / Preferences Profile Soft Skills Language Notes General …" at bounding box center [599, 336] width 955 height 458
click at [544, 134] on div "Notes" at bounding box center [548, 132] width 38 height 25
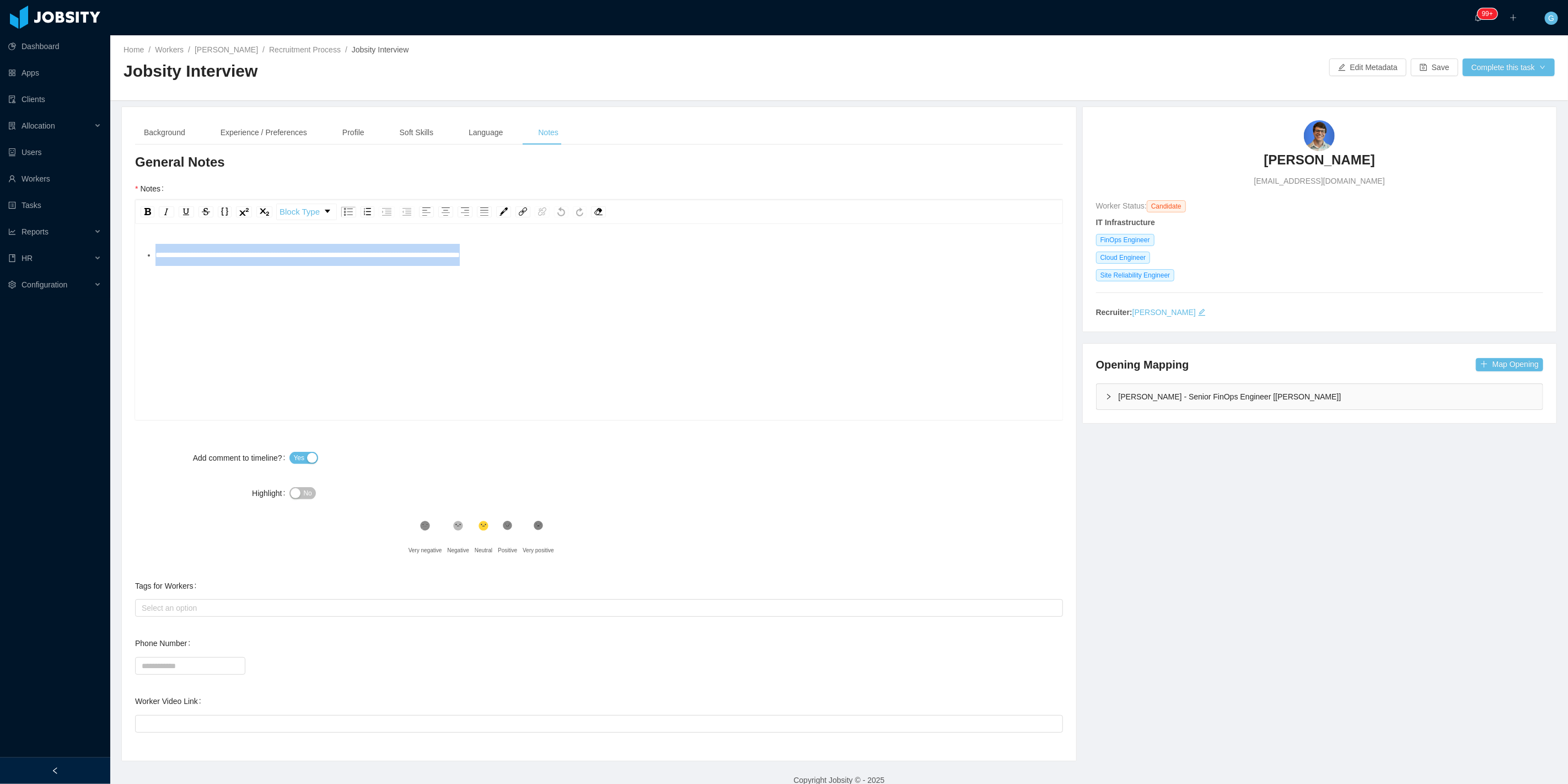
drag, startPoint x: 149, startPoint y: 267, endPoint x: 366, endPoint y: 287, distance: 217.9
click at [0, 287] on section "Dashboard Apps Clients Allocation Users Workers Tasks Reports HR Configuration …" at bounding box center [784, 392] width 1568 height 784
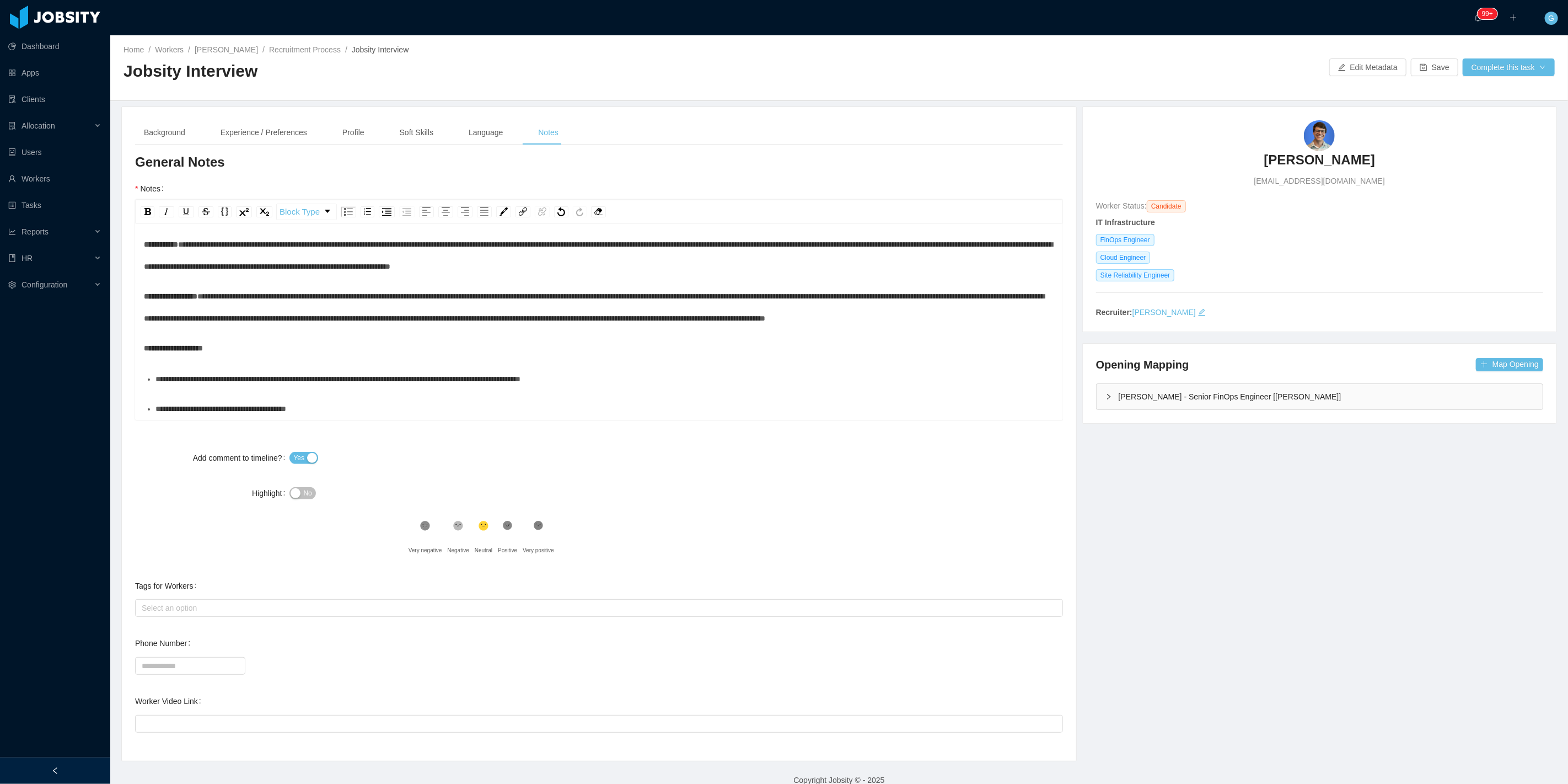
scroll to position [515, 0]
click at [303, 495] on span "No" at bounding box center [307, 493] width 9 height 11
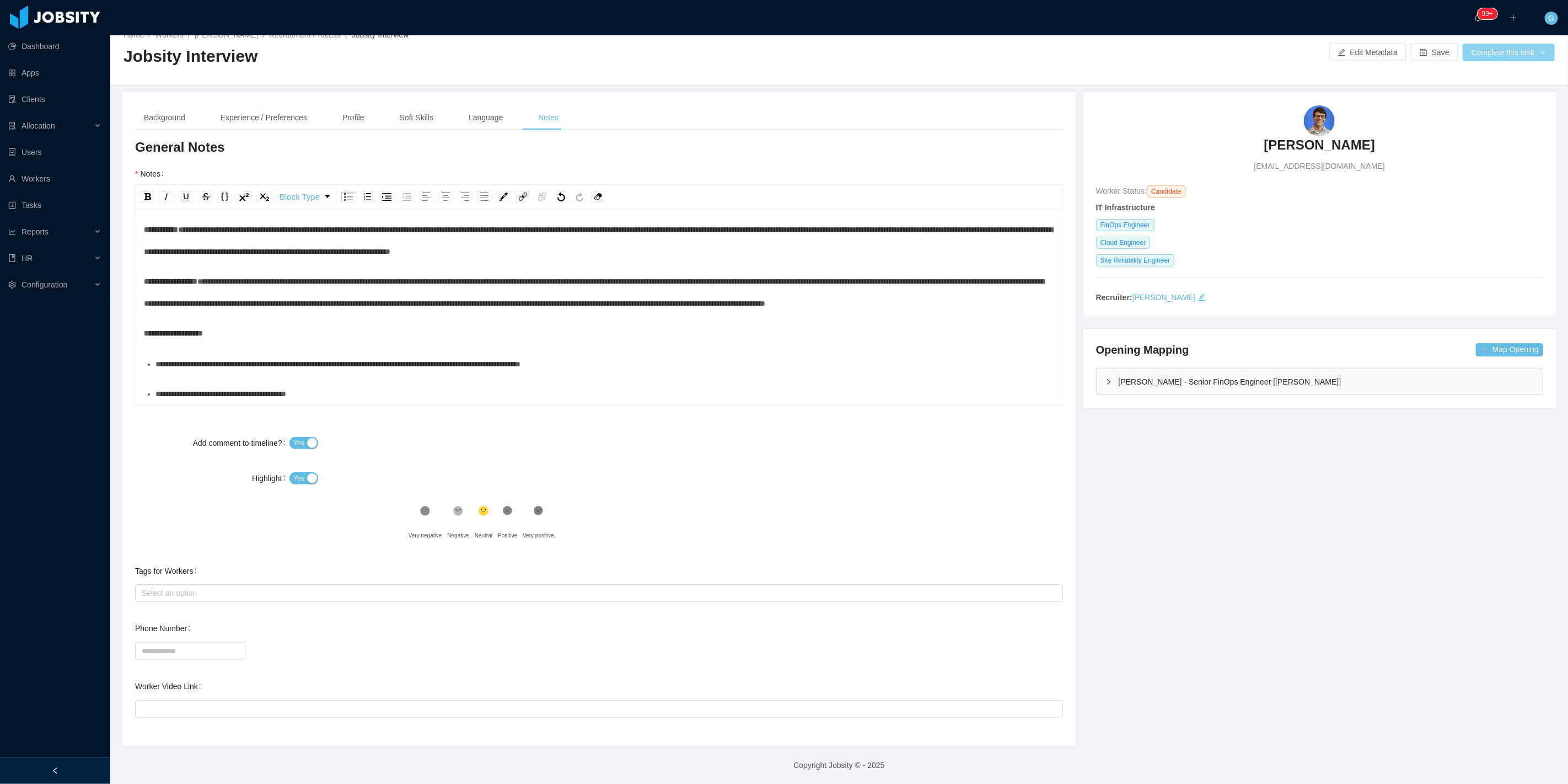
click at [1508, 54] on button "Complete this task" at bounding box center [1508, 52] width 92 height 18
click at [1452, 103] on button "Continue with the process" at bounding box center [1495, 99] width 136 height 18
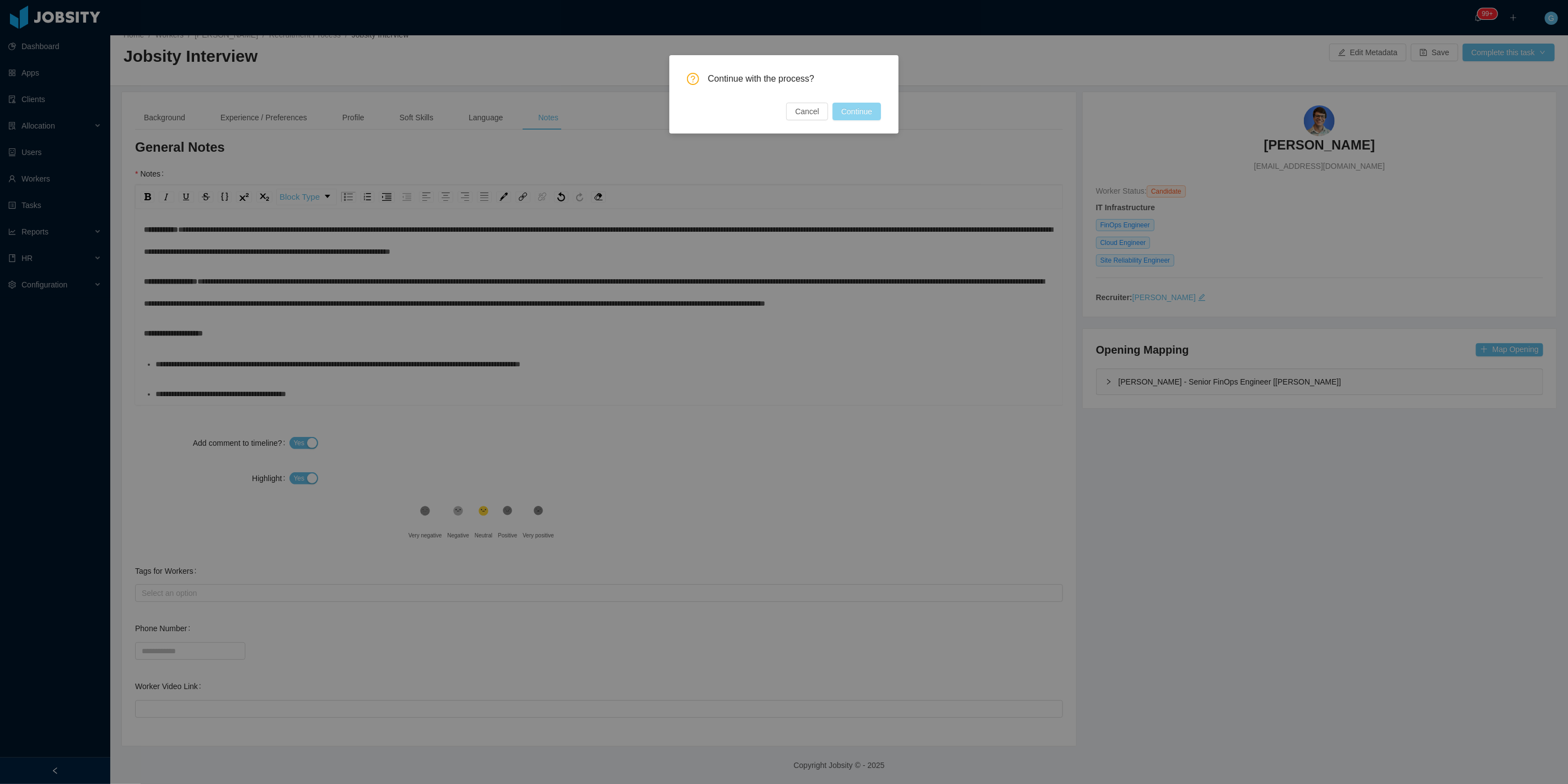
click at [850, 116] on button "Continue" at bounding box center [857, 111] width 49 height 18
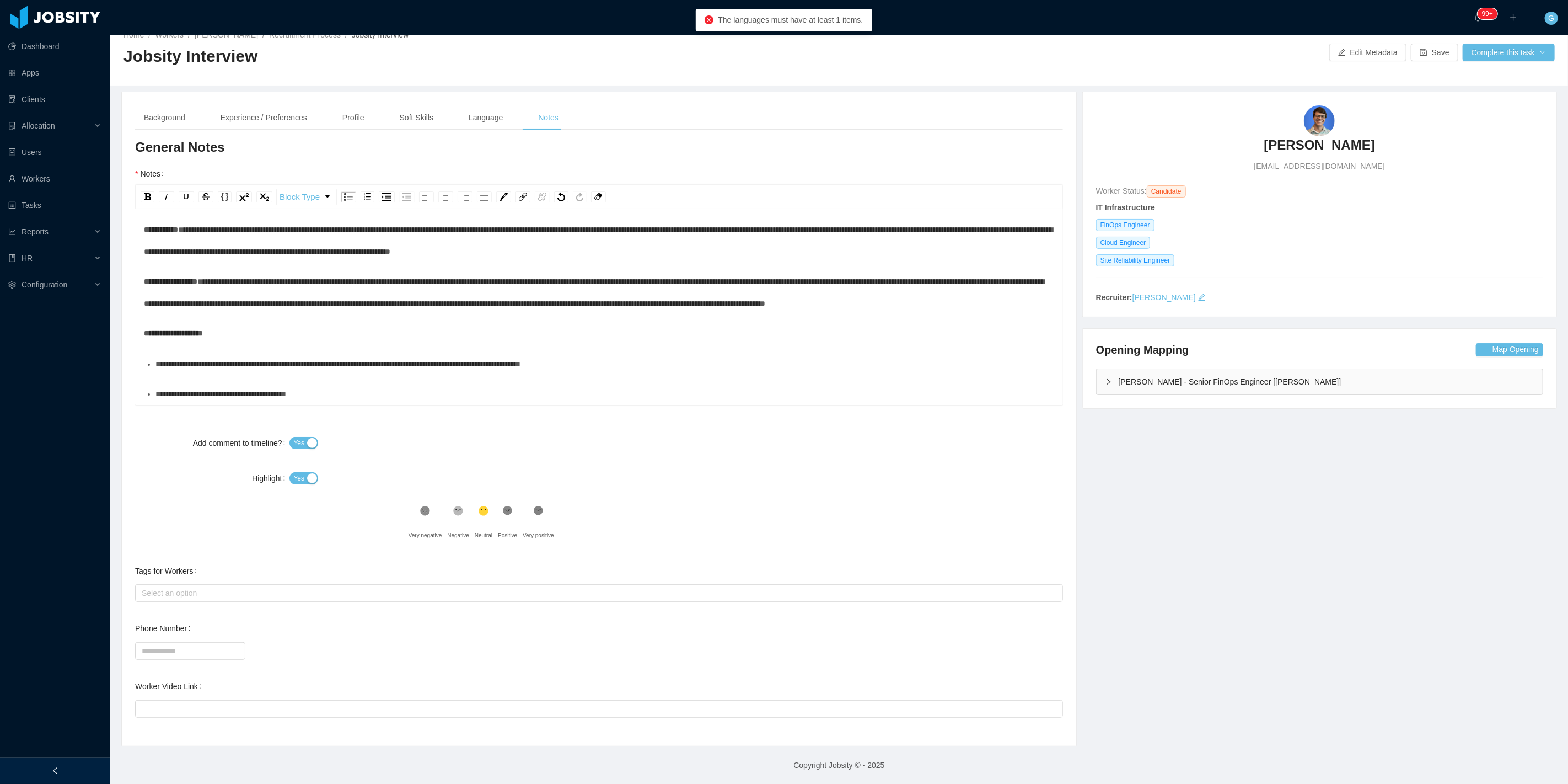
click at [453, 114] on div "Background Experience / Preferences Profile Soft Skills Language Notes" at bounding box center [351, 118] width 432 height 25
click at [468, 117] on div "Language" at bounding box center [486, 118] width 52 height 25
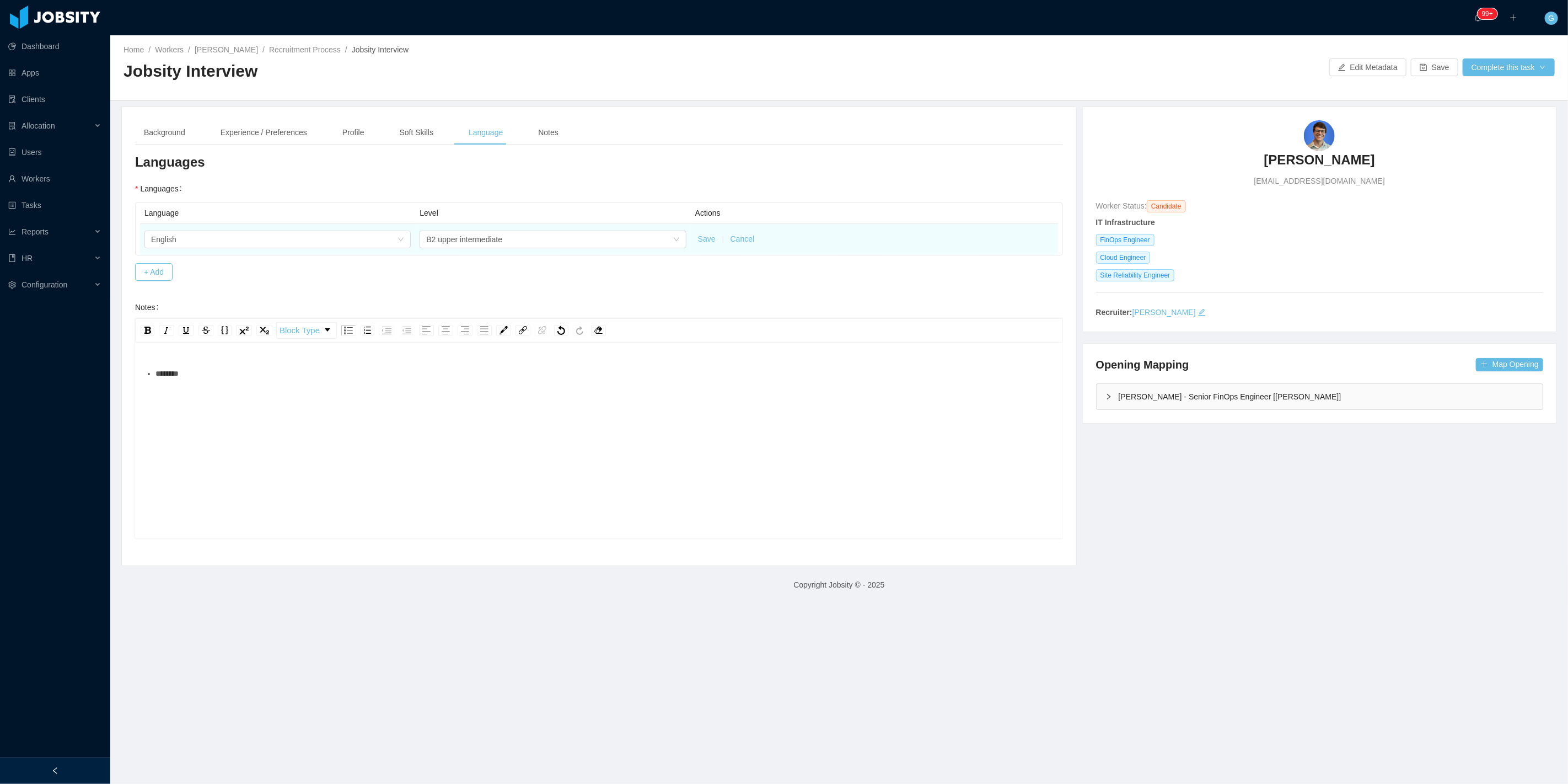
click at [705, 232] on td "Save Cancel" at bounding box center [874, 239] width 367 height 31
drag, startPoint x: 705, startPoint y: 232, endPoint x: 696, endPoint y: 241, distance: 12.7
click at [701, 236] on td "Save Cancel" at bounding box center [874, 239] width 367 height 31
click at [698, 241] on button "Save" at bounding box center [707, 239] width 18 height 11
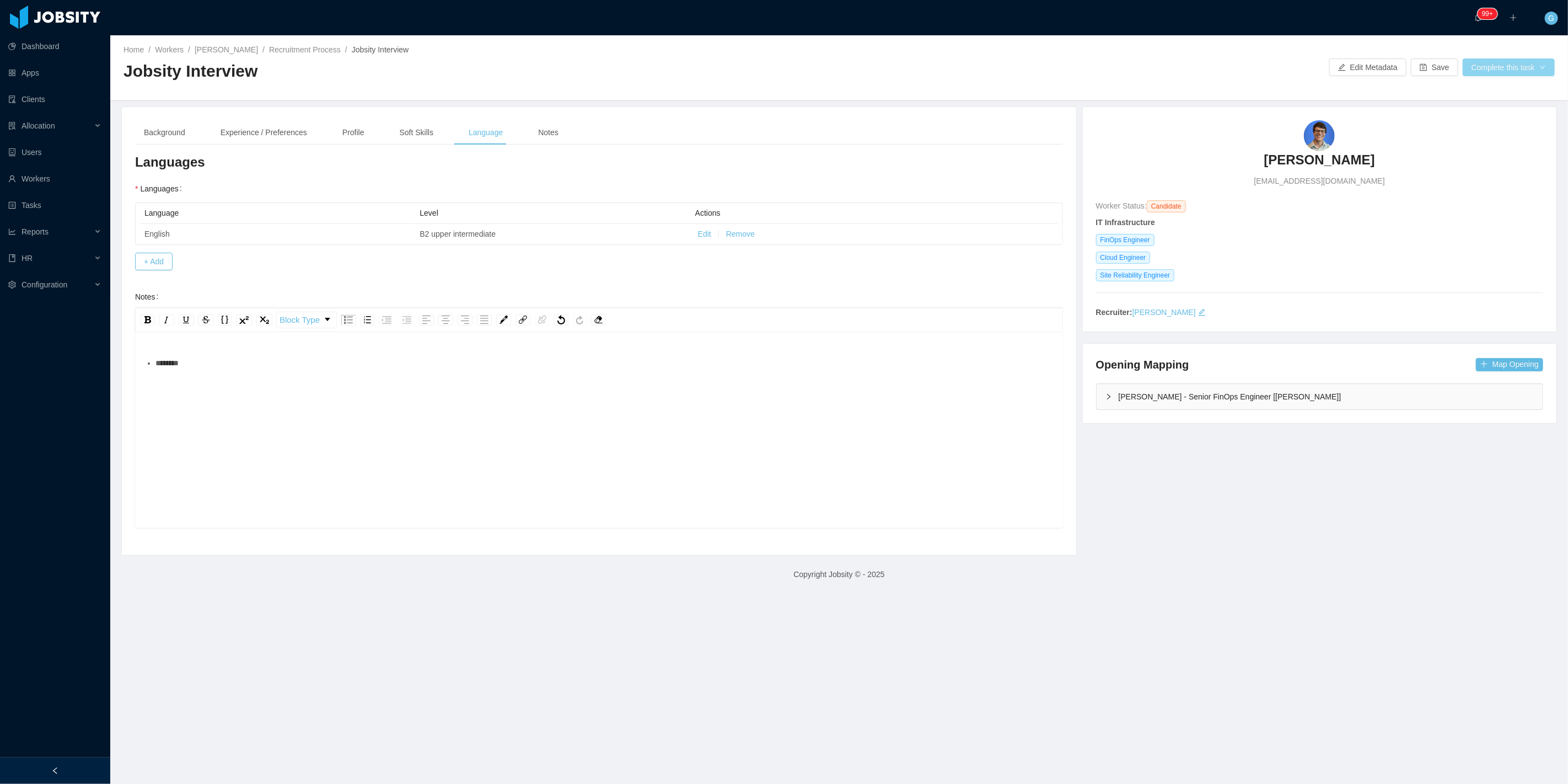
drag, startPoint x: 1496, startPoint y: 67, endPoint x: 1450, endPoint y: 86, distance: 49.8
click at [1491, 70] on button "Complete this task" at bounding box center [1508, 67] width 92 height 18
click at [1442, 106] on button "Continue with the process" at bounding box center [1495, 114] width 136 height 18
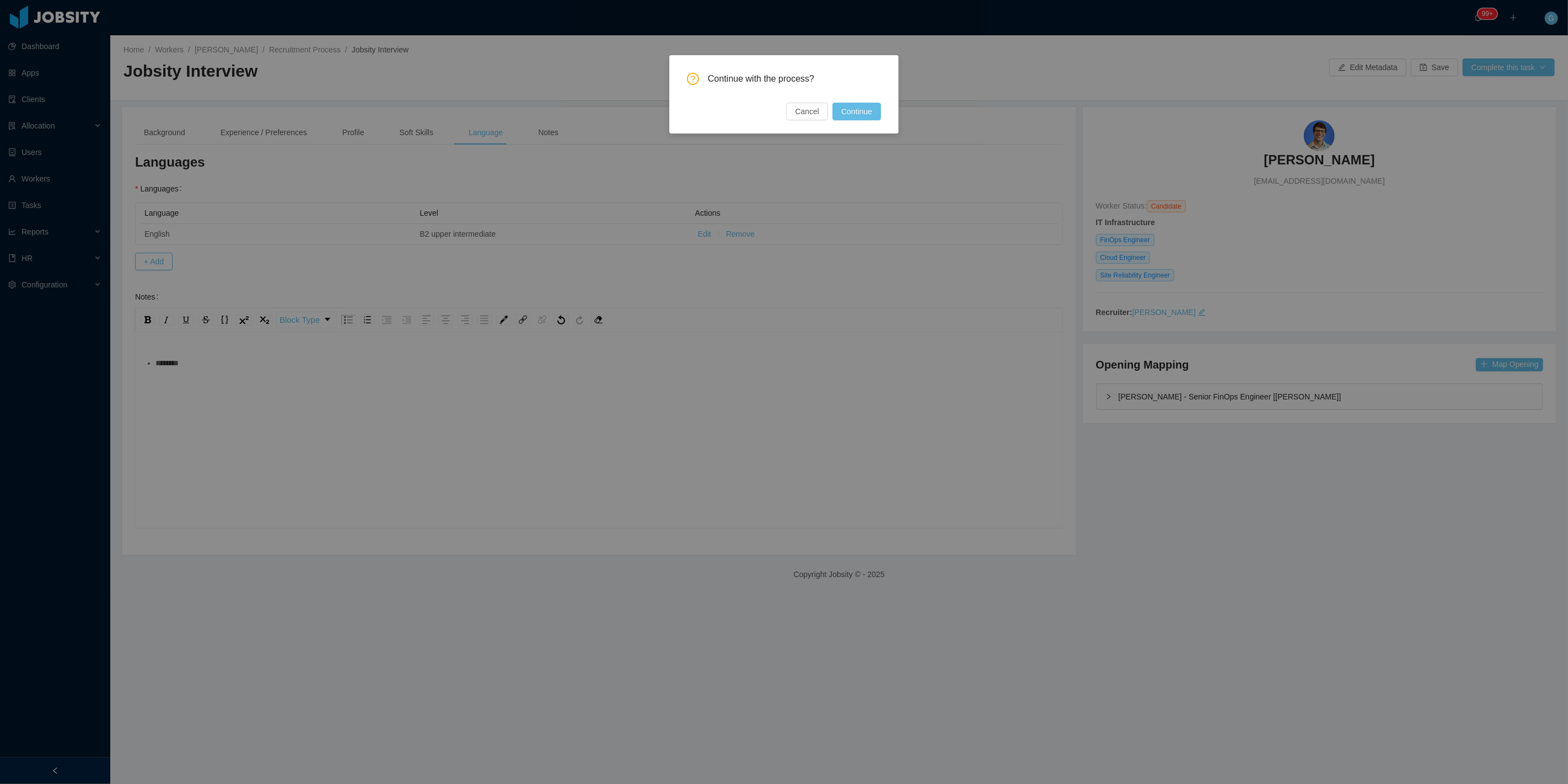
click at [868, 121] on div "Continue with the process? Cancel Continue" at bounding box center [784, 94] width 229 height 78
click at [874, 114] on button "Continue" at bounding box center [857, 111] width 49 height 18
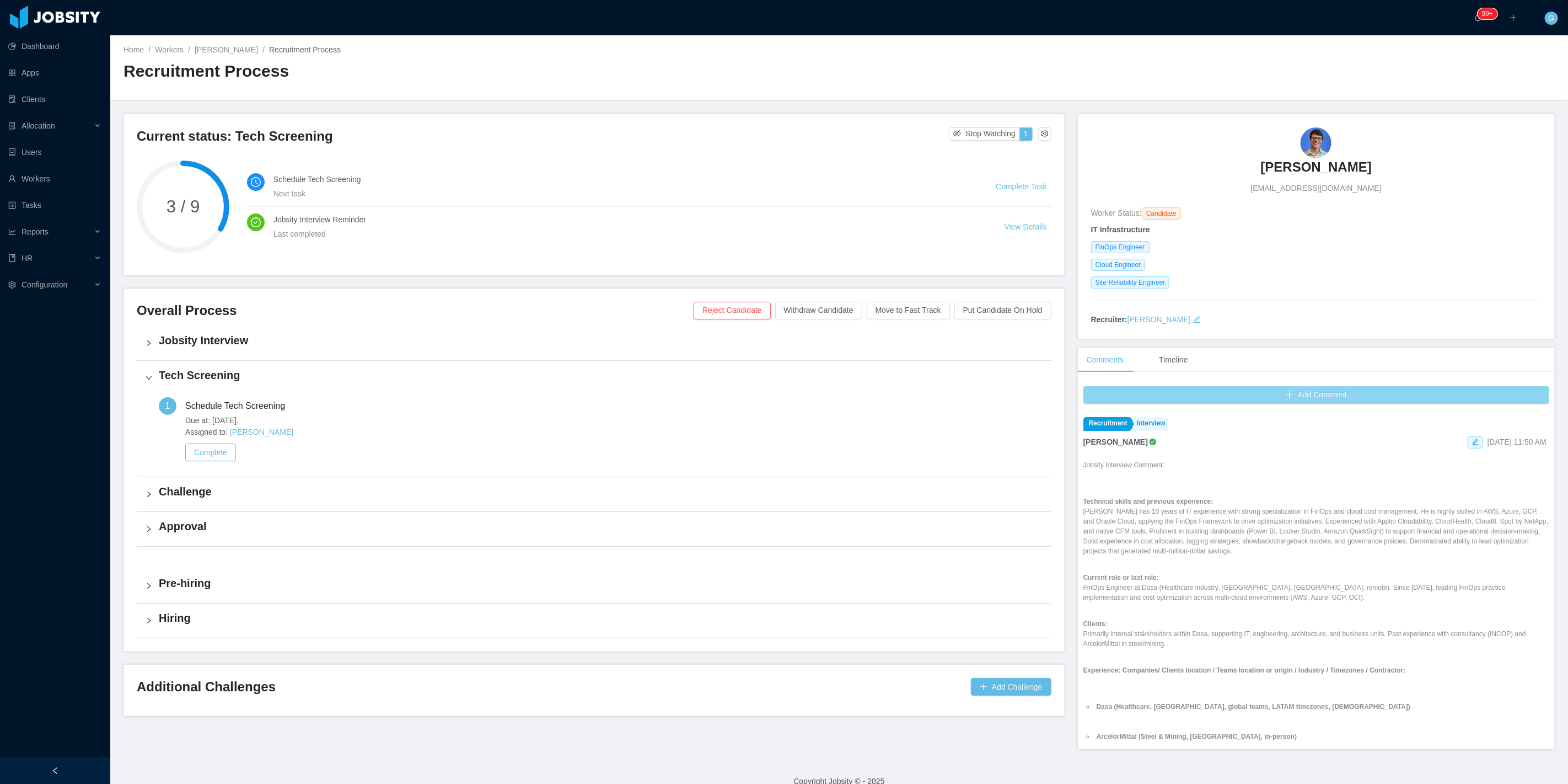
click at [1173, 389] on button "Add Comment" at bounding box center [1316, 395] width 466 height 18
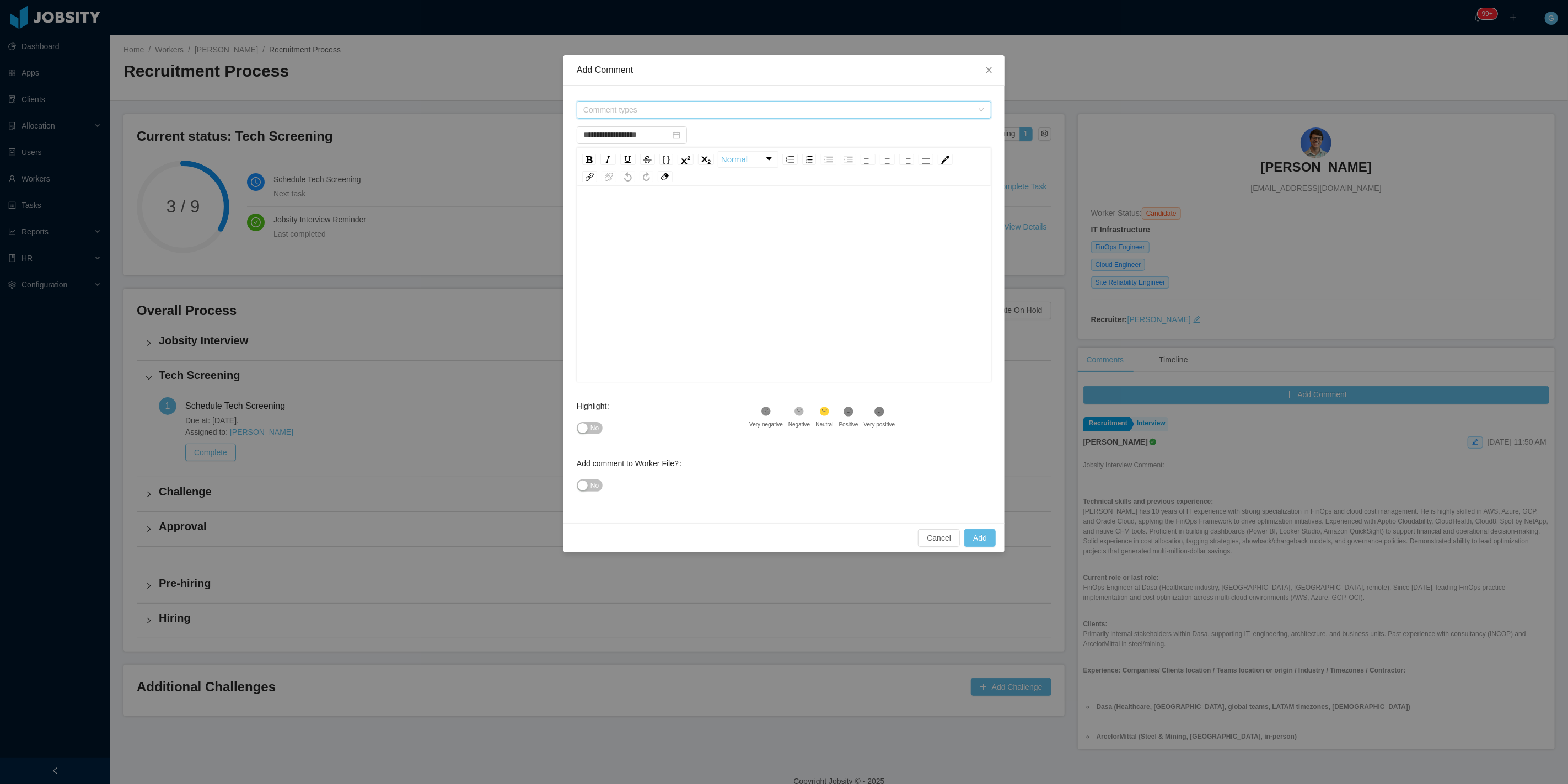
click at [606, 111] on span "Comment types" at bounding box center [778, 109] width 389 height 11
click at [600, 146] on span "Recruitment" at bounding box center [616, 150] width 42 height 9
click at [585, 155] on span at bounding box center [585, 151] width 13 height 13
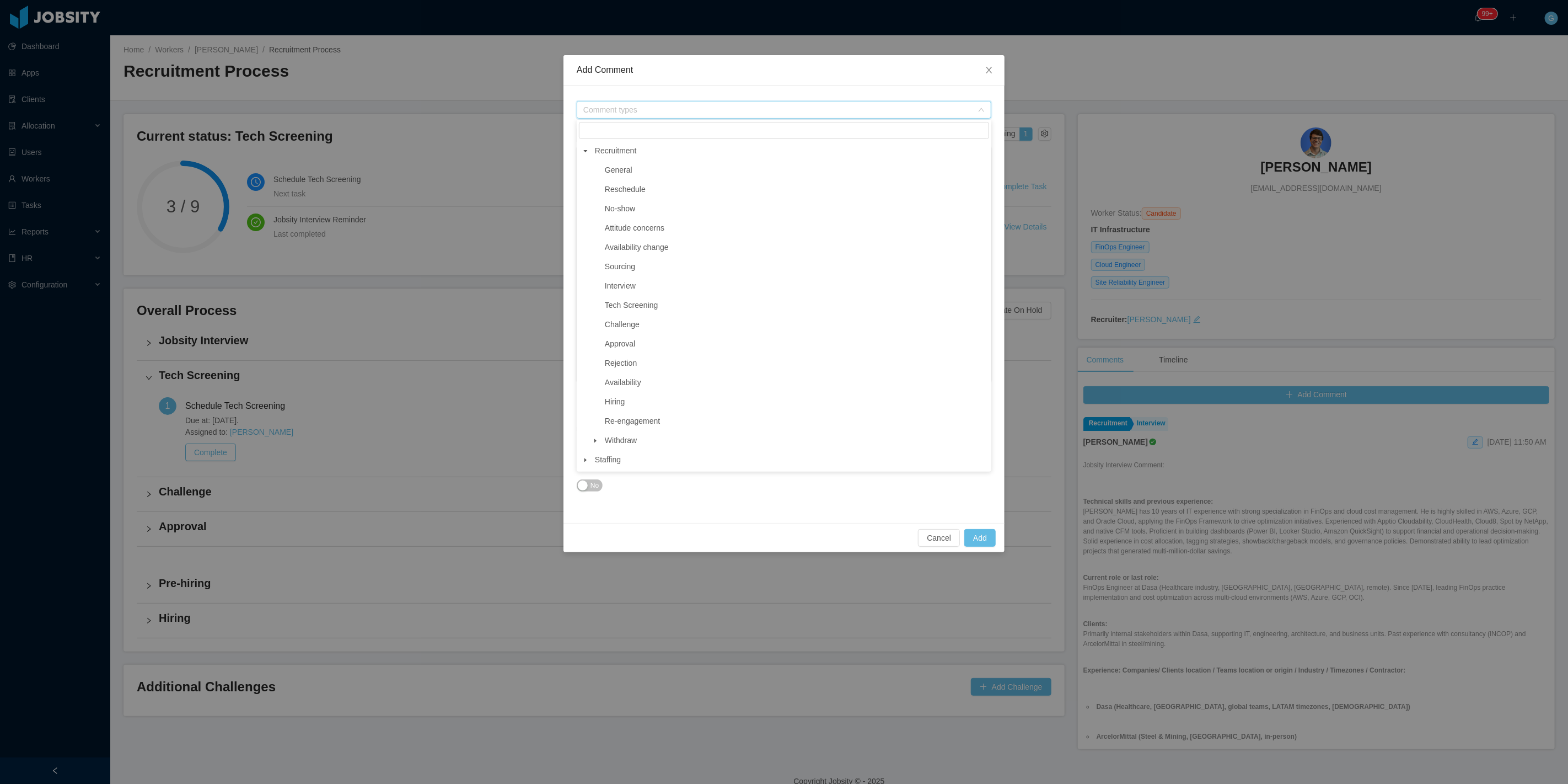
click at [597, 167] on span at bounding box center [595, 170] width 13 height 13
click at [610, 171] on span "General" at bounding box center [618, 170] width 27 height 9
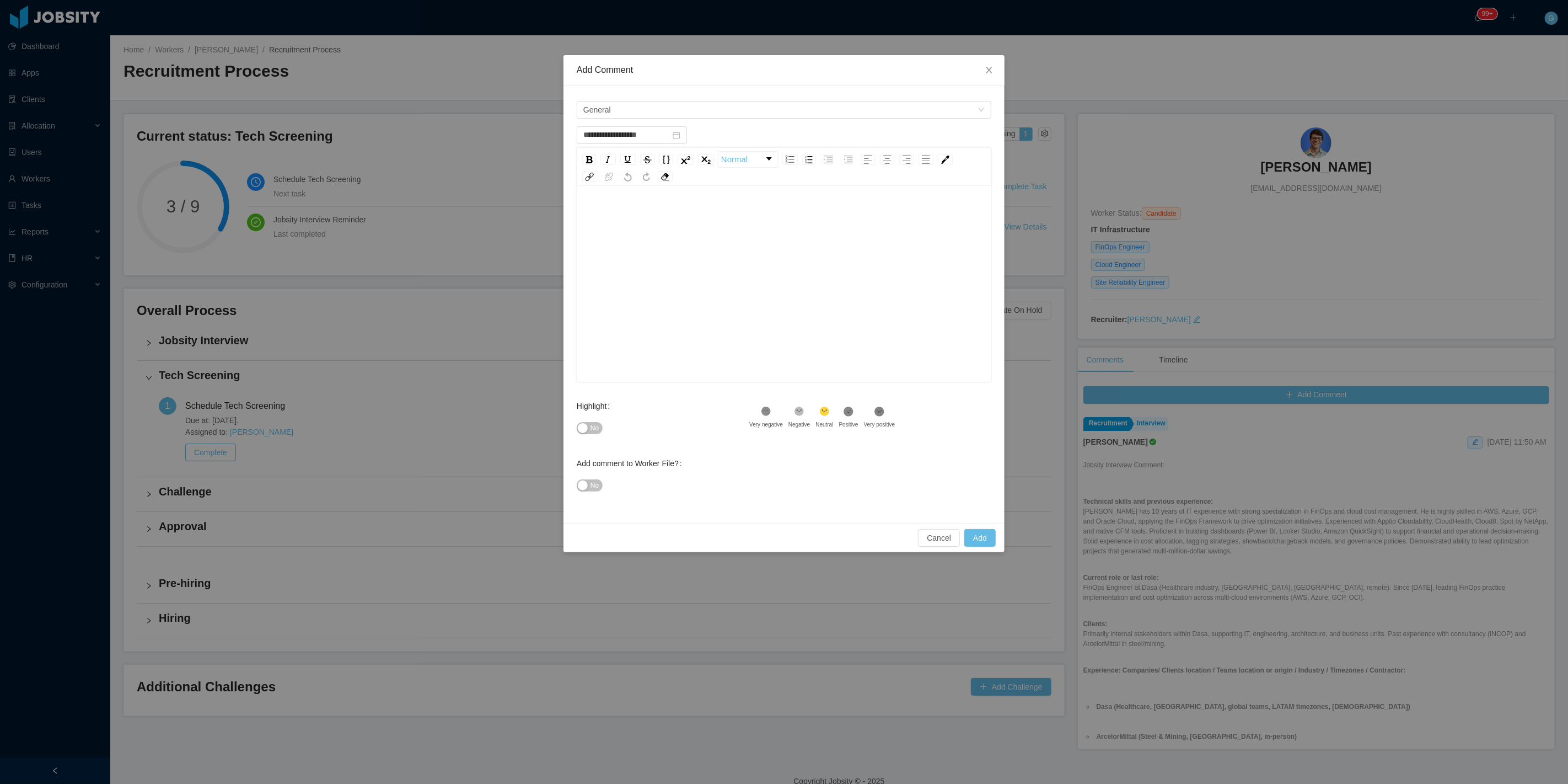
click at [600, 203] on div "rdw-wrapper" at bounding box center [784, 285] width 414 height 193
type input "**********"
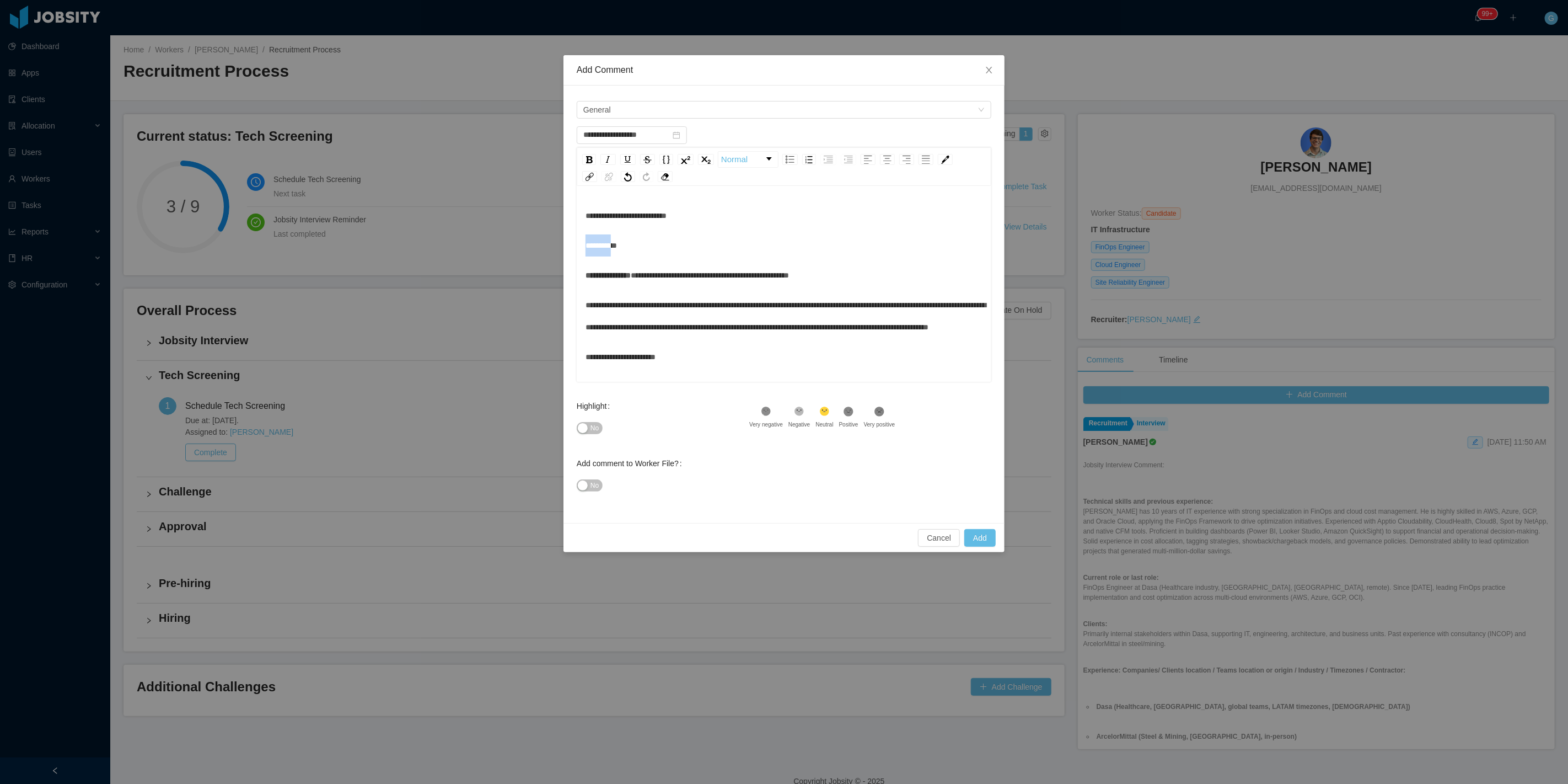
drag, startPoint x: 634, startPoint y: 279, endPoint x: 565, endPoint y: 279, distance: 69.0
click at [565, 279] on div "**********" at bounding box center [784, 304] width 441 height 438
click at [611, 226] on div "**********" at bounding box center [784, 216] width 397 height 22
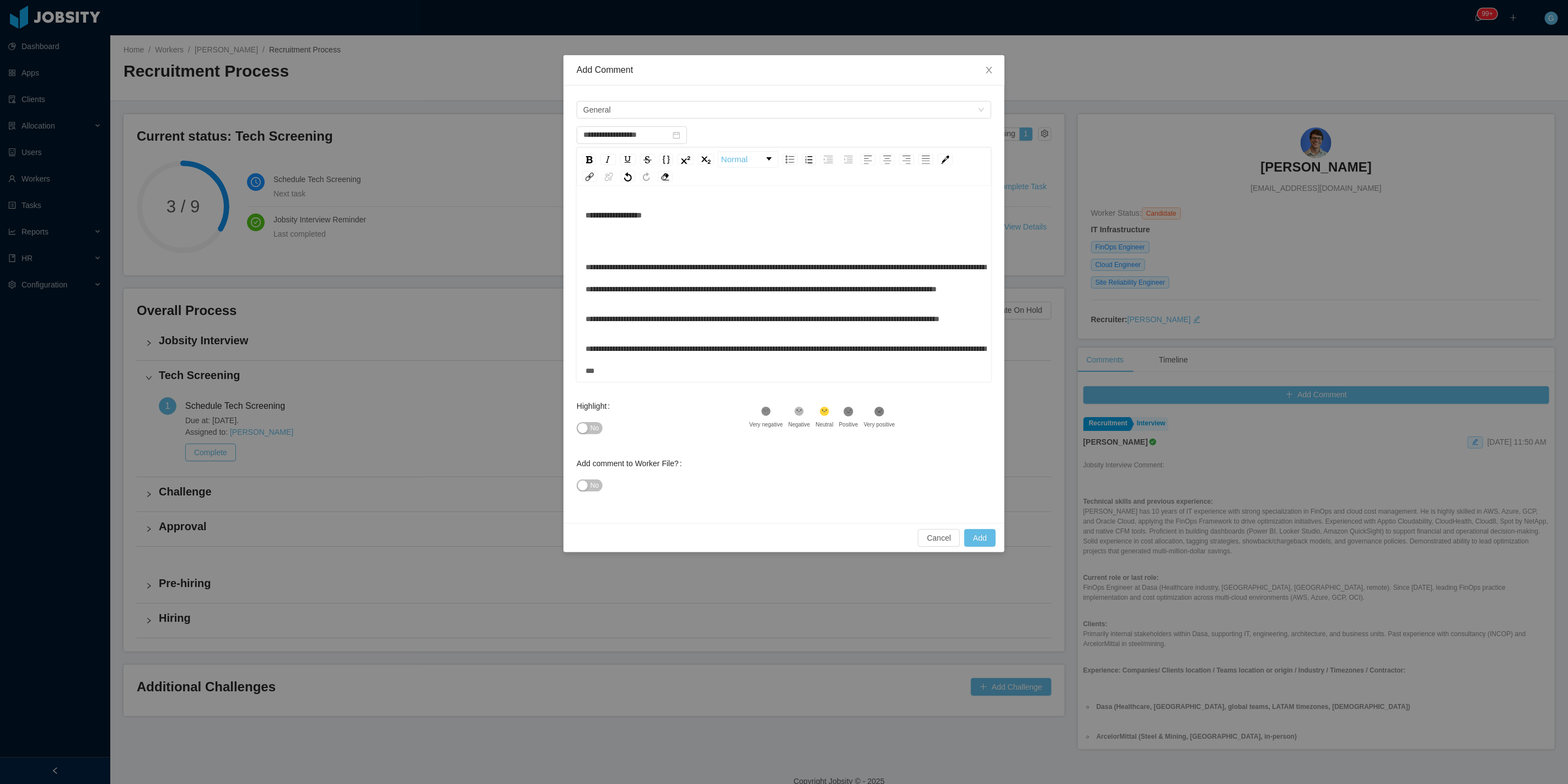
scroll to position [901, 0]
drag, startPoint x: 608, startPoint y: 438, endPoint x: 600, endPoint y: 438, distance: 8.0
click at [601, 438] on div "No" at bounding box center [663, 428] width 172 height 22
click at [594, 433] on span "No" at bounding box center [595, 428] width 9 height 11
click at [586, 483] on button "No" at bounding box center [590, 485] width 26 height 12
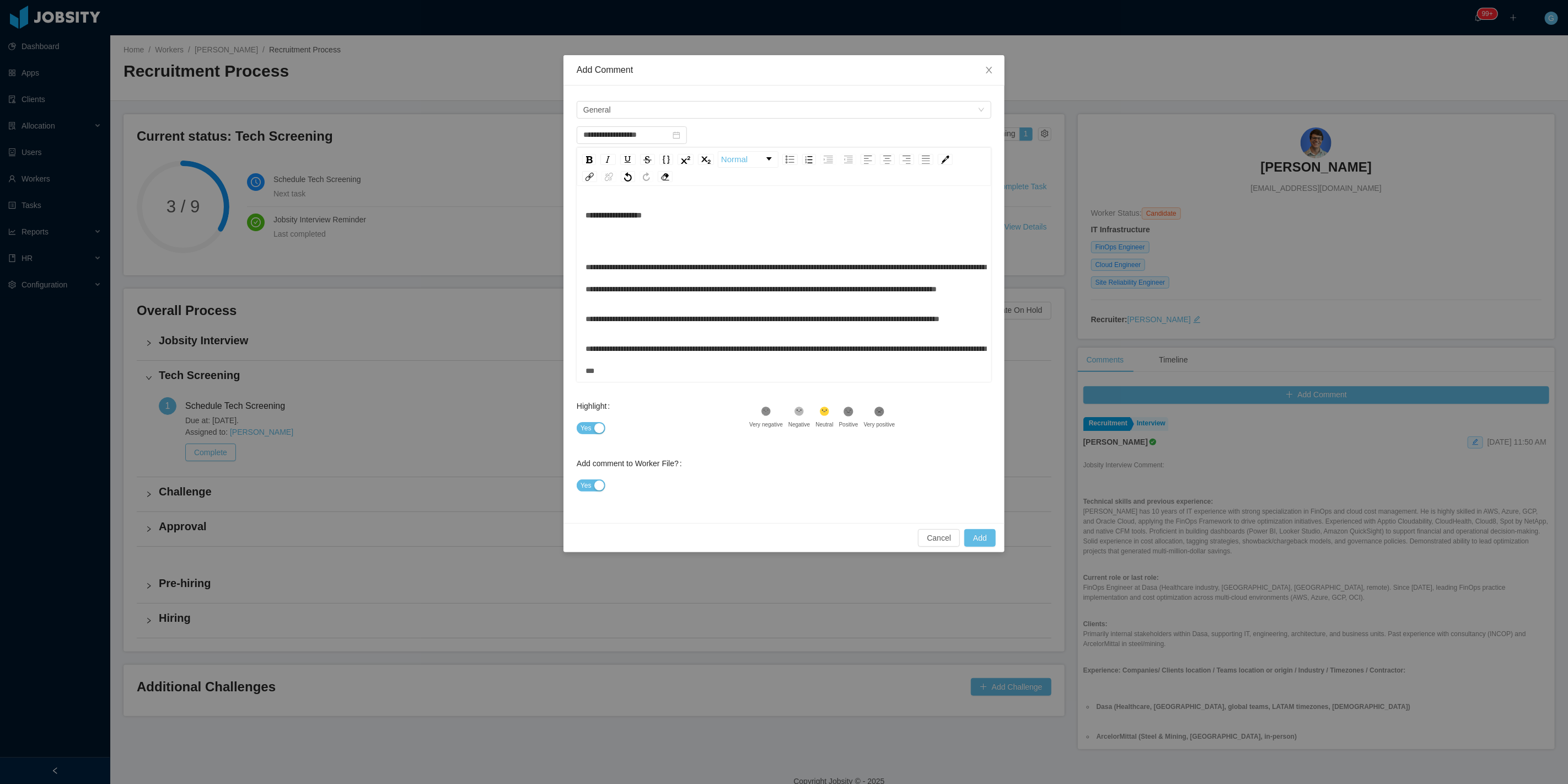
click at [834, 422] on div ".st2{fill:#2a2522} Neutral" at bounding box center [827, 417] width 23 height 22
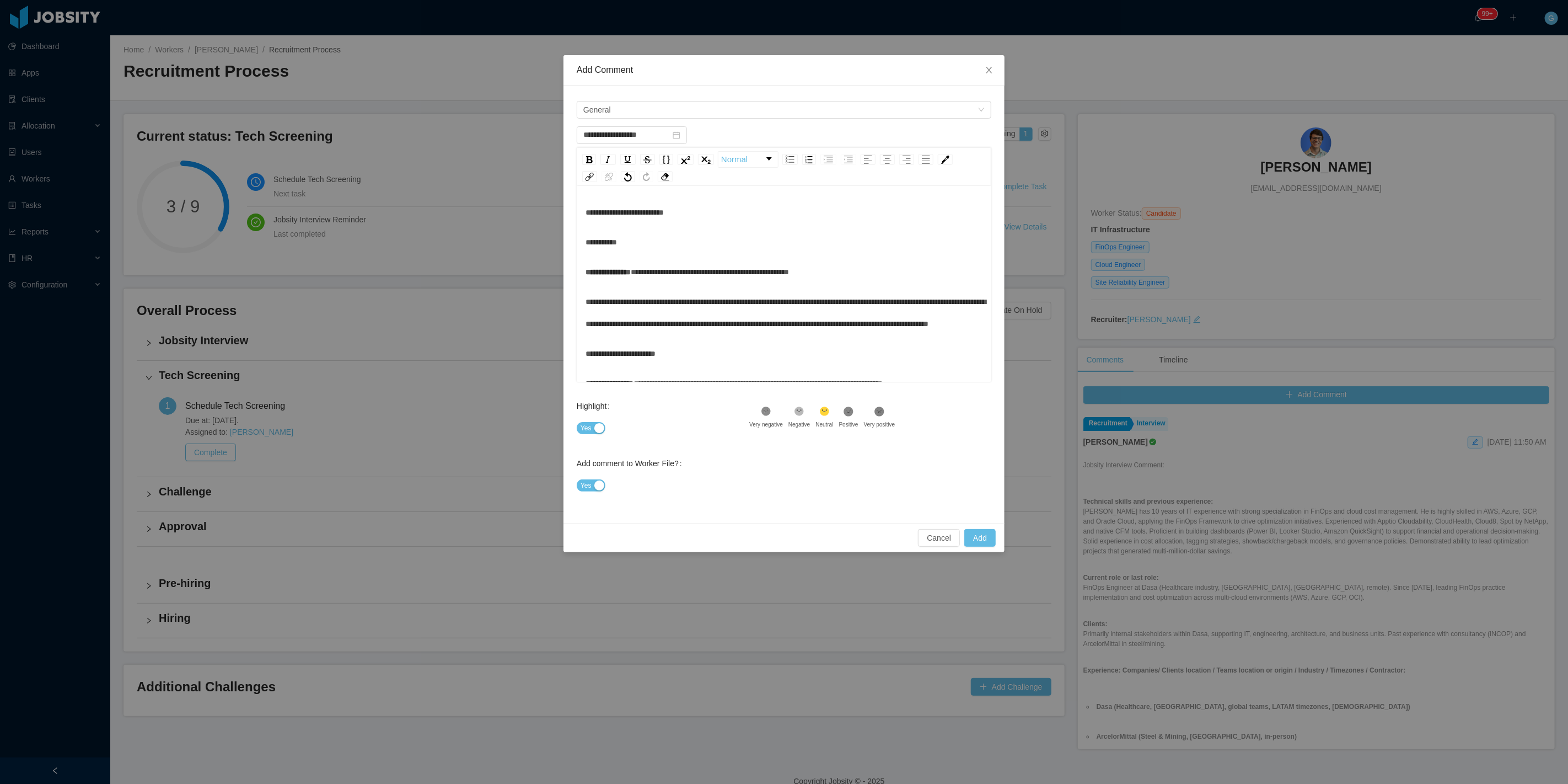
scroll to position [0, 0]
click at [990, 537] on button "Add" at bounding box center [980, 538] width 32 height 18
type input "**********"
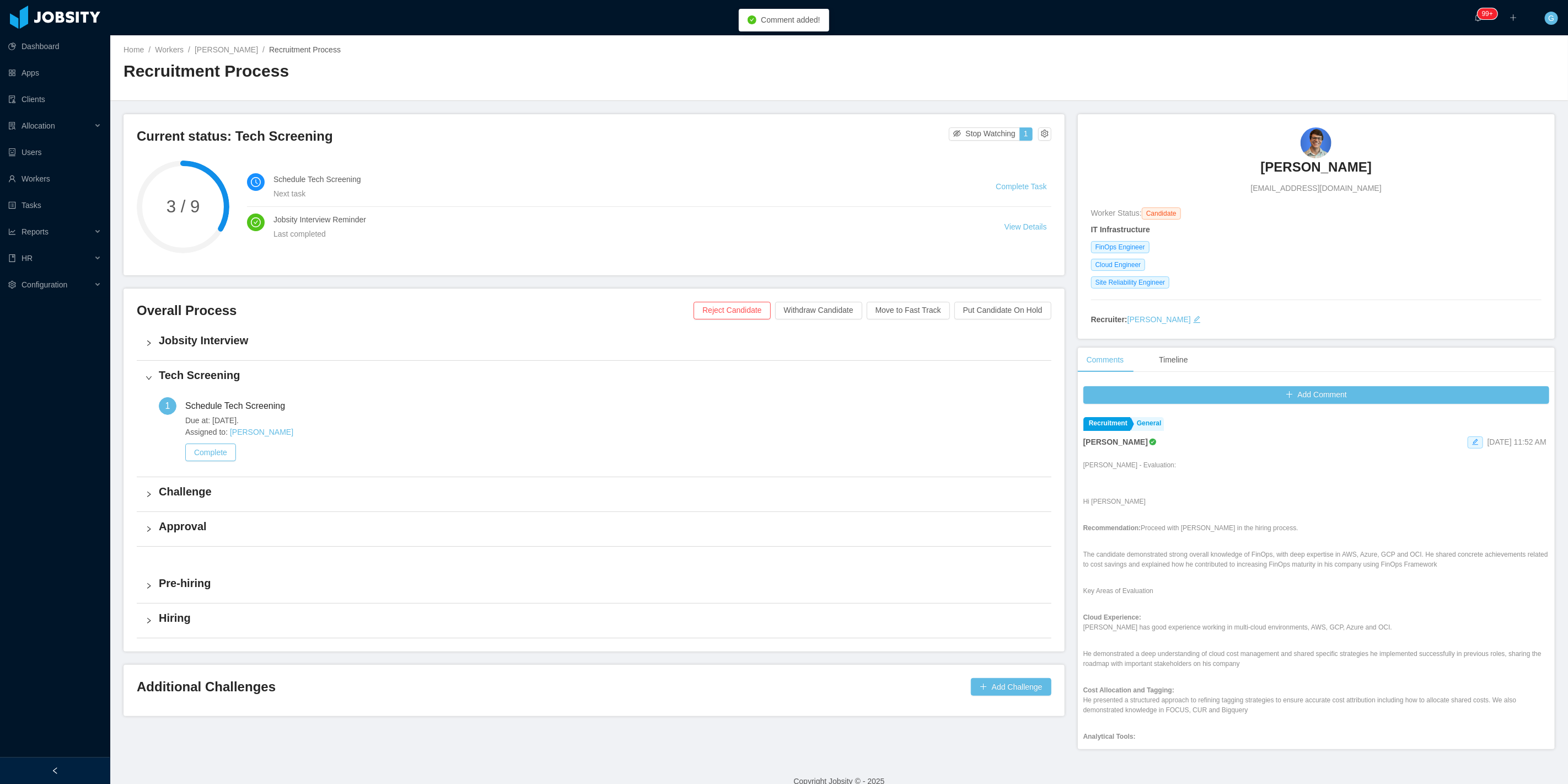
click at [904, 319] on div "Overall Process Reject Candidate Withdraw Candidate Move to Fast Track Put Cand…" at bounding box center [593, 314] width 914 height 24
click at [897, 315] on button "Move to Fast Track" at bounding box center [909, 310] width 83 height 18
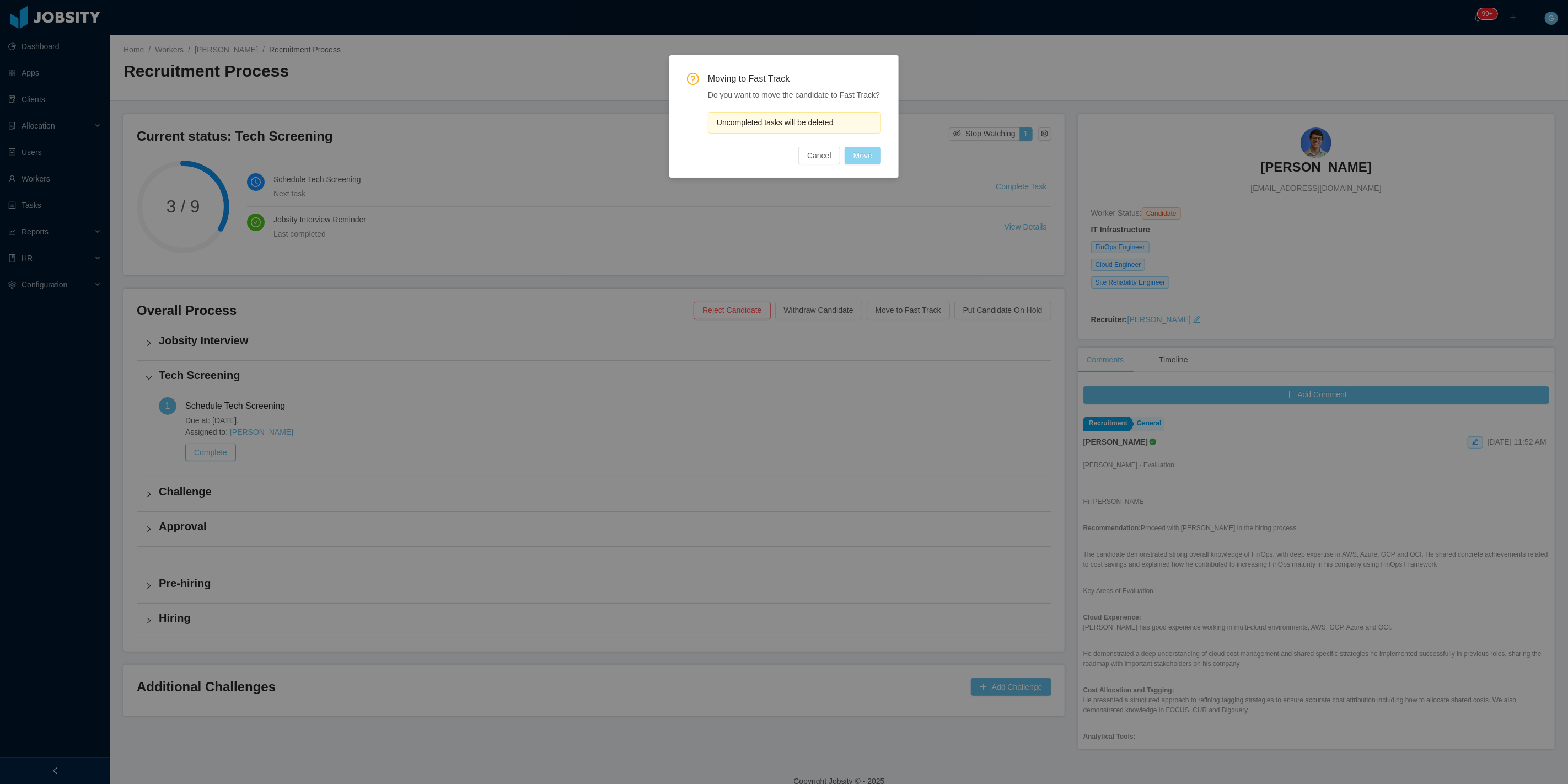
click at [866, 162] on button "Move" at bounding box center [863, 155] width 37 height 18
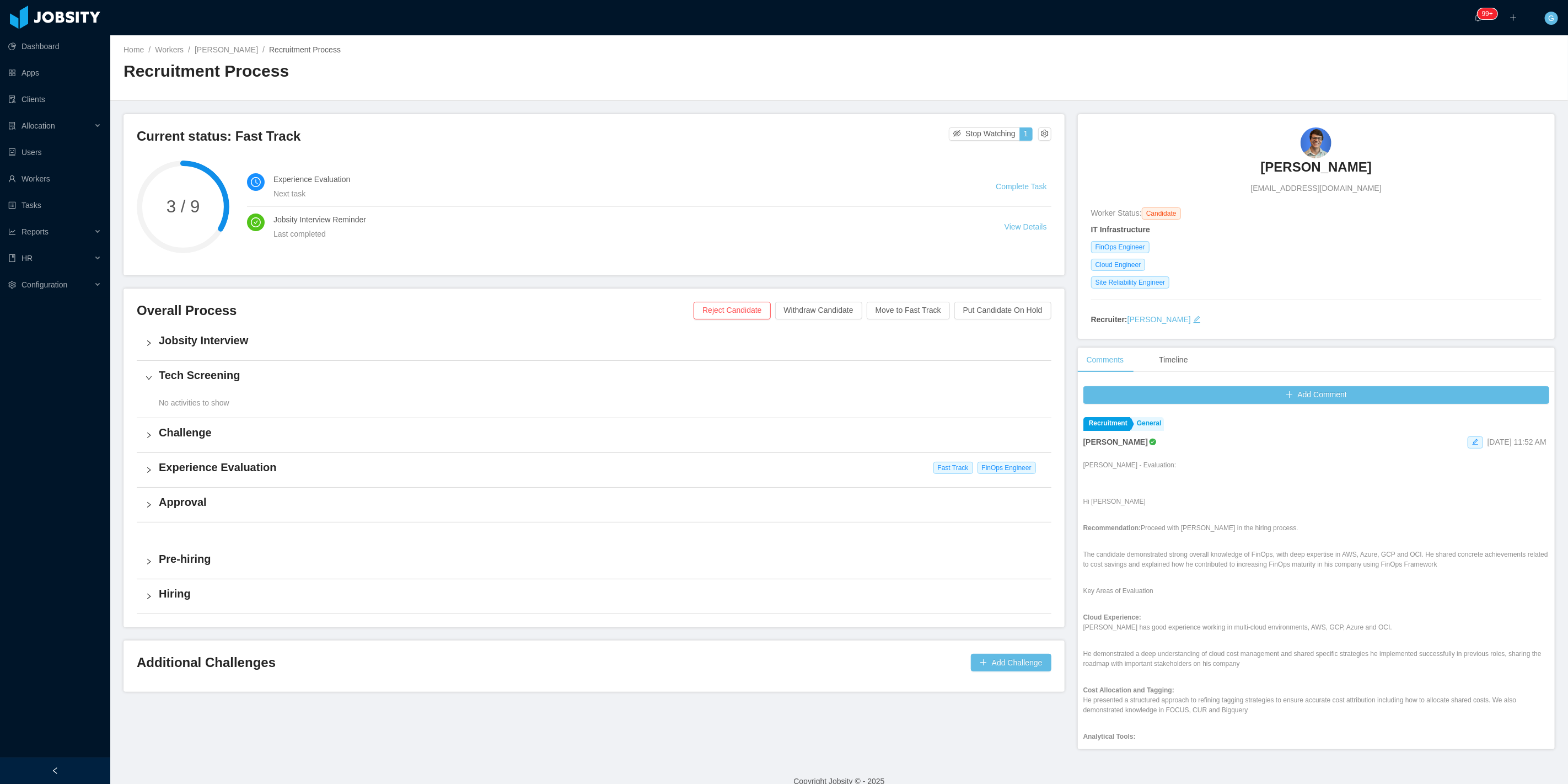
drag, startPoint x: 1192, startPoint y: 166, endPoint x: 1426, endPoint y: 164, distance: 234.0
click at [1426, 164] on div "Guilherme Magalhaes guimagalhaes@usp.br" at bounding box center [1316, 160] width 450 height 67
copy h3 "Guilherme Magalhaes"
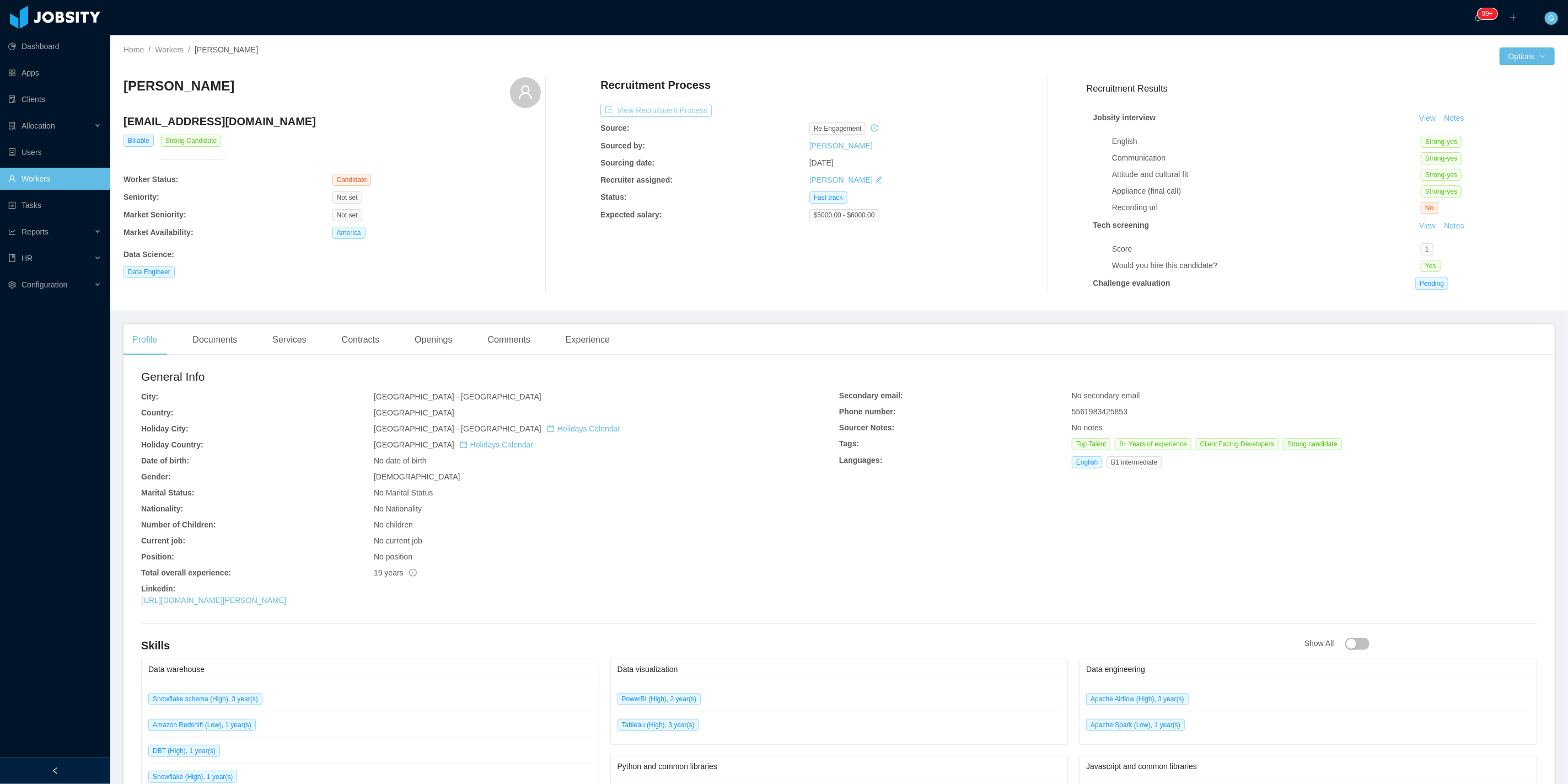
click at [657, 106] on button "View Recruitment Process" at bounding box center [656, 110] width 111 height 13
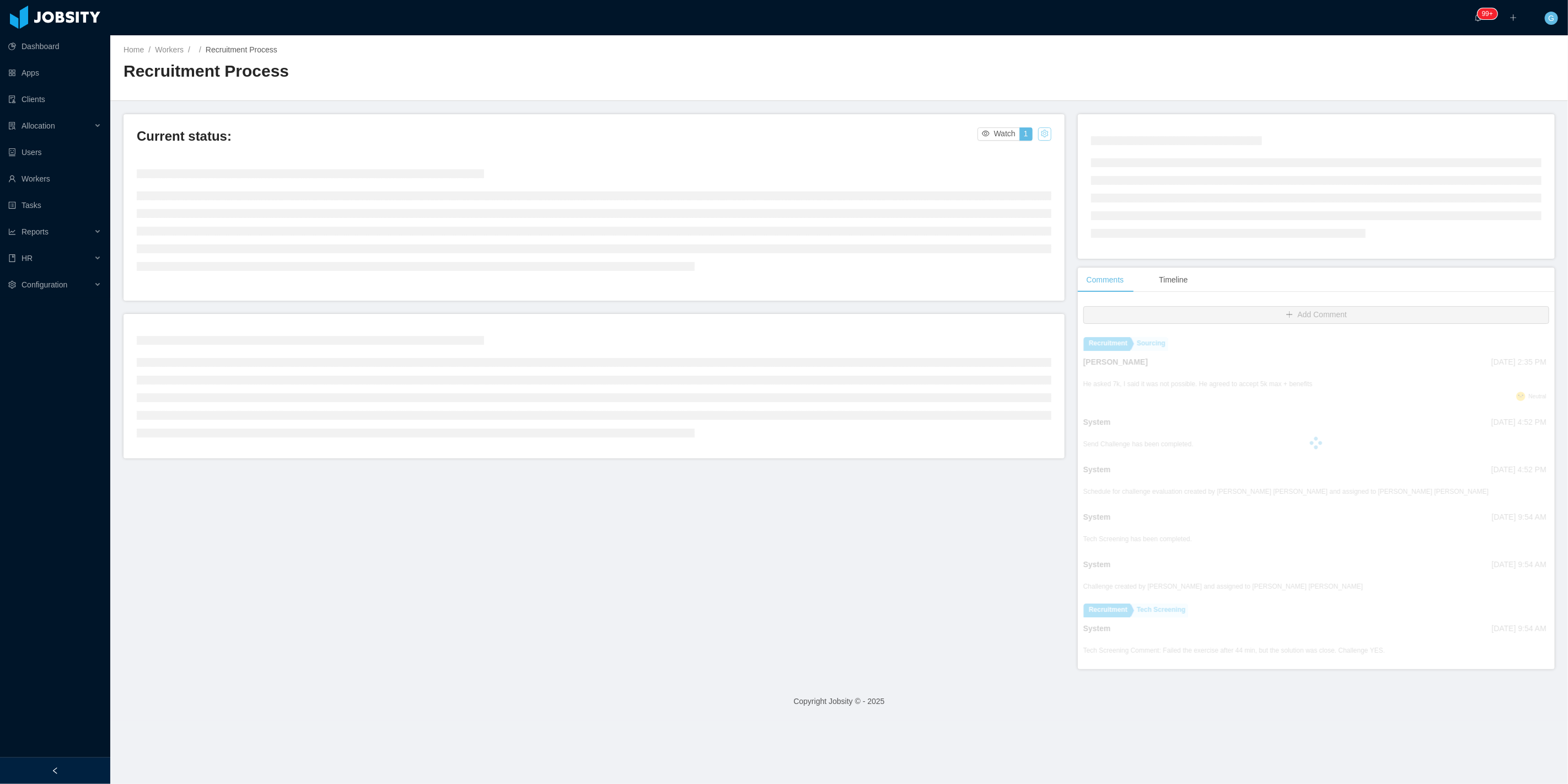
click at [1044, 134] on button "button" at bounding box center [1044, 134] width 13 height 13
click at [1021, 165] on div "Change status" at bounding box center [1014, 168] width 50 height 12
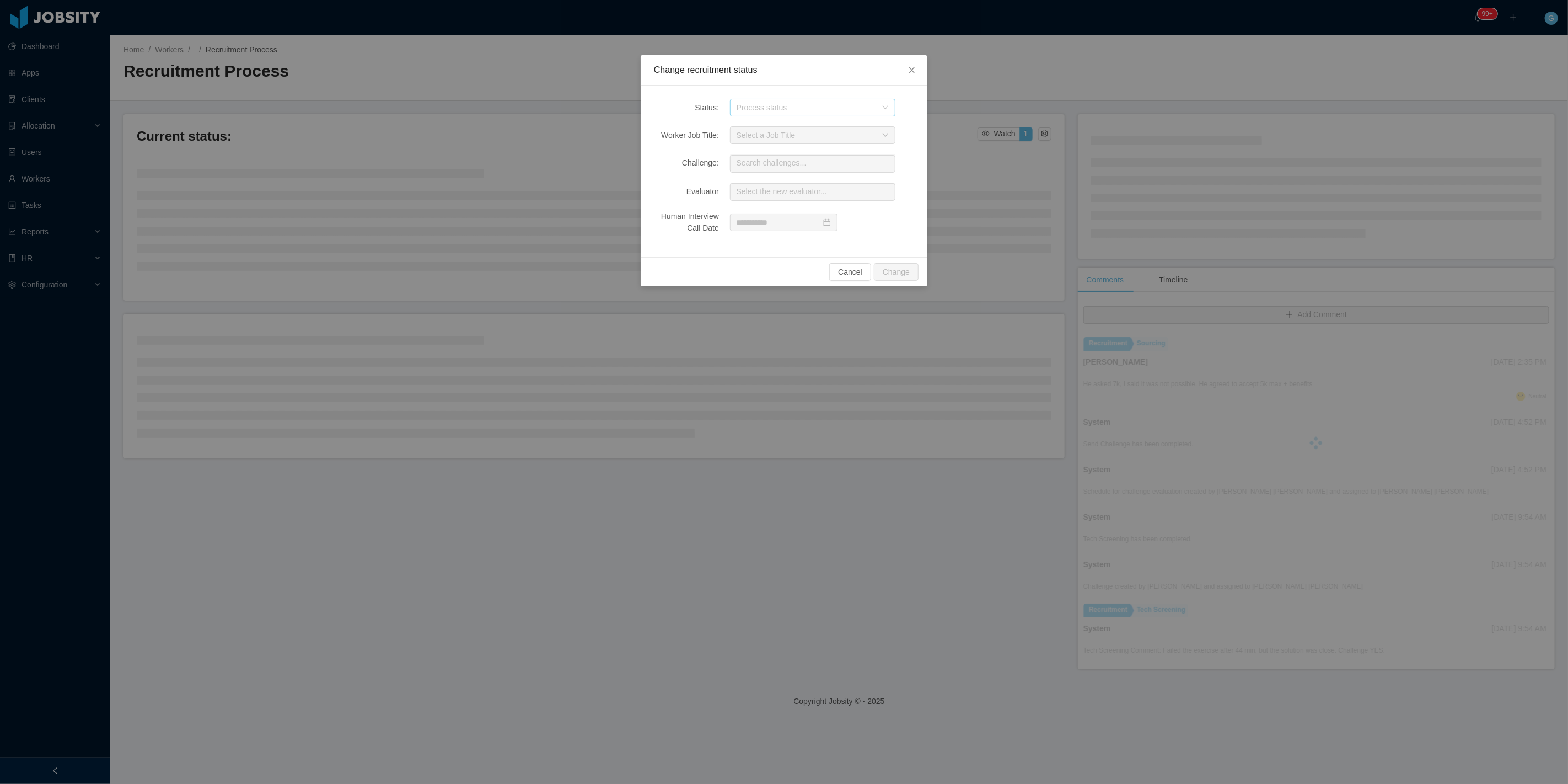
click at [827, 112] on div "Process status" at bounding box center [806, 107] width 140 height 11
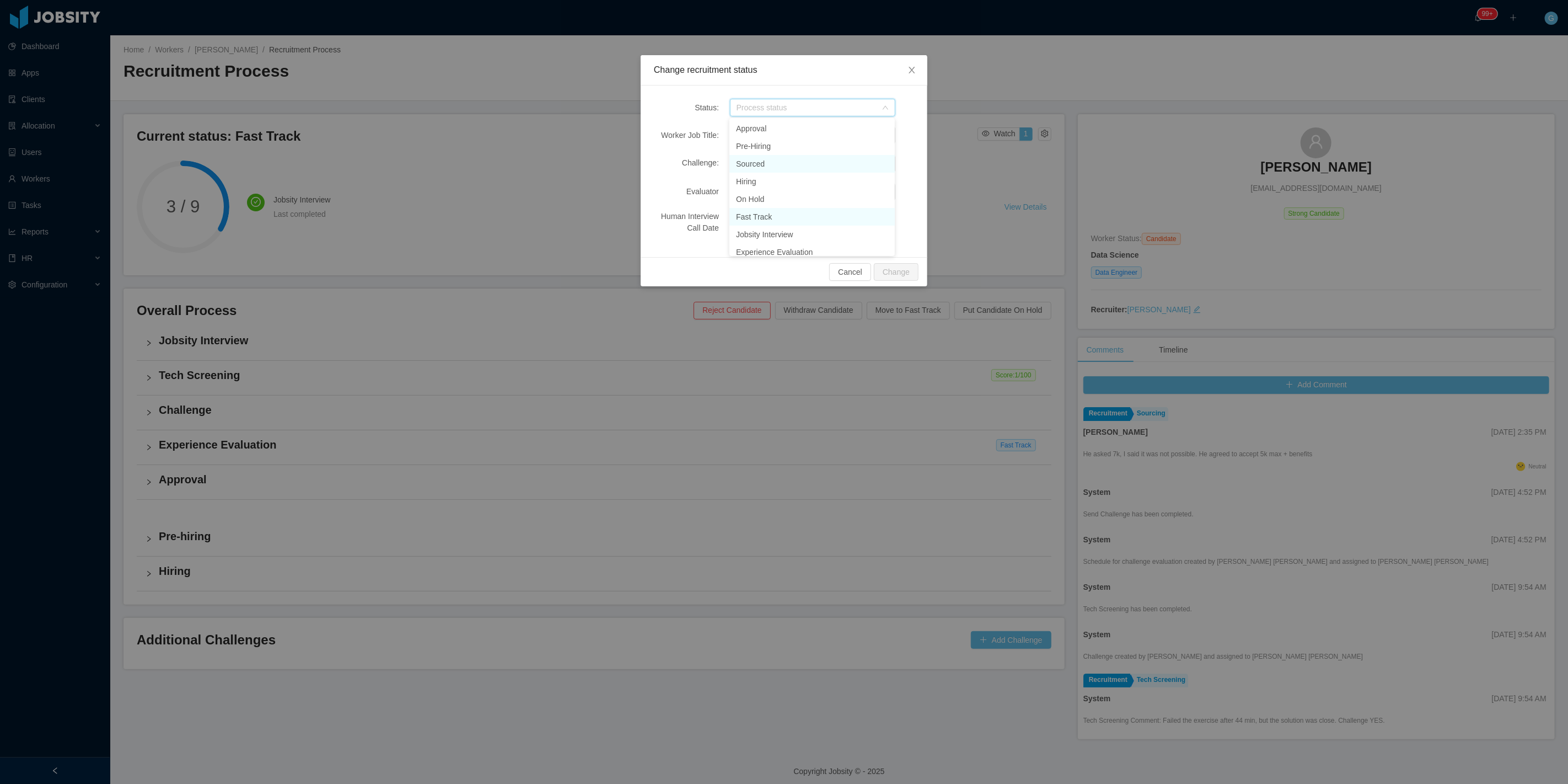
scroll to position [131, 0]
click at [771, 150] on li "Sourced" at bounding box center [812, 157] width 165 height 18
click at [892, 270] on button "Change" at bounding box center [896, 272] width 45 height 18
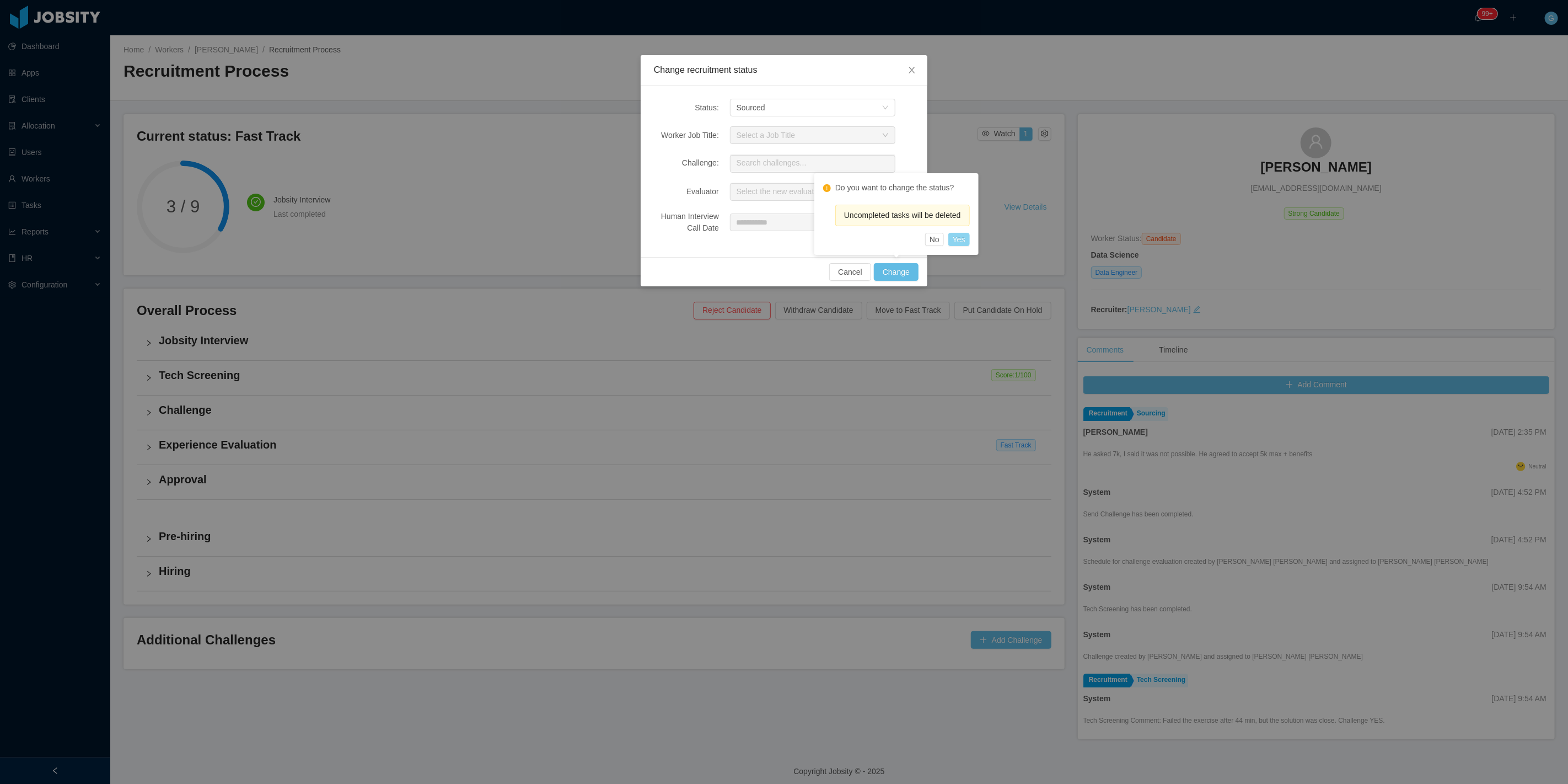
click at [962, 236] on button "Yes" at bounding box center [959, 239] width 22 height 13
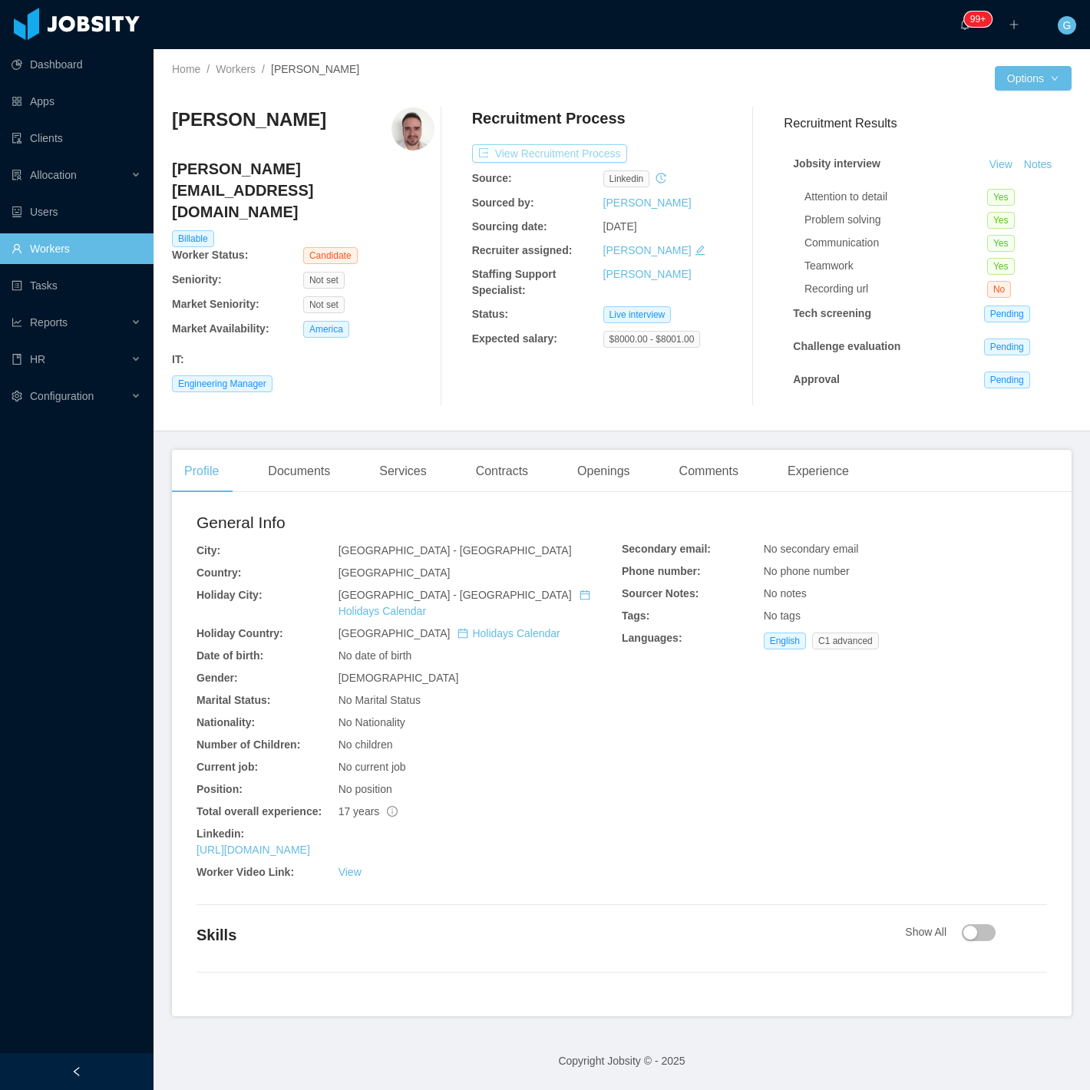
click at [502, 146] on button "View Recruitment Process" at bounding box center [549, 153] width 155 height 18
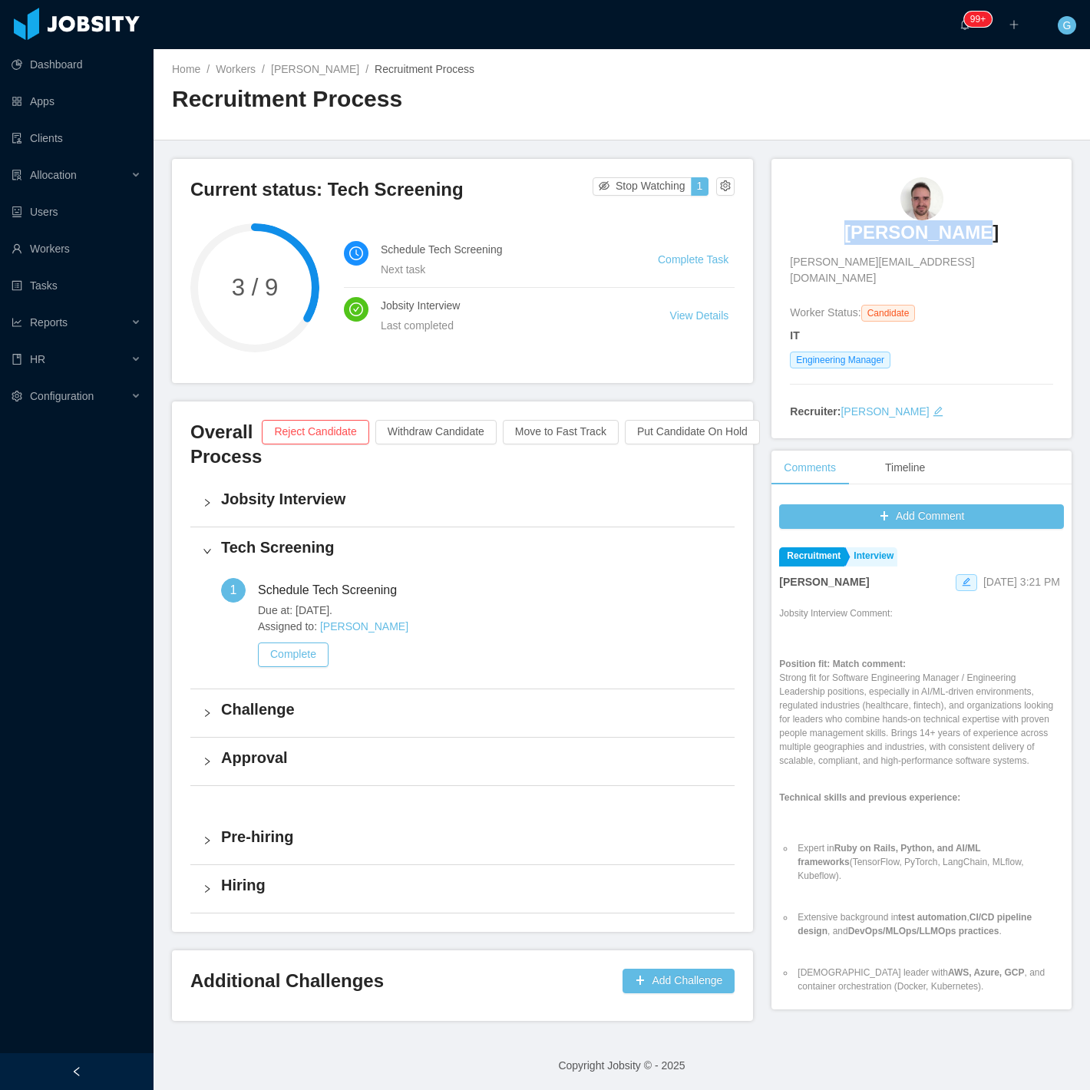
drag, startPoint x: 844, startPoint y: 242, endPoint x: 957, endPoint y: 243, distance: 112.8
click at [957, 243] on div "[PERSON_NAME] [PERSON_NAME][EMAIL_ADDRESS][DOMAIN_NAME]" at bounding box center [921, 231] width 263 height 109
copy h3 "[PERSON_NAME]"
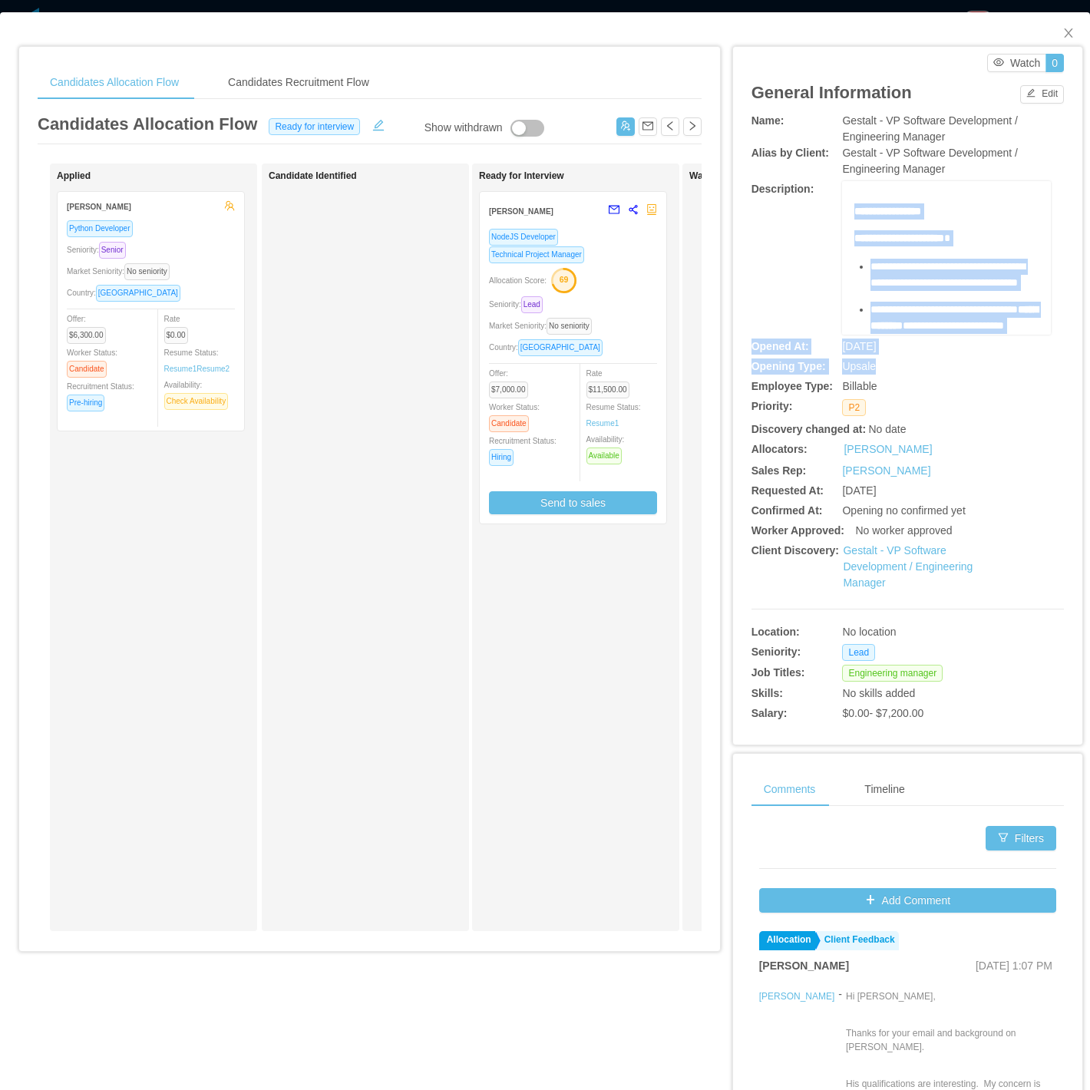
scroll to position [1303, 0]
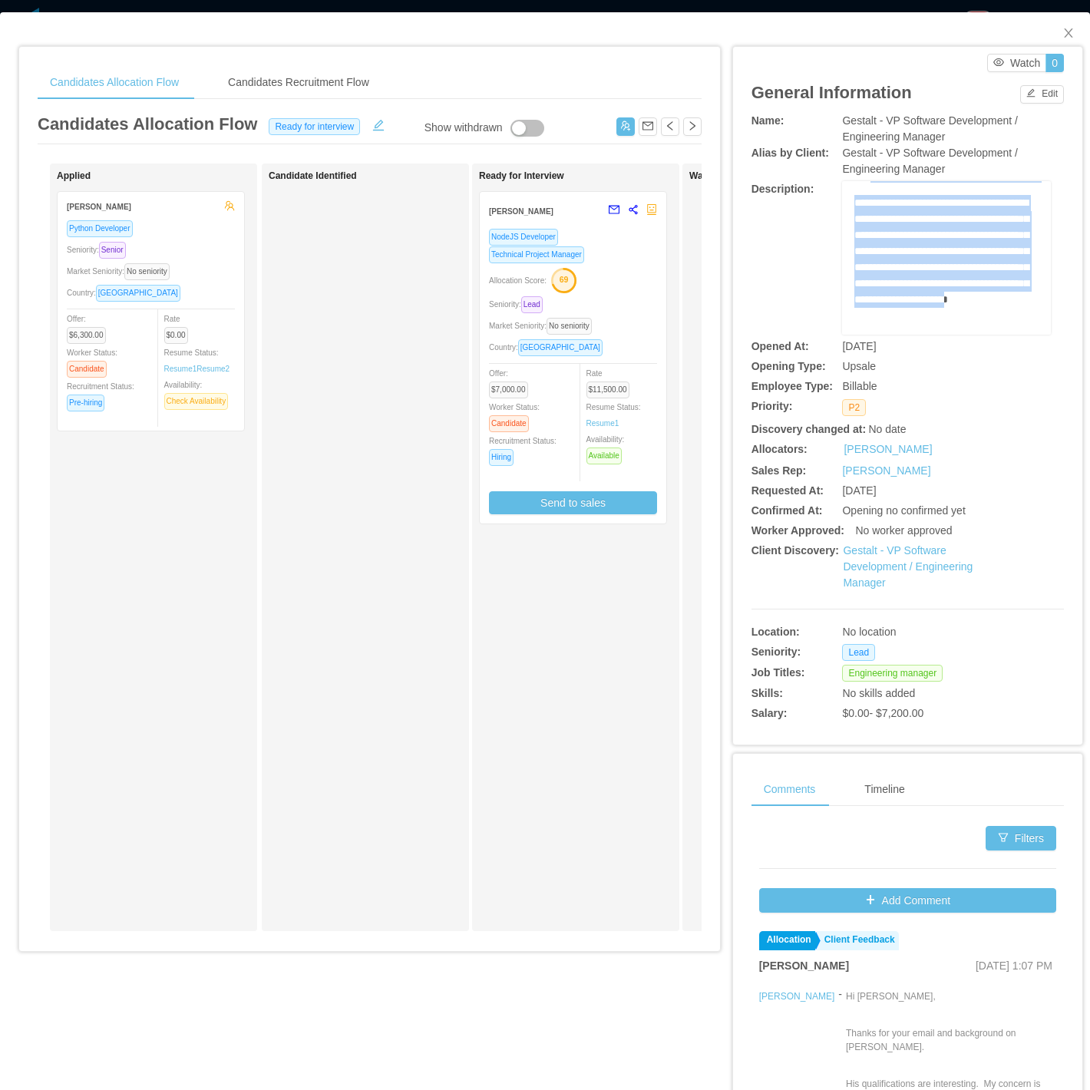
drag, startPoint x: 847, startPoint y: 215, endPoint x: 948, endPoint y: 292, distance: 127.6
copy div "**********"
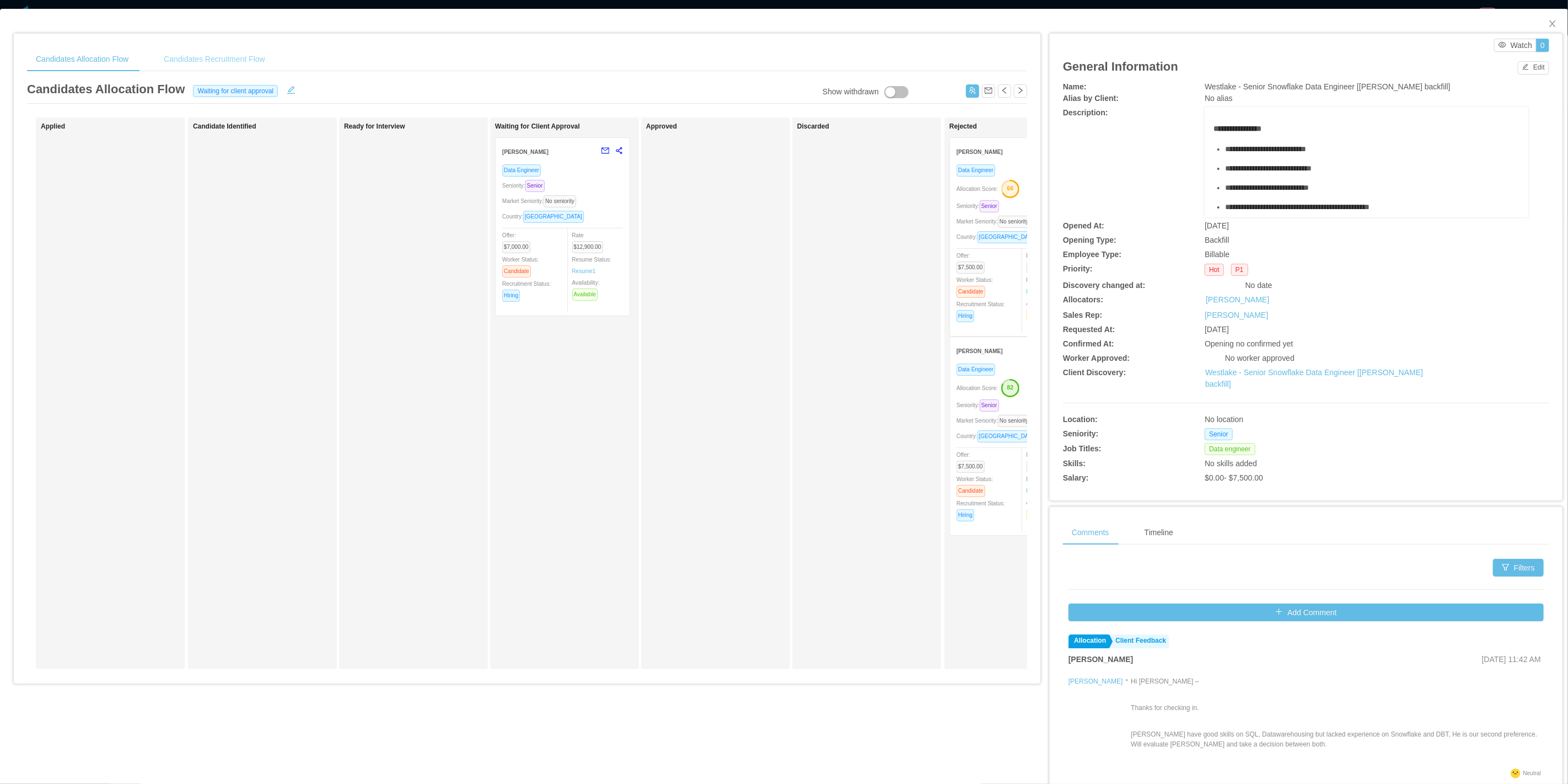
click at [226, 56] on div "Candidates Recruitment Flow" at bounding box center [215, 59] width 119 height 25
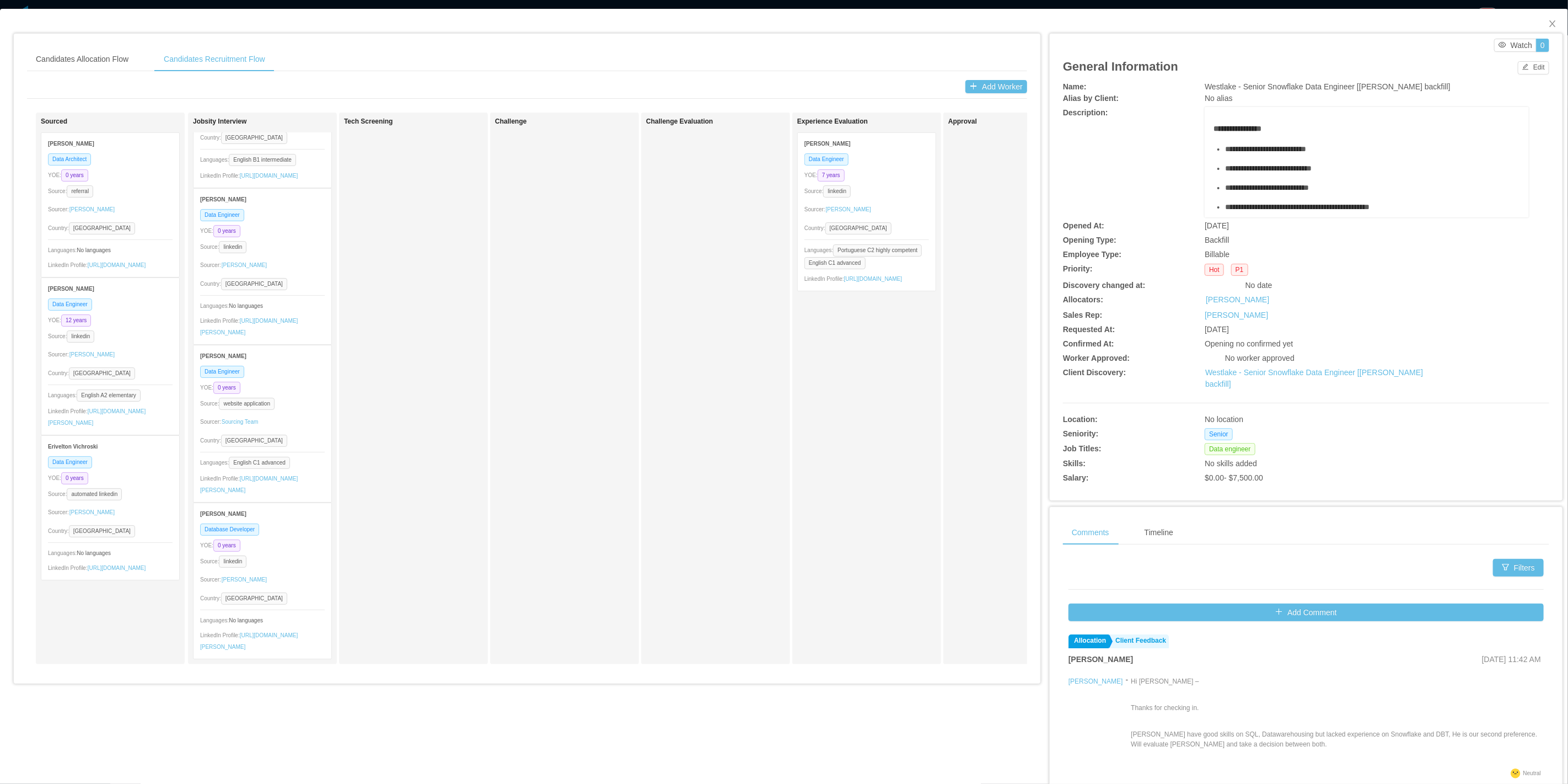
scroll to position [129, 0]
click at [289, 555] on div "Source: linkedin" at bounding box center [262, 561] width 124 height 13
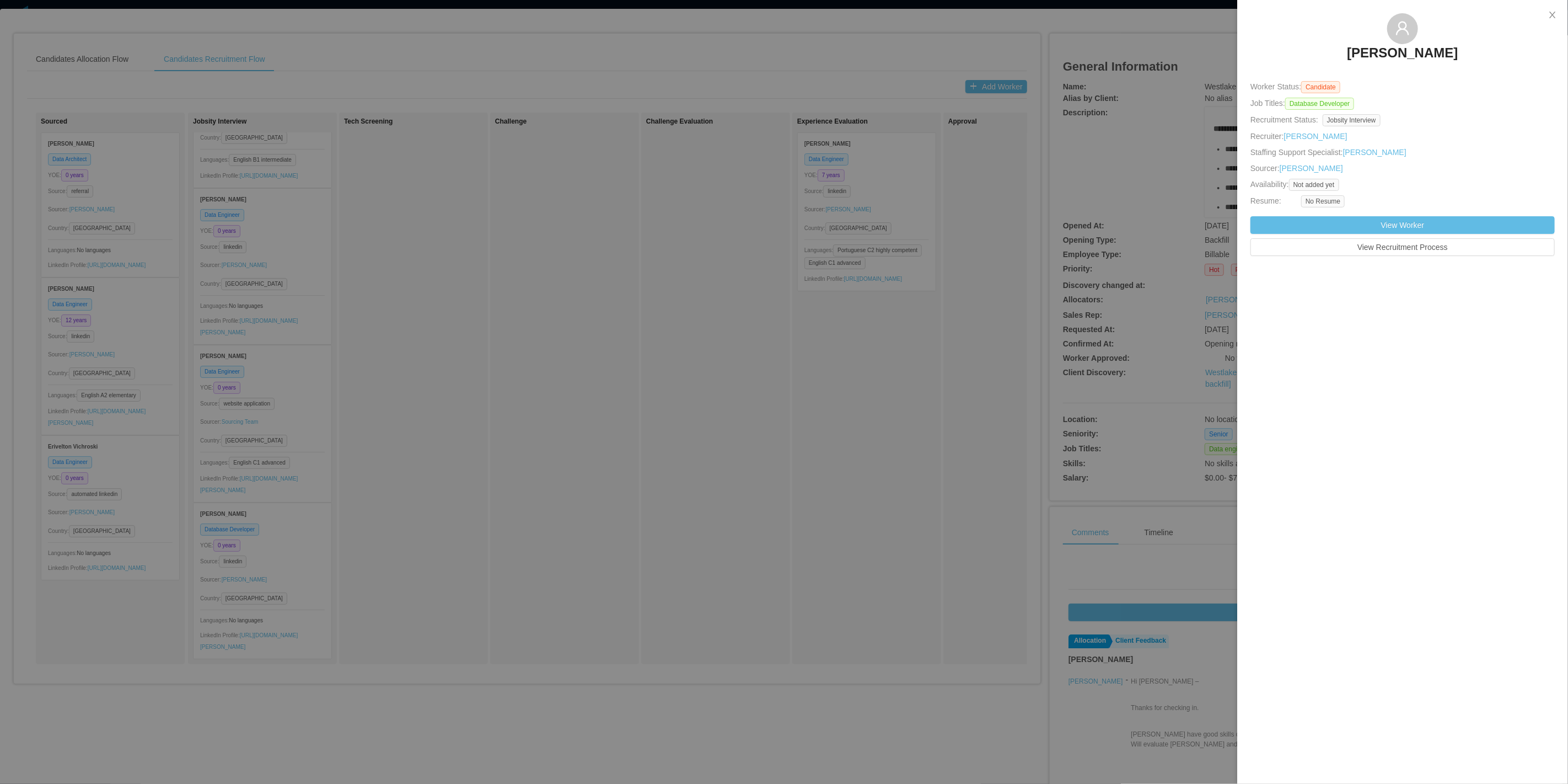
click at [459, 333] on div at bounding box center [784, 392] width 1568 height 784
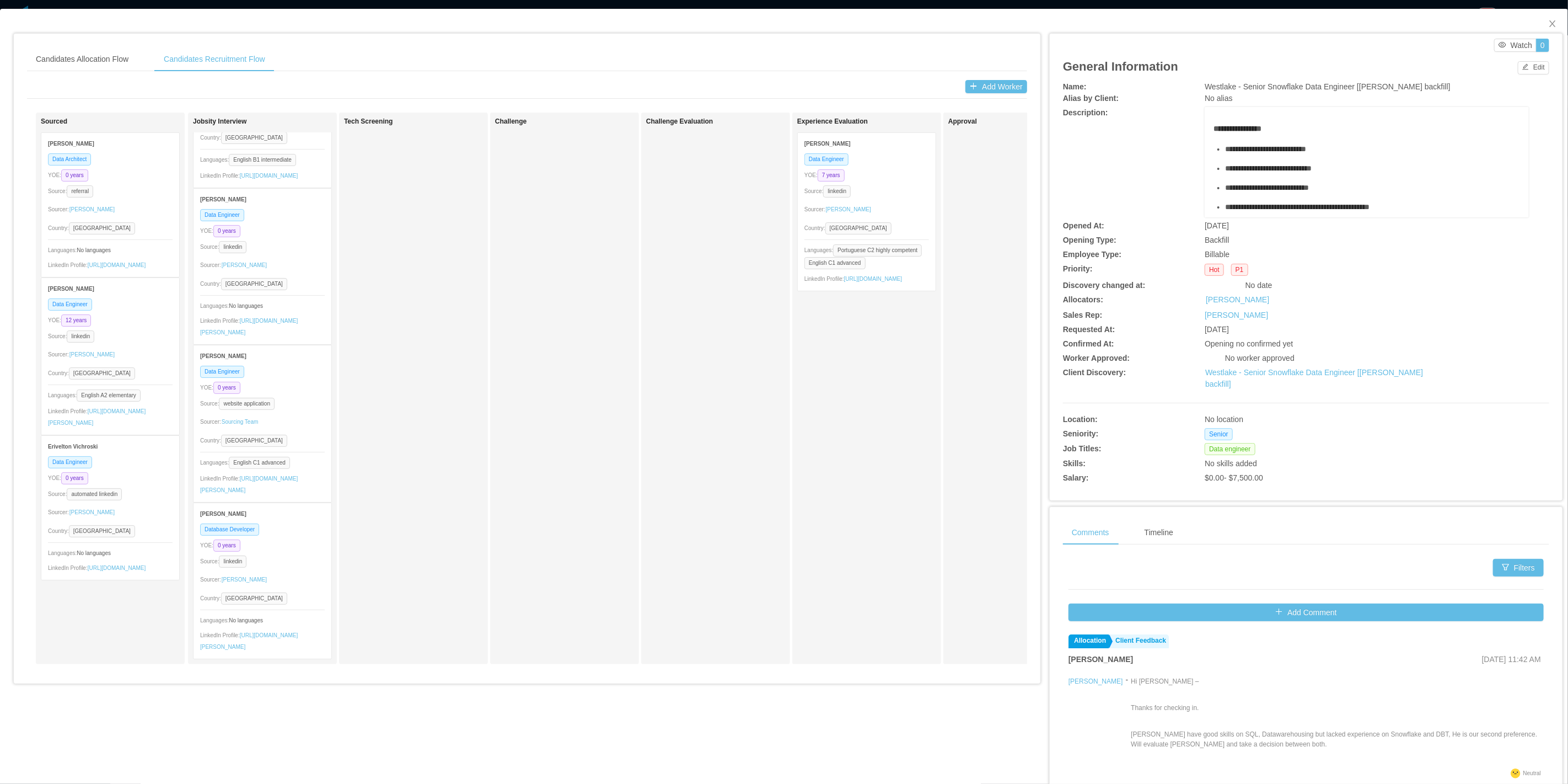
click at [295, 375] on div "Data Engineer YOE: 0 years Source: website application Sourcer: Sourcing Team C…" at bounding box center [262, 433] width 138 height 137
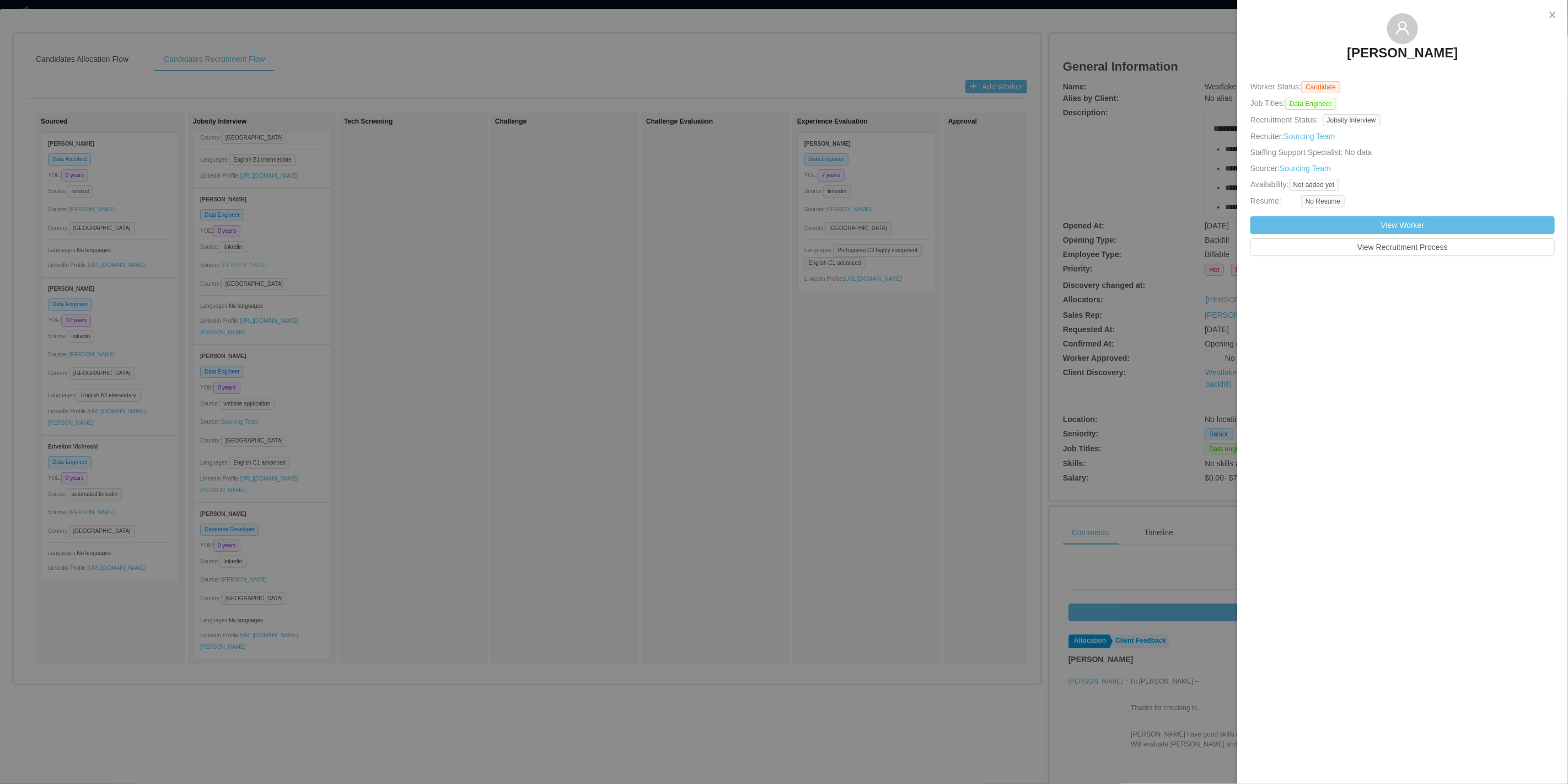
drag, startPoint x: 351, startPoint y: 277, endPoint x: 247, endPoint y: 243, distance: 109.4
click at [351, 276] on div at bounding box center [784, 392] width 1568 height 784
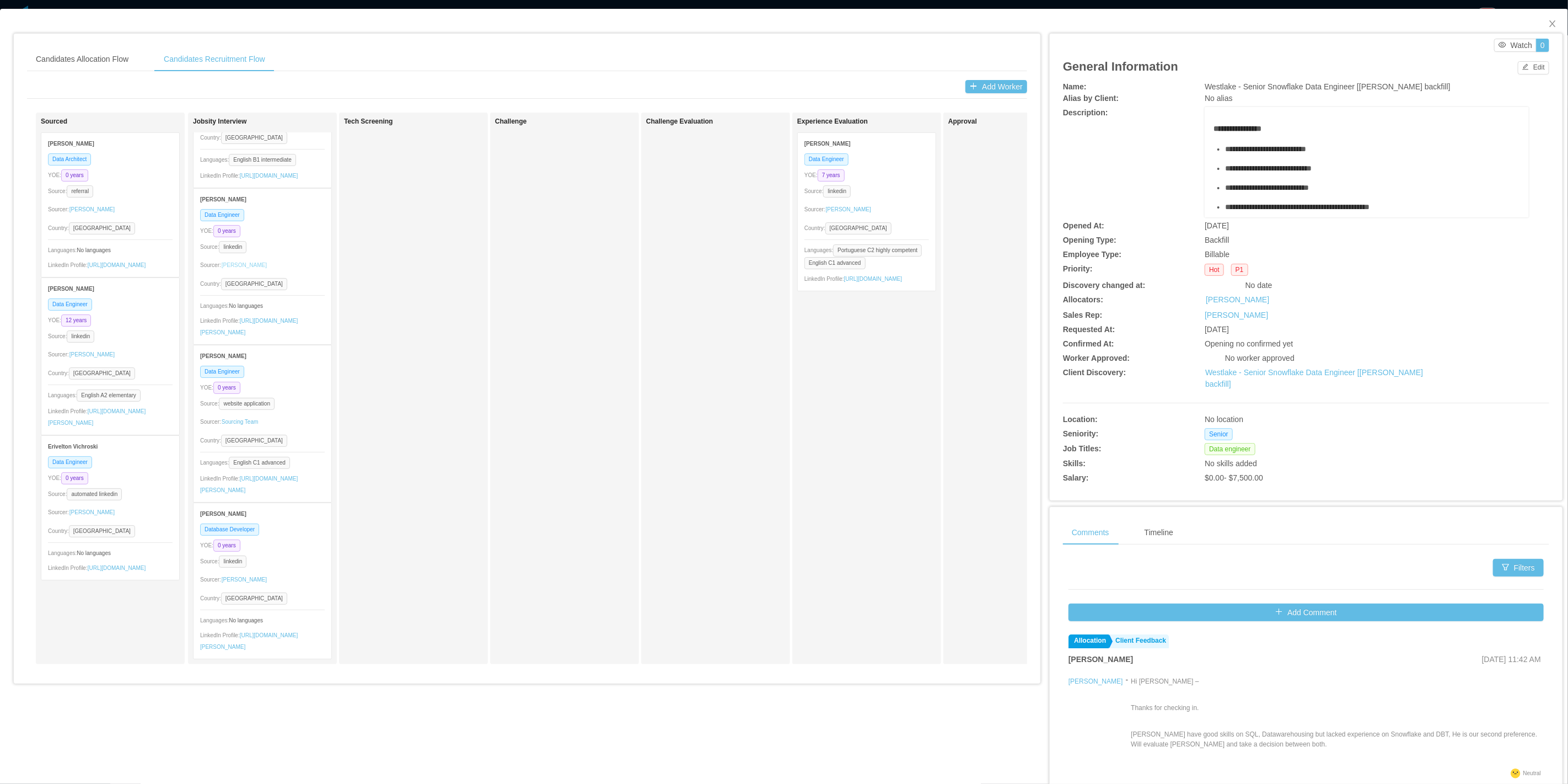
click at [246, 257] on link "[PERSON_NAME]" at bounding box center [244, 265] width 46 height 18
click at [290, 224] on div "YOE: 0 years" at bounding box center [262, 231] width 124 height 13
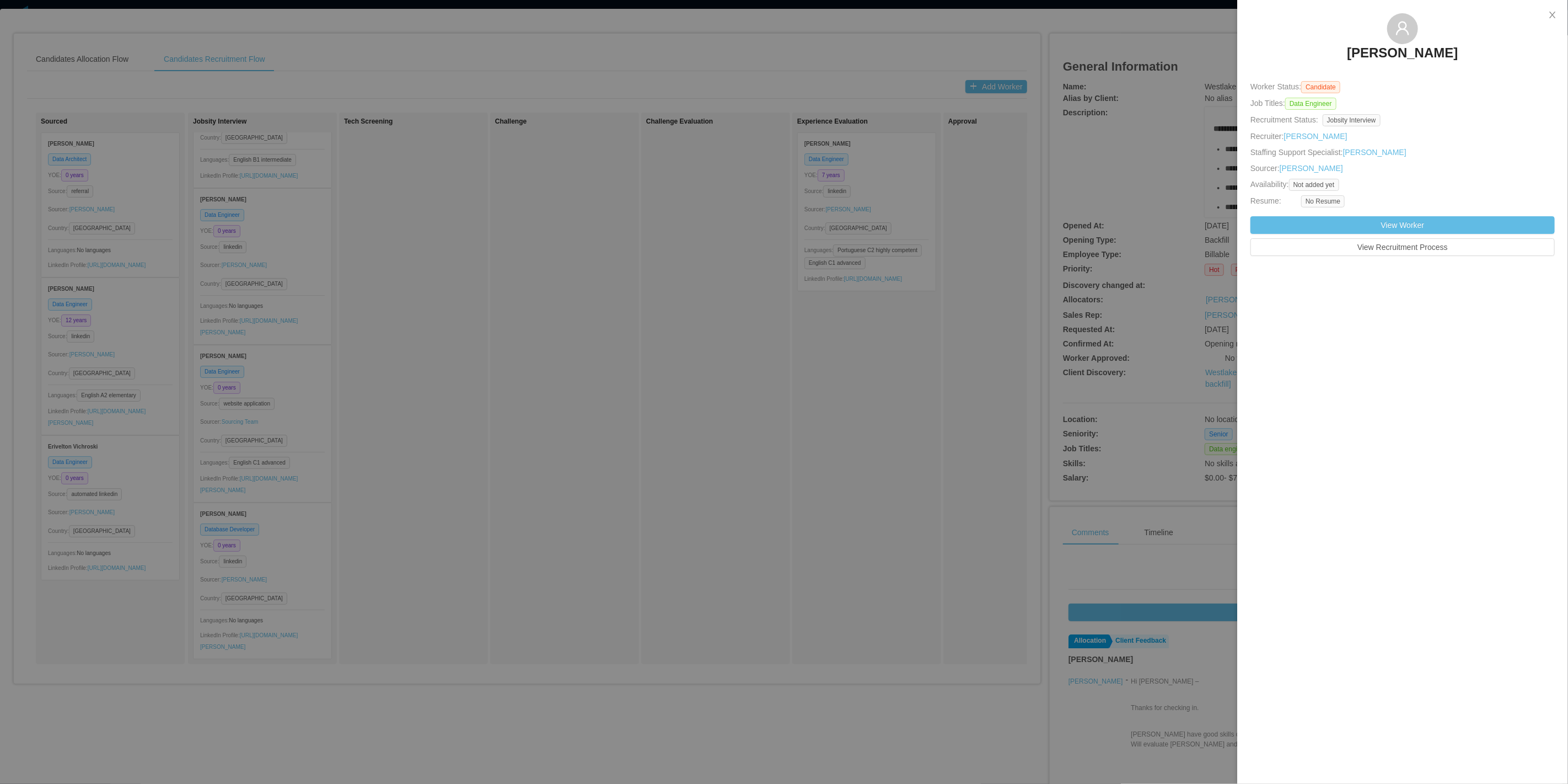
click at [217, 272] on div at bounding box center [784, 392] width 1568 height 784
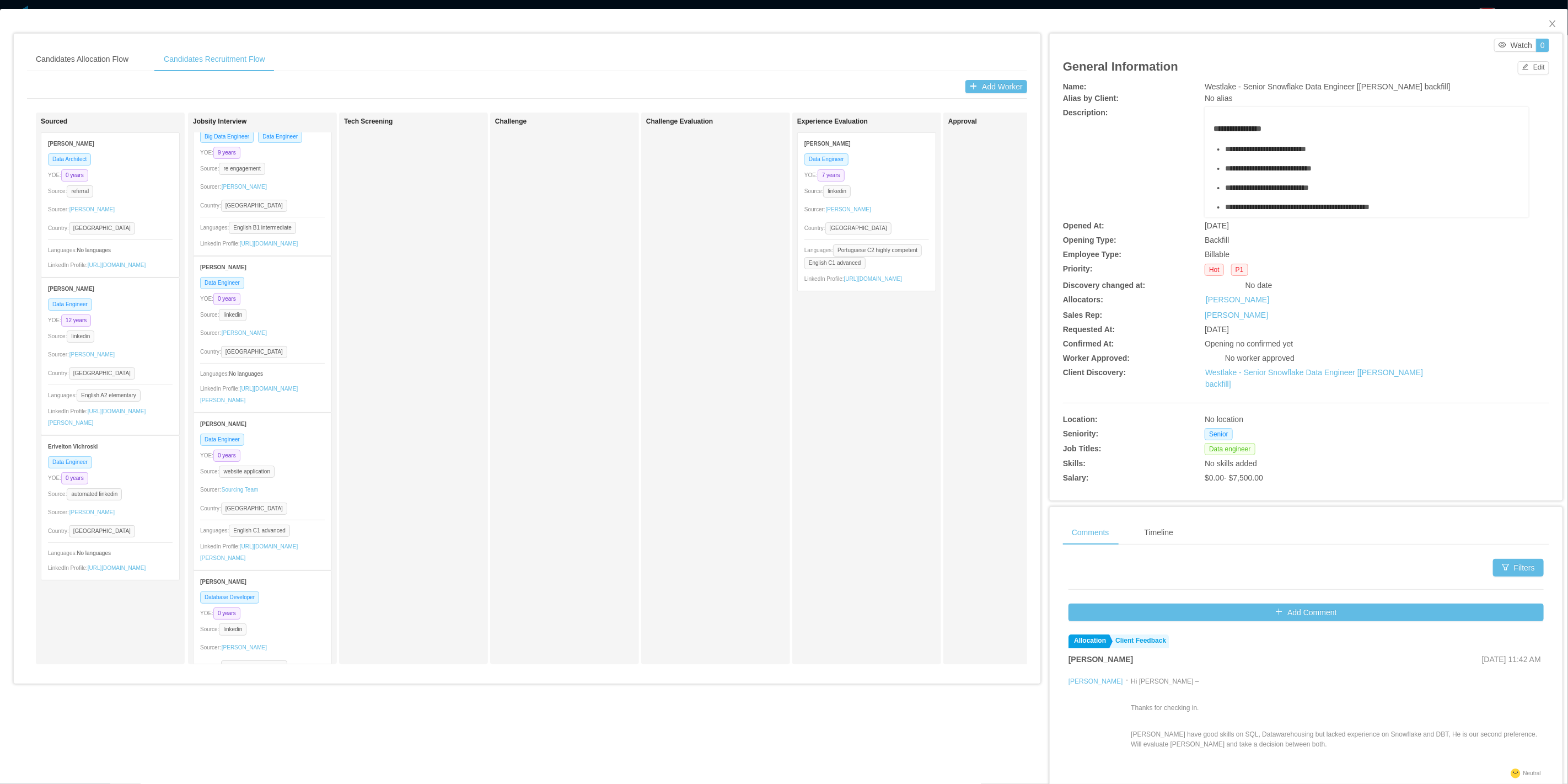
scroll to position [0, 0]
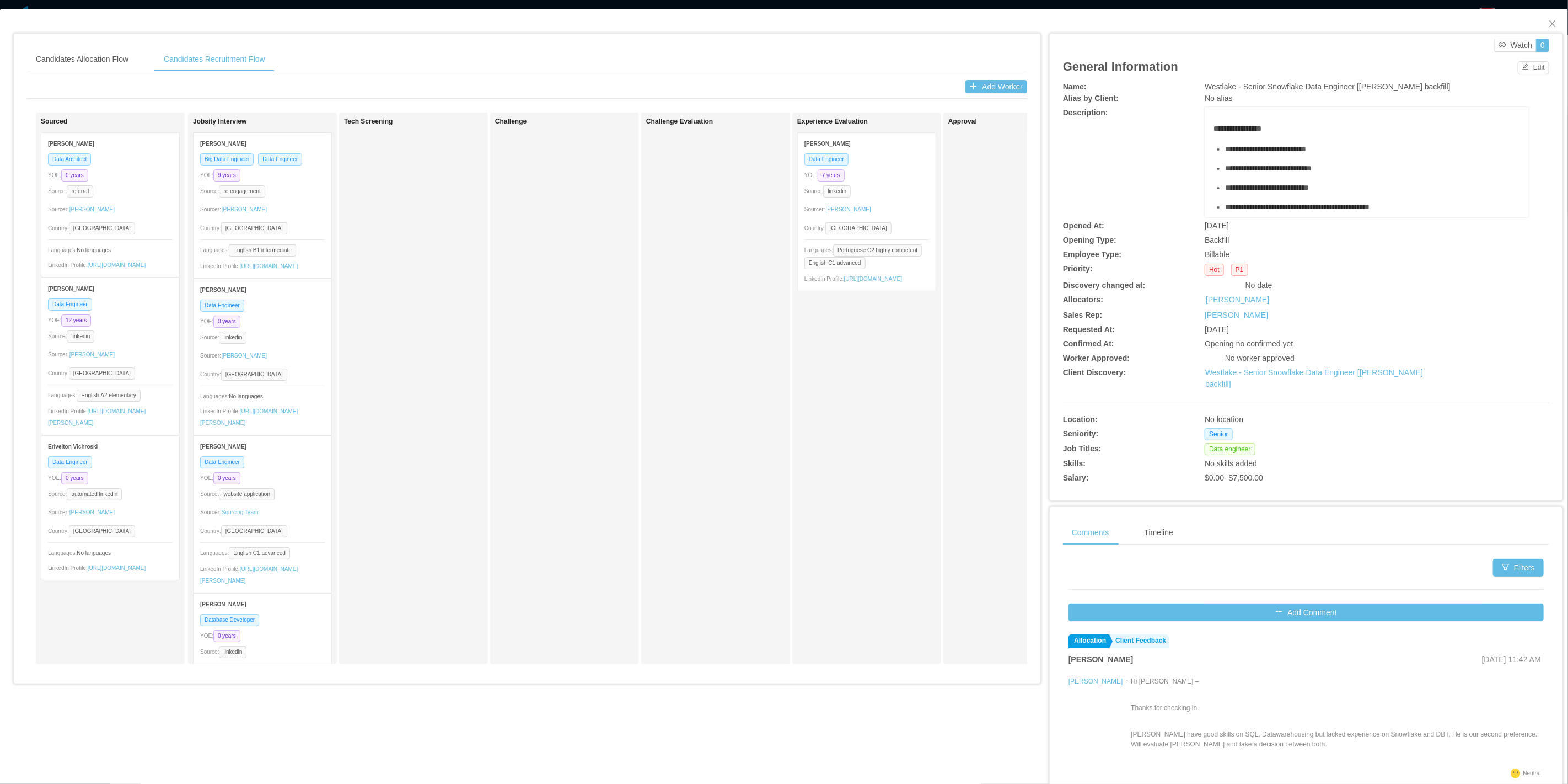
click at [293, 195] on div "Source: re engagement" at bounding box center [262, 191] width 124 height 13
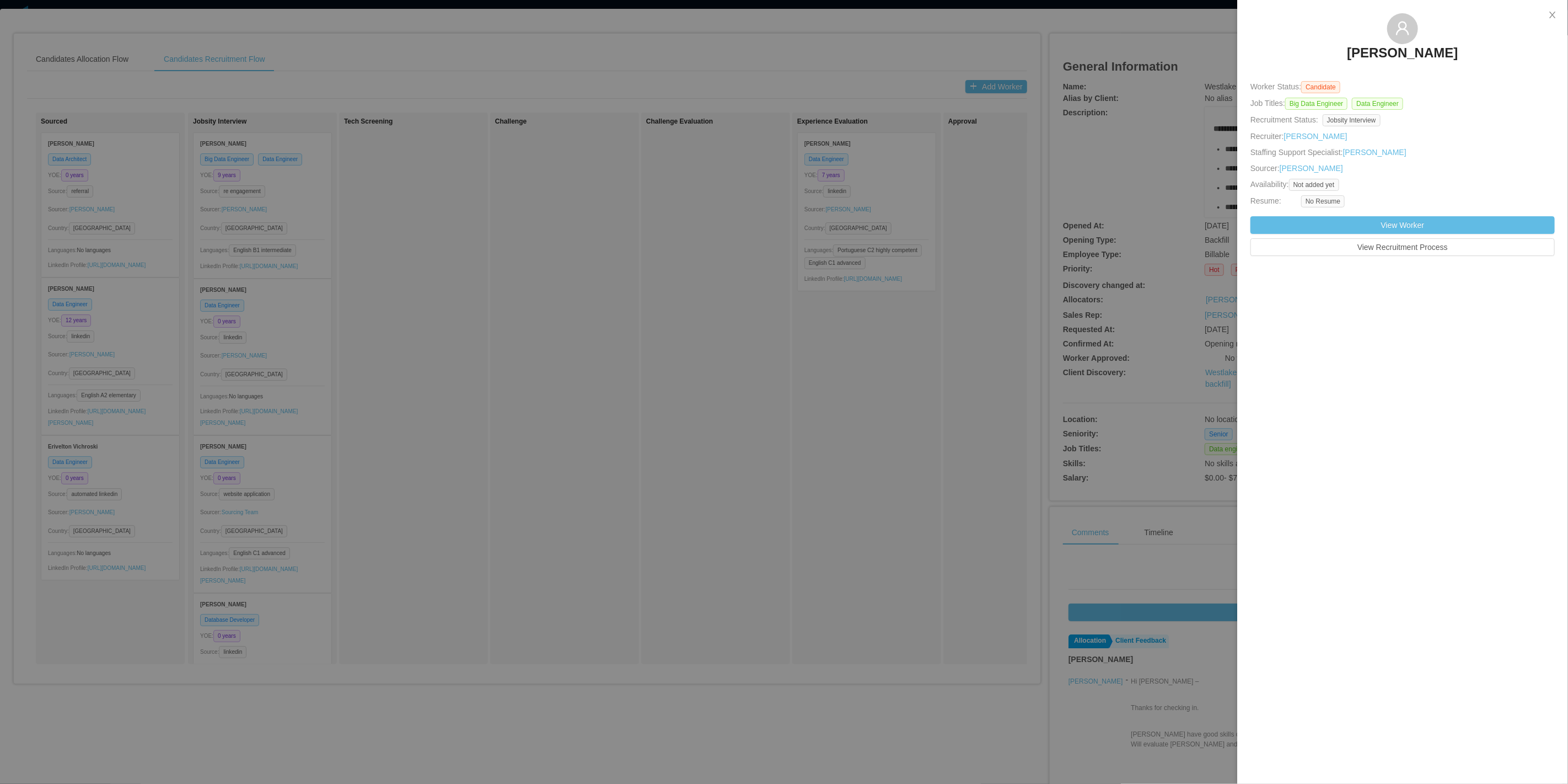
click at [481, 229] on div at bounding box center [784, 392] width 1568 height 784
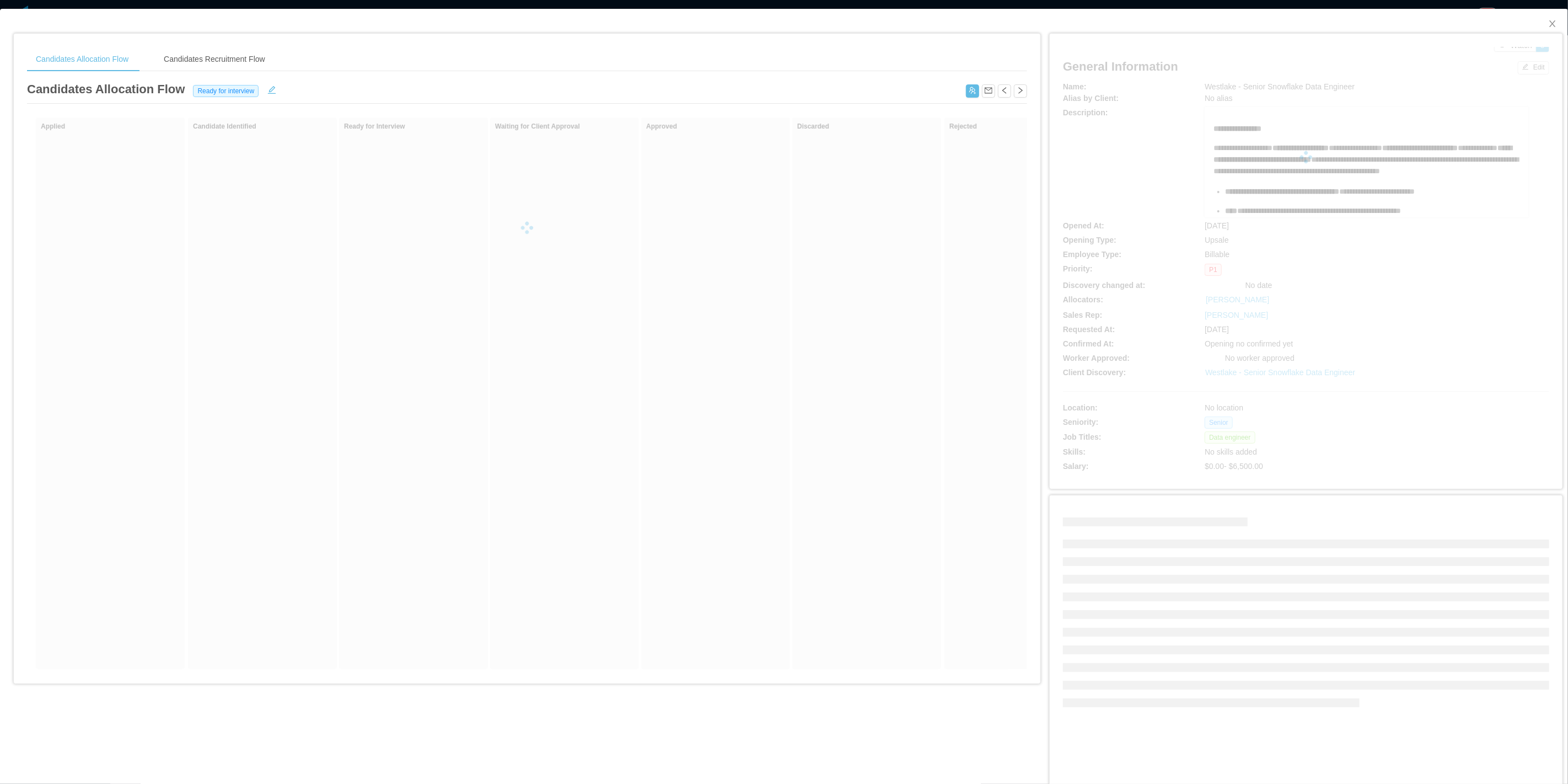
click at [238, 59] on div "Candidates Recruitment Flow" at bounding box center [215, 59] width 119 height 25
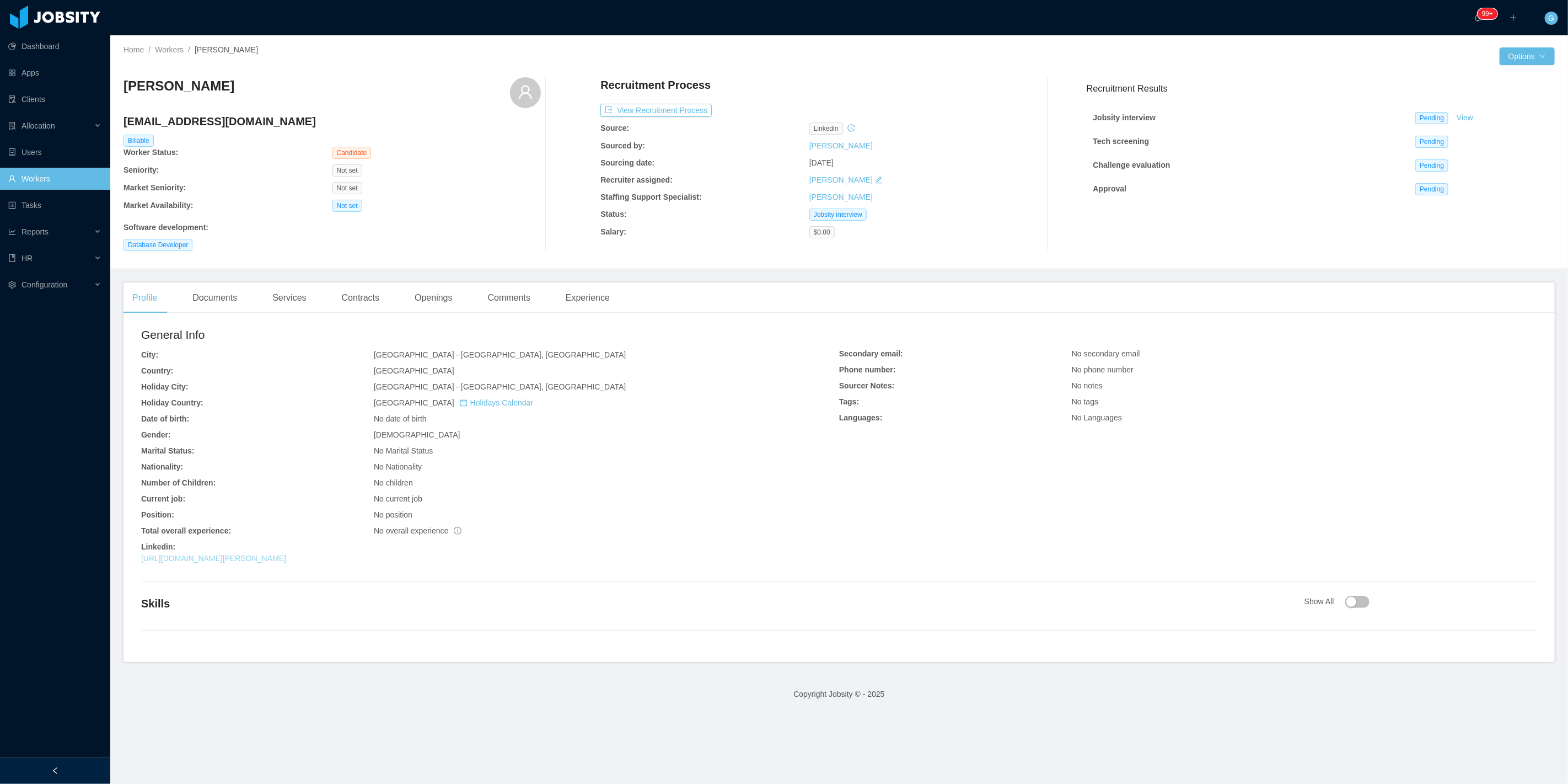
click at [260, 558] on link "[URL][DOMAIN_NAME][PERSON_NAME]" at bounding box center [213, 558] width 145 height 9
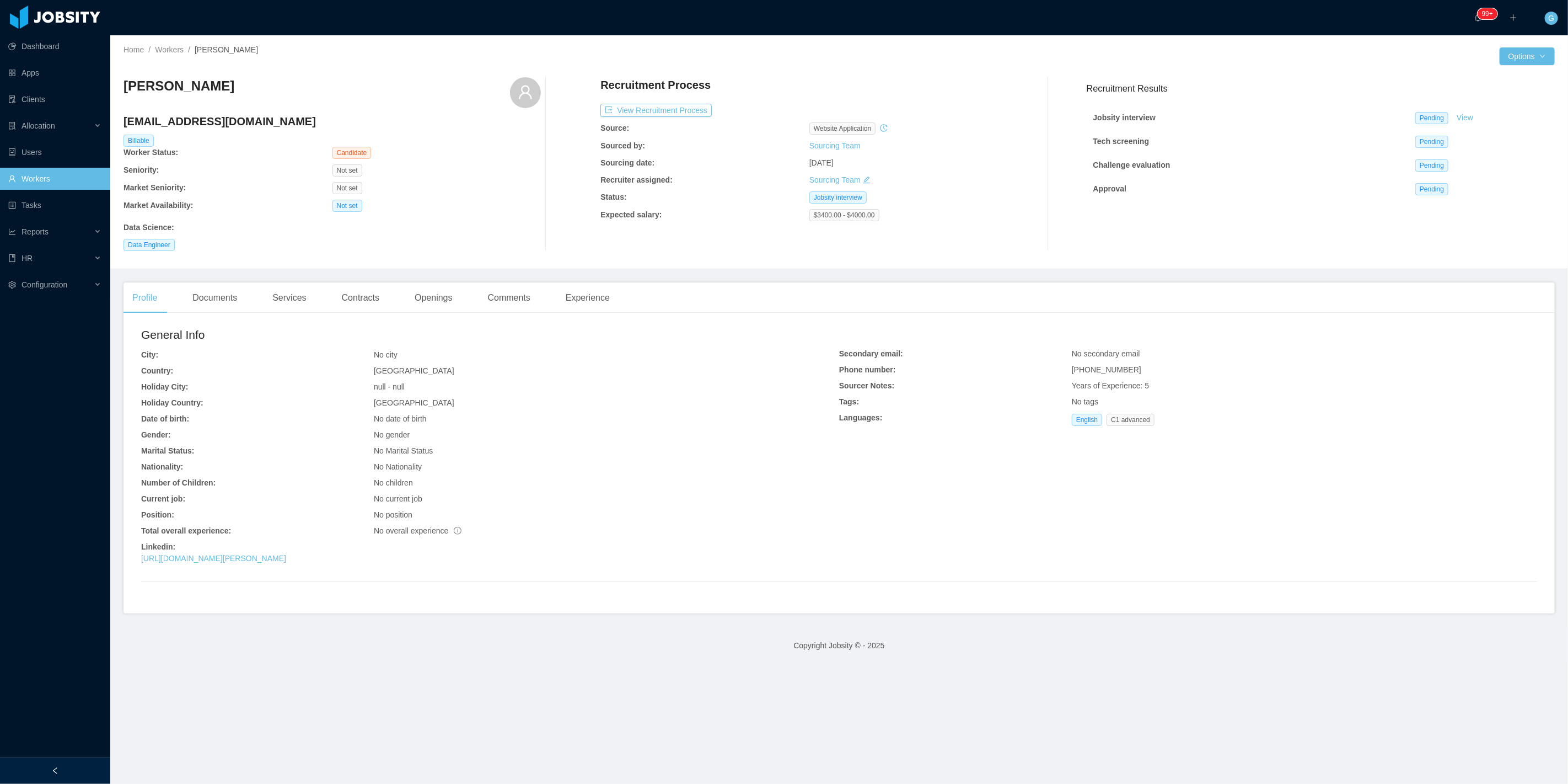
click at [272, 568] on div "General Info City: No city Country: Colombia Holiday City: null - null Holiday …" at bounding box center [490, 448] width 698 height 243
click at [256, 557] on link "http://www.linkedin.com/in/andres-castrillo-15127433" at bounding box center [213, 558] width 145 height 9
click at [1529, 49] on button "Options" at bounding box center [1527, 56] width 55 height 18
click at [1492, 151] on button "Edit Worker" at bounding box center [1495, 149] width 70 height 18
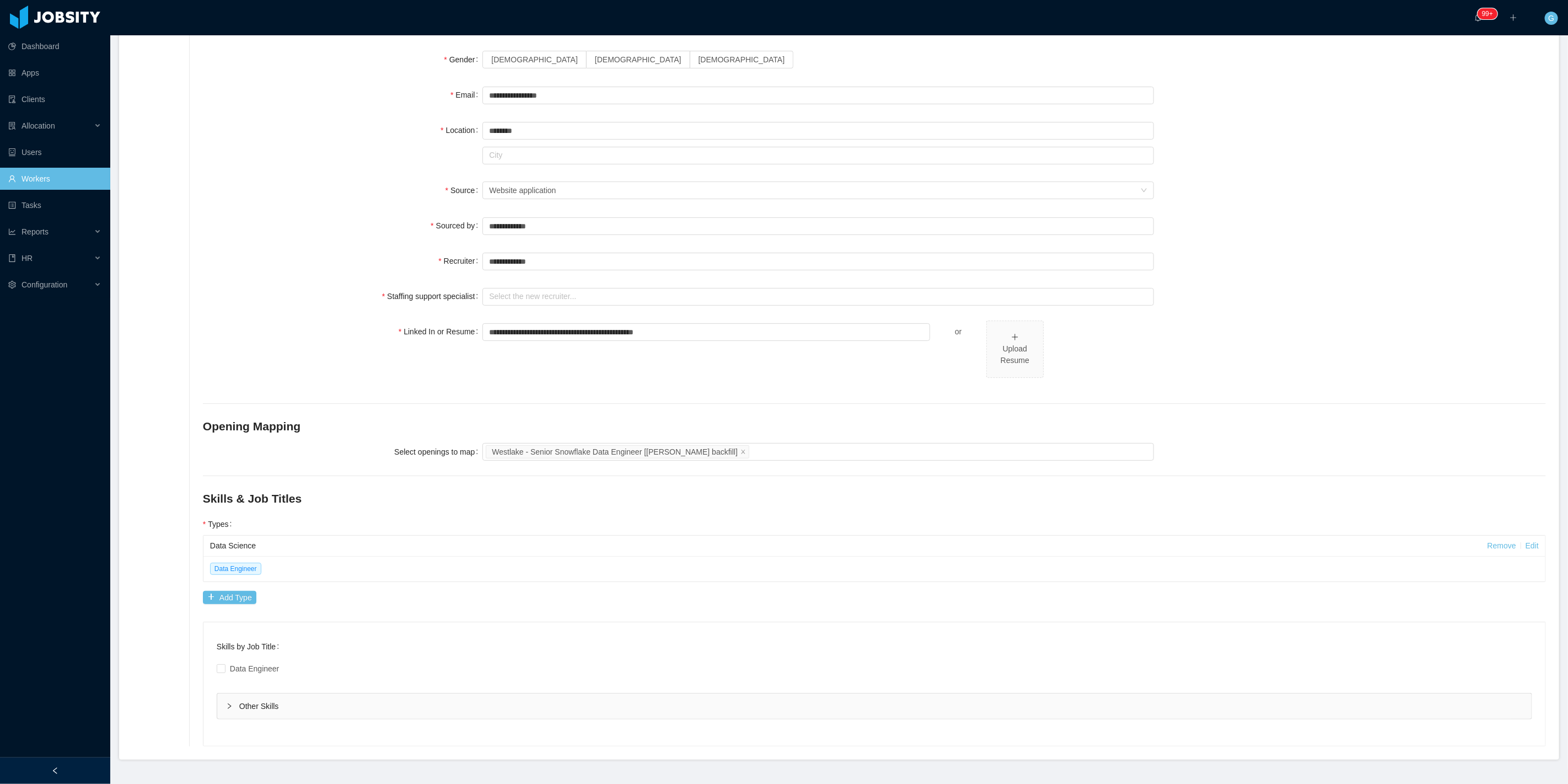
scroll to position [167, 0]
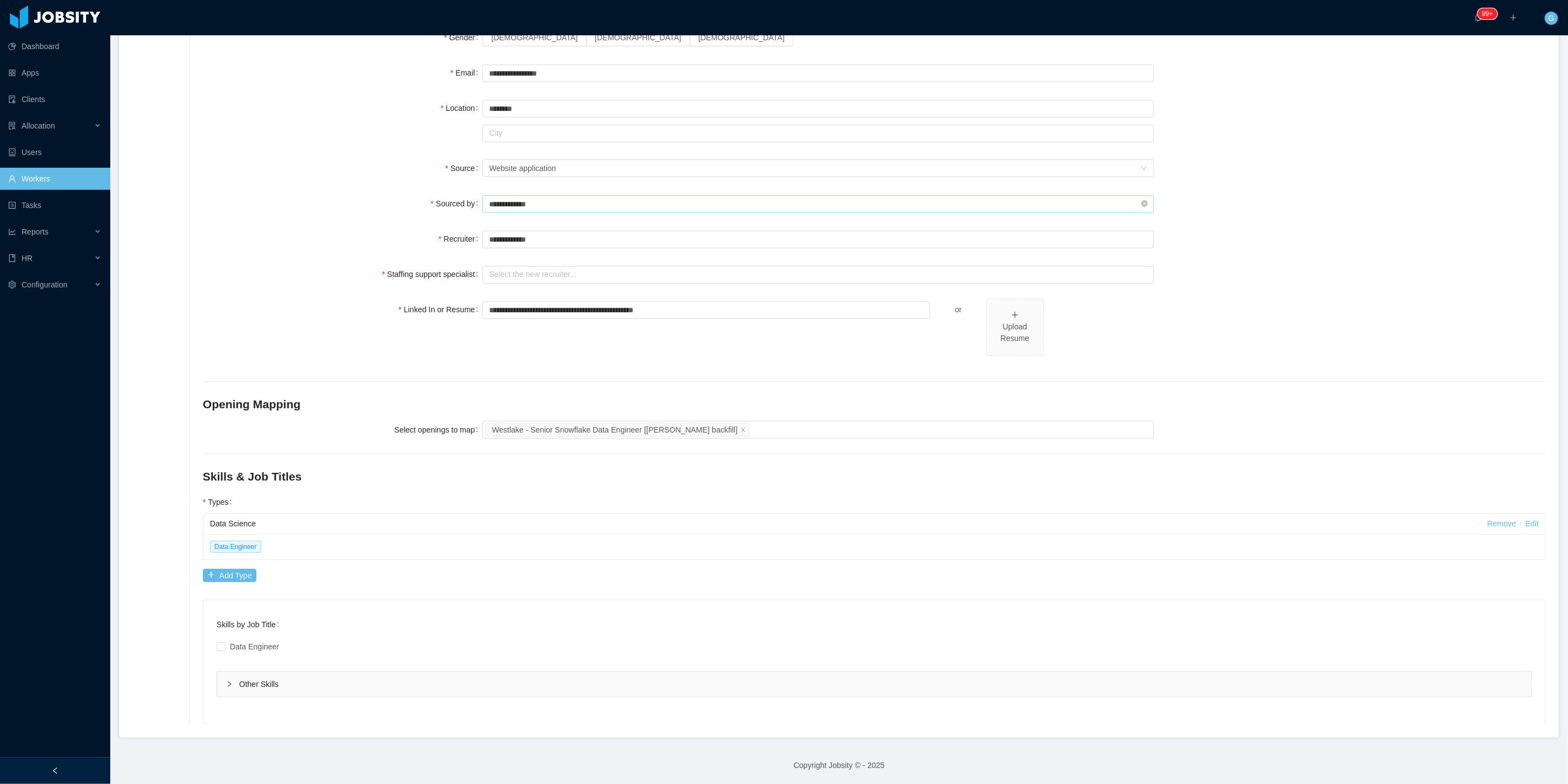
drag, startPoint x: 547, startPoint y: 221, endPoint x: 526, endPoint y: 197, distance: 31.9
click at [531, 210] on div "**********" at bounding box center [874, 340] width 1343 height 768
click at [526, 197] on input "text" at bounding box center [818, 204] width 672 height 18
click at [525, 218] on li "[PERSON_NAME]" at bounding box center [814, 225] width 667 height 18
type input "**********"
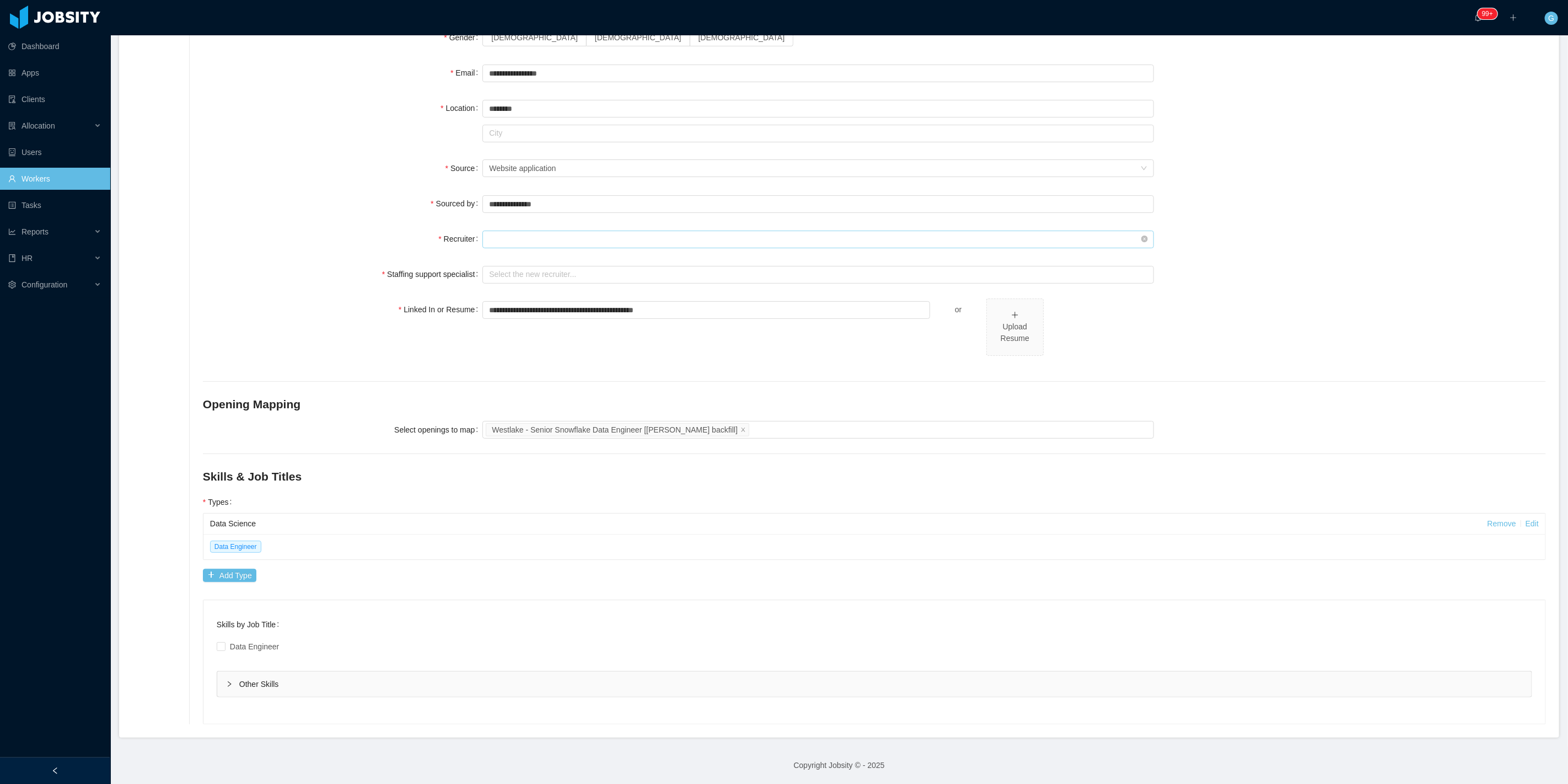
click at [497, 234] on input "text" at bounding box center [818, 239] width 672 height 18
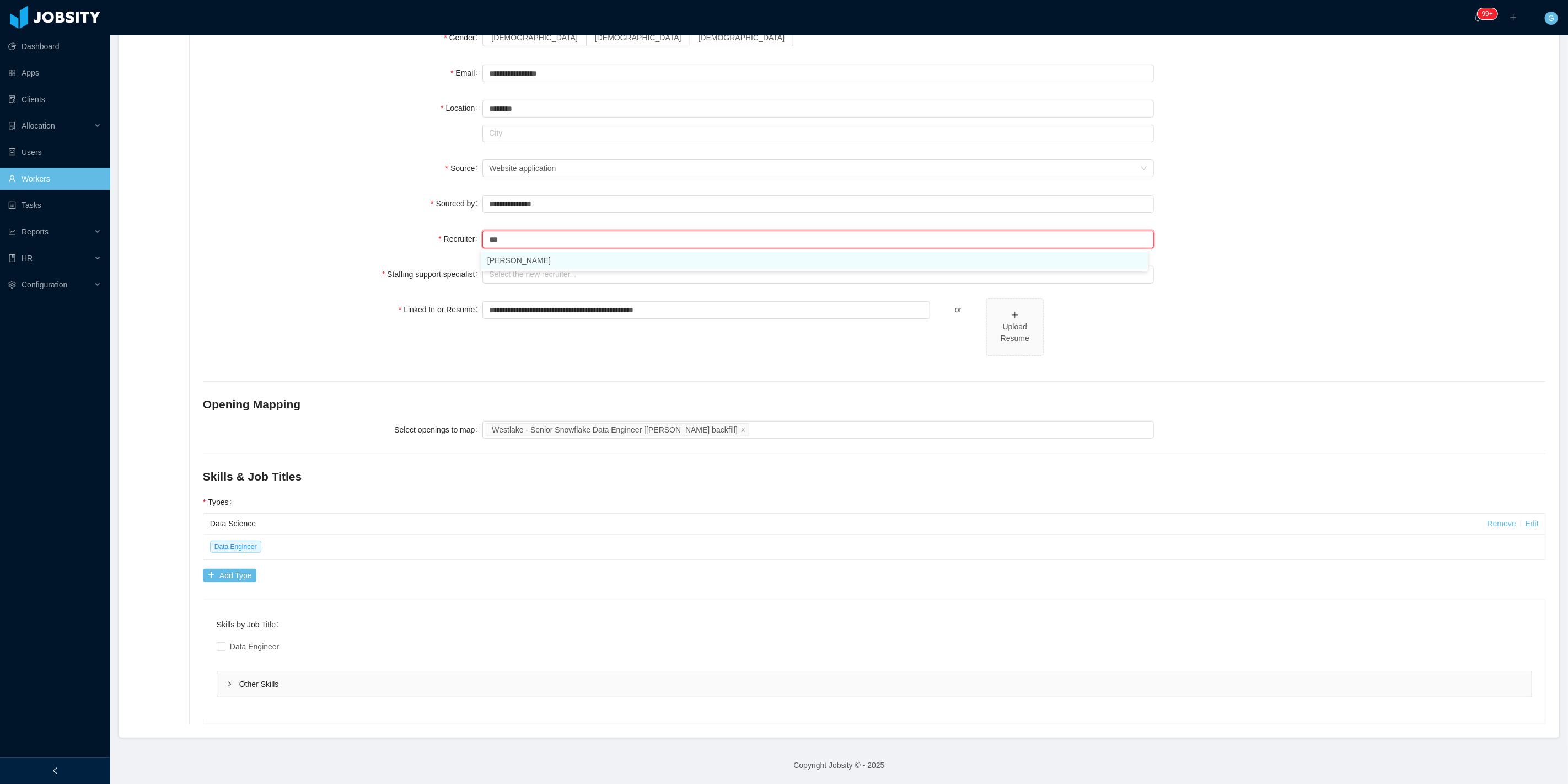
click at [526, 261] on li "[PERSON_NAME]" at bounding box center [814, 260] width 667 height 18
type input "**********"
click at [516, 282] on input "text" at bounding box center [818, 275] width 672 height 18
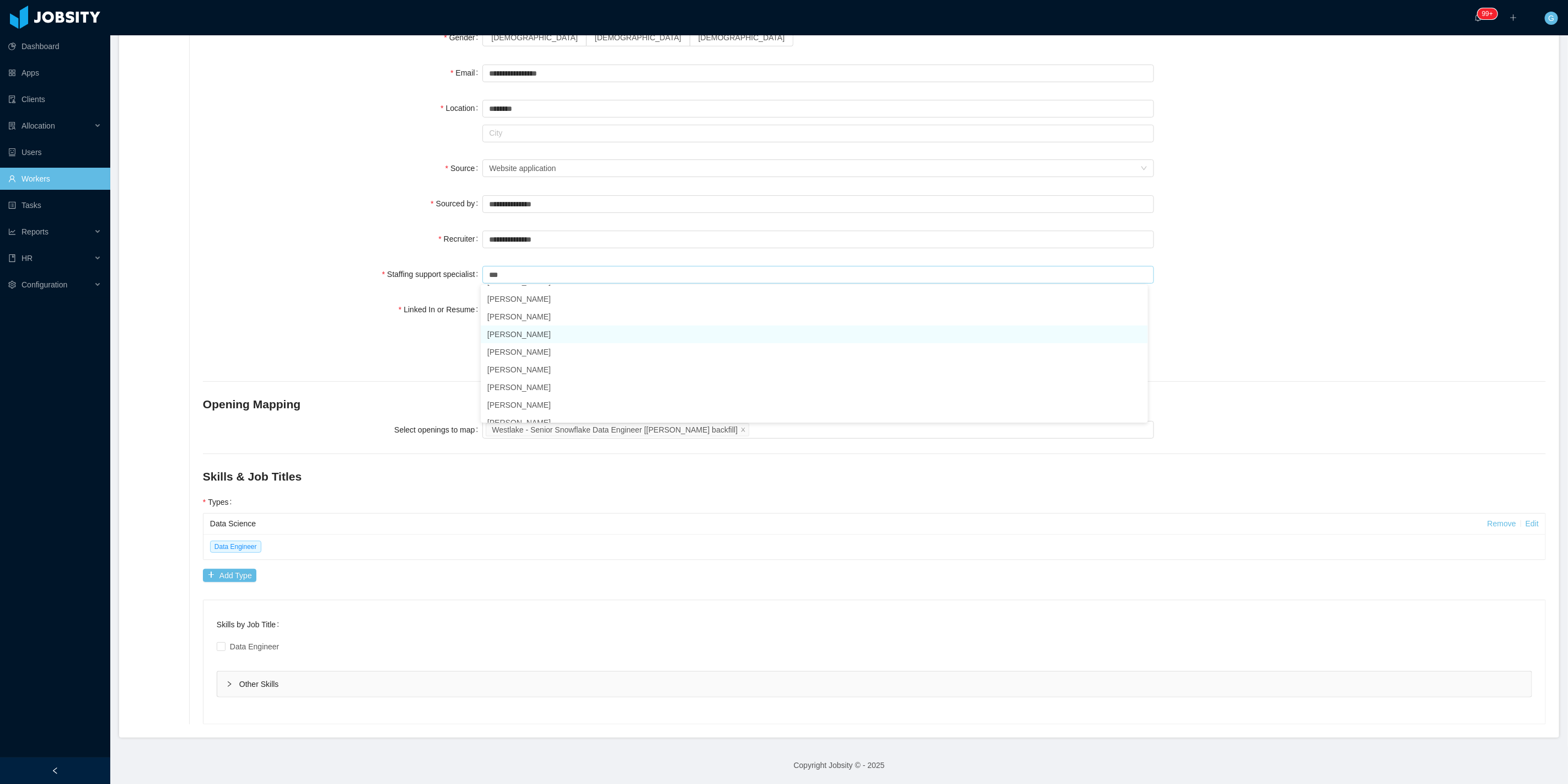
scroll to position [0, 0]
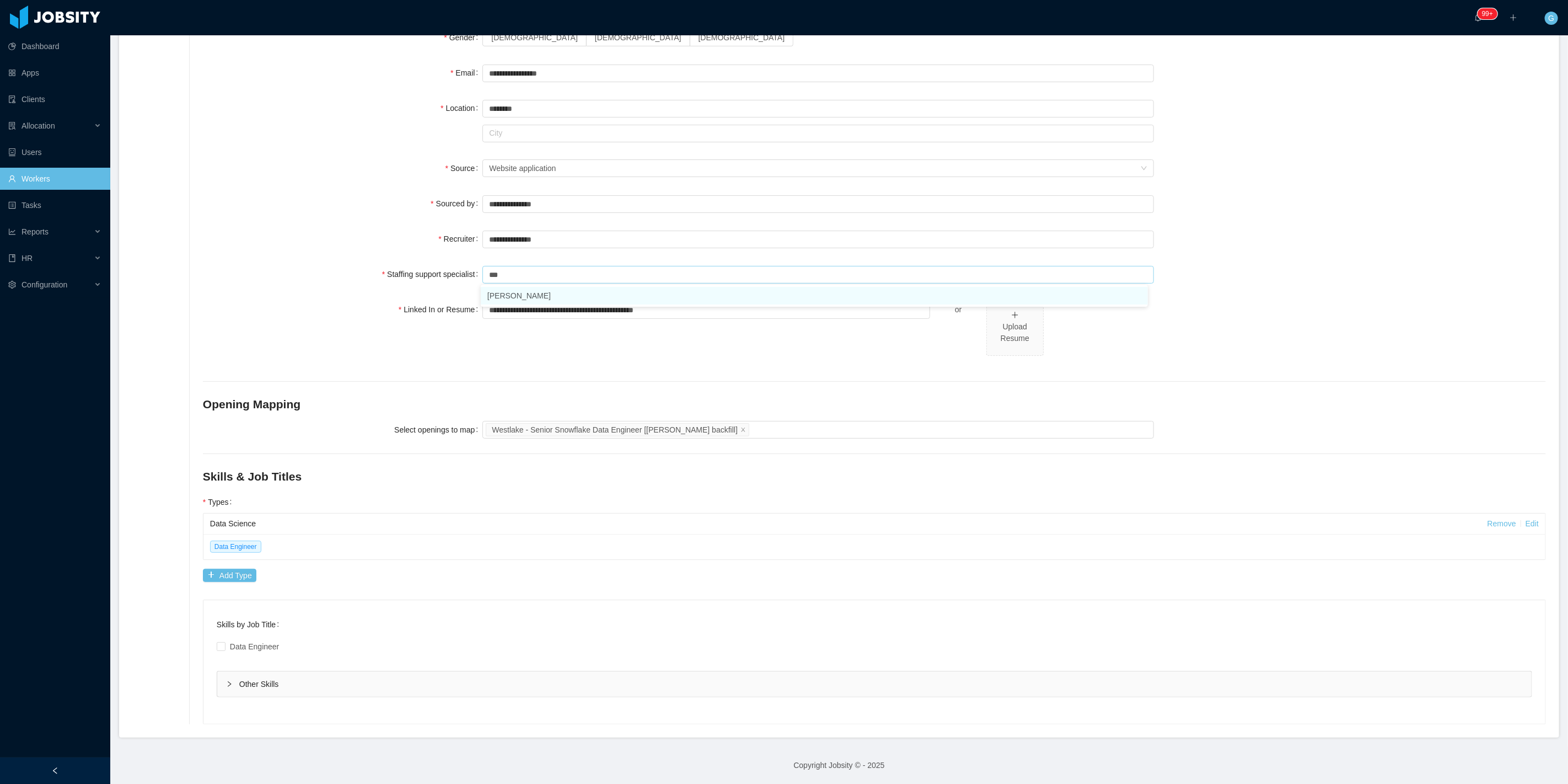
click at [535, 290] on li "[PERSON_NAME]" at bounding box center [814, 295] width 667 height 18
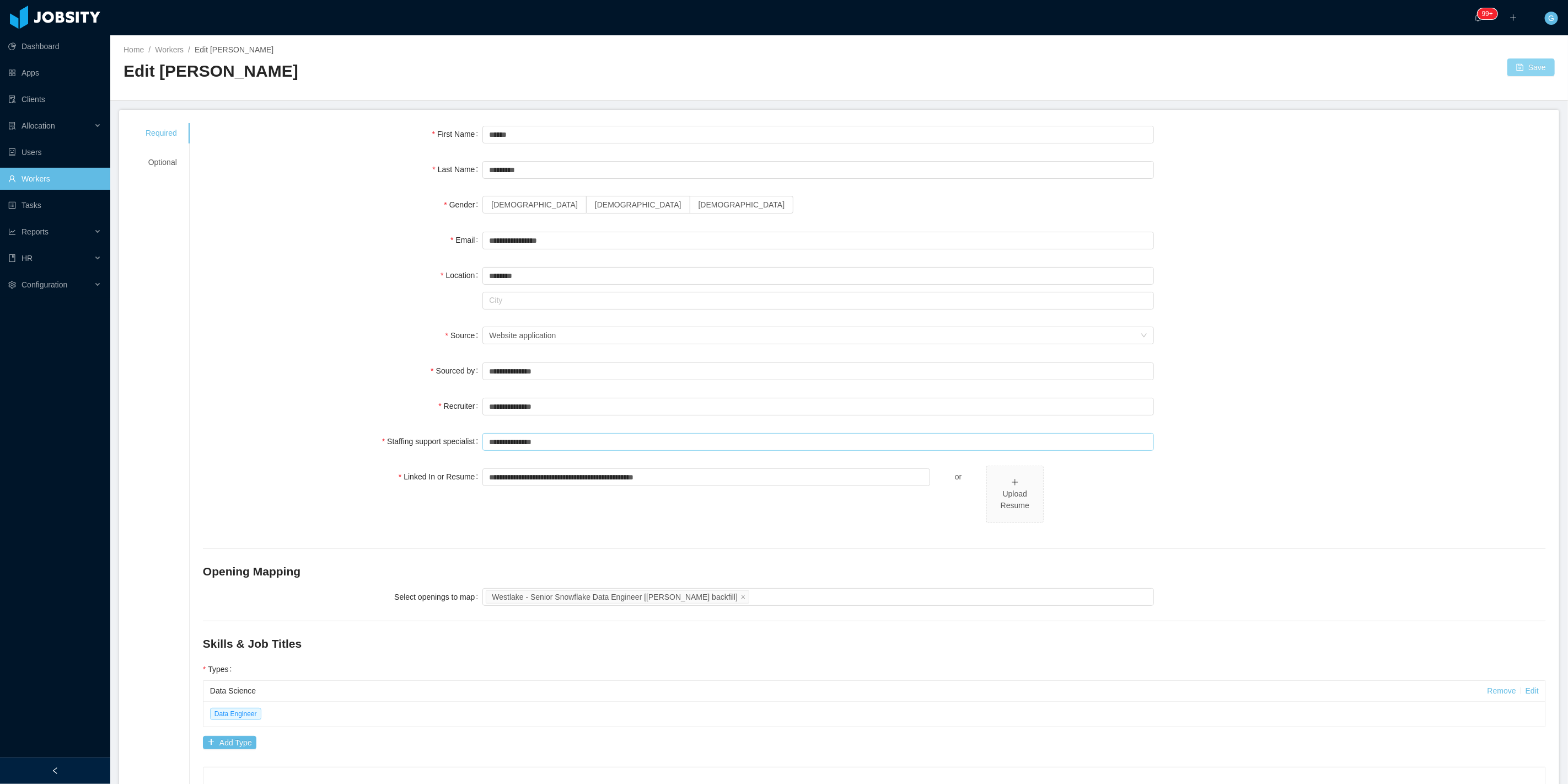
type input "**********"
click at [1521, 63] on button "Save" at bounding box center [1531, 67] width 47 height 18
drag, startPoint x: 523, startPoint y: 200, endPoint x: 536, endPoint y: 200, distance: 13.0
click at [587, 200] on label "Male" at bounding box center [639, 204] width 103 height 18
click at [595, 200] on span "Male" at bounding box center [638, 205] width 87 height 9
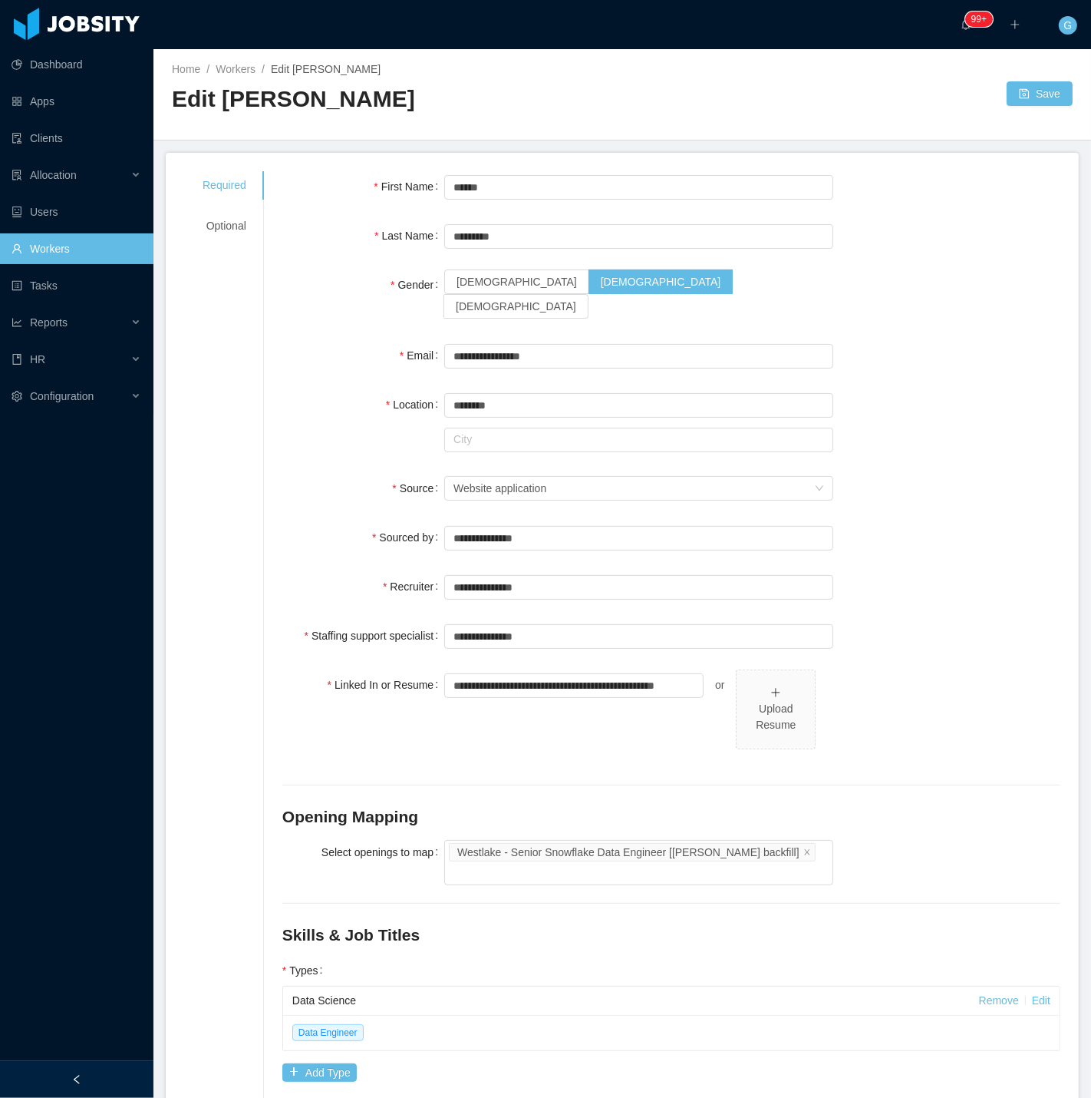
click at [233, 248] on div "**********" at bounding box center [622, 725] width 877 height 1108
click at [223, 217] on div "Optional" at bounding box center [224, 226] width 81 height 28
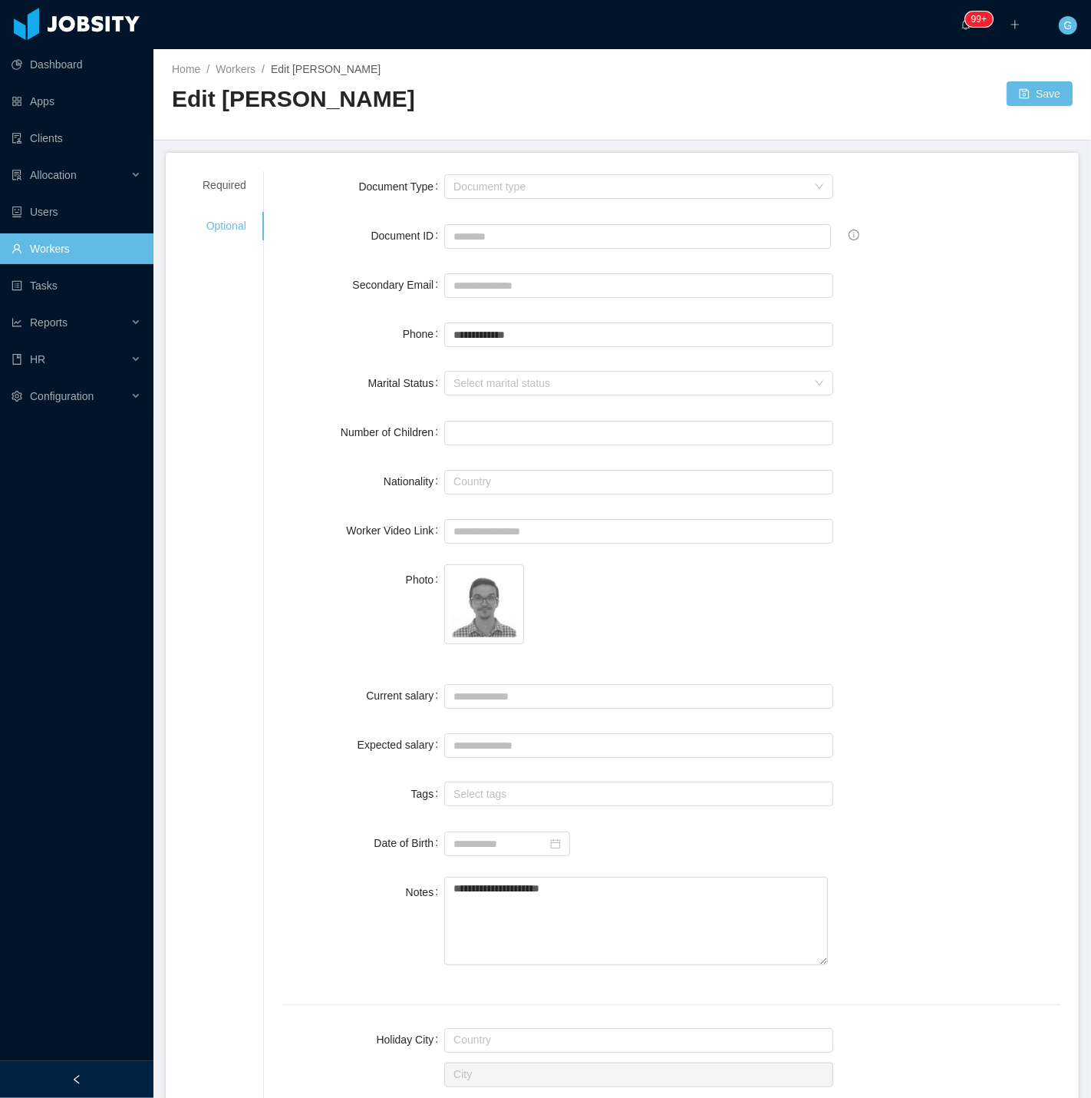
click at [1058, 105] on div "Save" at bounding box center [847, 93] width 451 height 25
click at [1054, 105] on div "Save" at bounding box center [847, 93] width 451 height 25
click at [1048, 102] on button "Save" at bounding box center [1040, 93] width 66 height 25
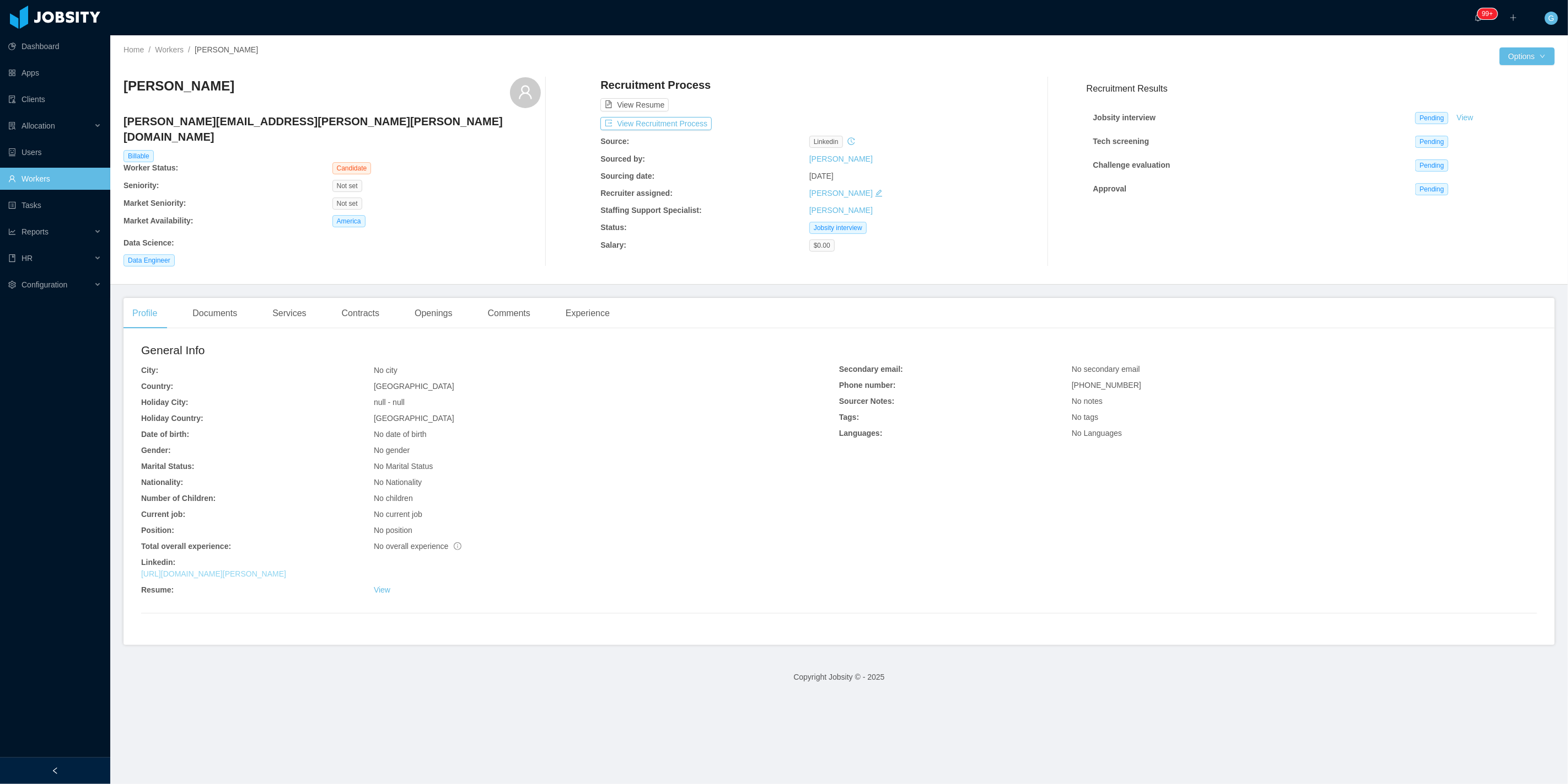
click at [233, 569] on link "[URL][DOMAIN_NAME][PERSON_NAME]" at bounding box center [213, 573] width 145 height 9
click at [665, 125] on button "View Recruitment Process" at bounding box center [656, 124] width 111 height 13
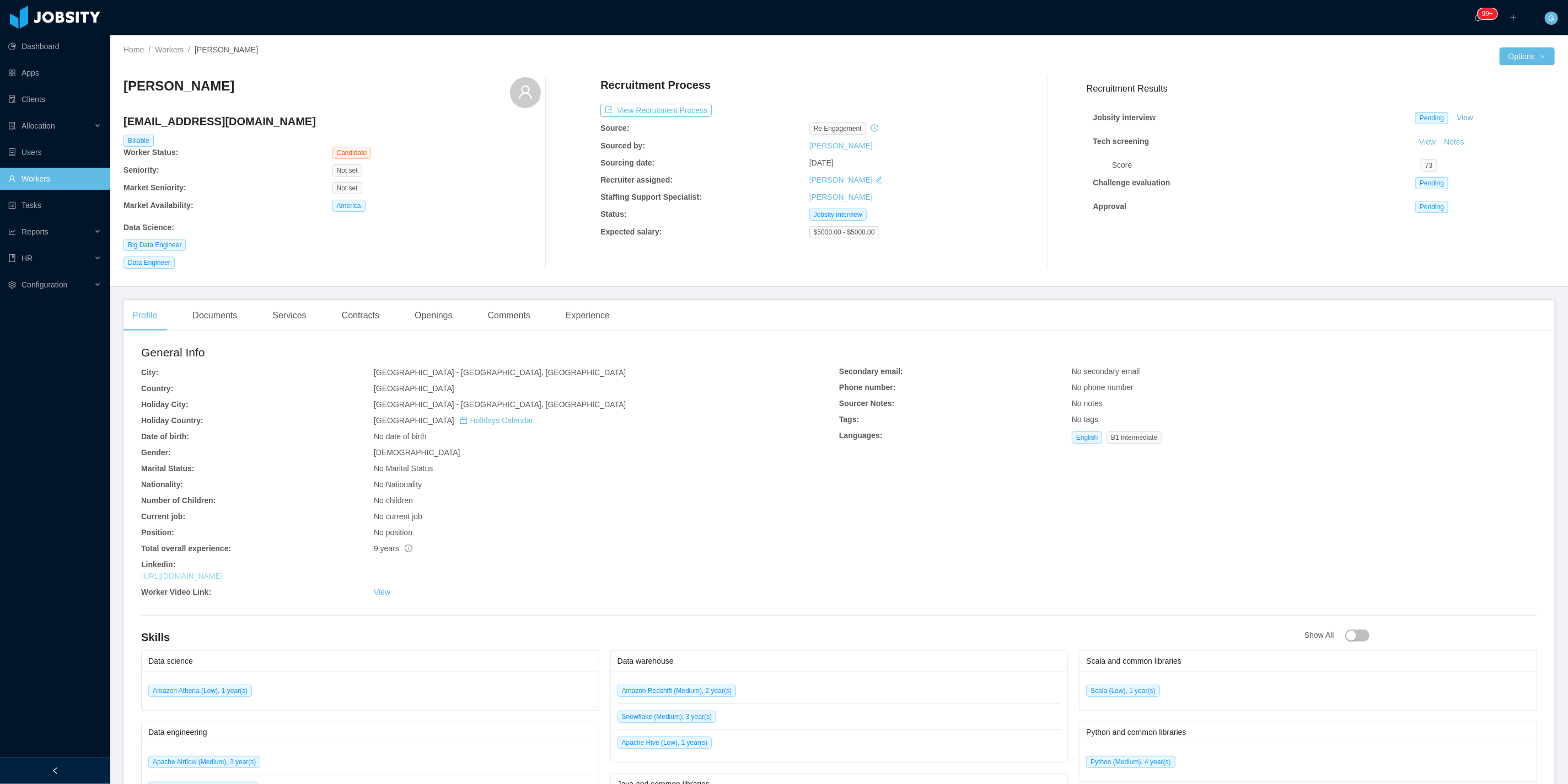
click at [223, 574] on link "[URL][DOMAIN_NAME]" at bounding box center [182, 576] width 82 height 9
